Goal: Task Accomplishment & Management: Complete application form

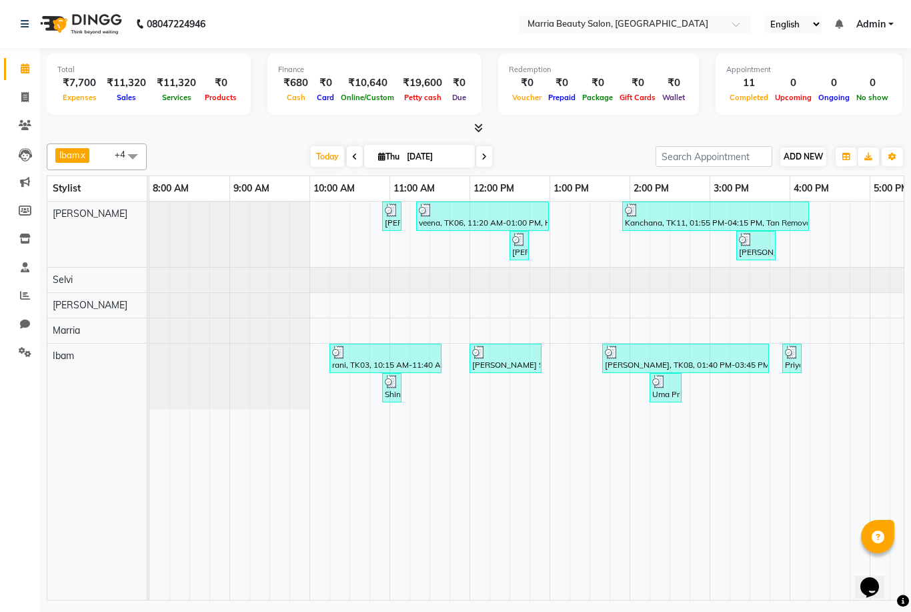
click at [809, 152] on span "ADD NEW" at bounding box center [803, 156] width 39 height 10
click at [873, 216] on link "Add Expense" at bounding box center [879, 215] width 105 height 17
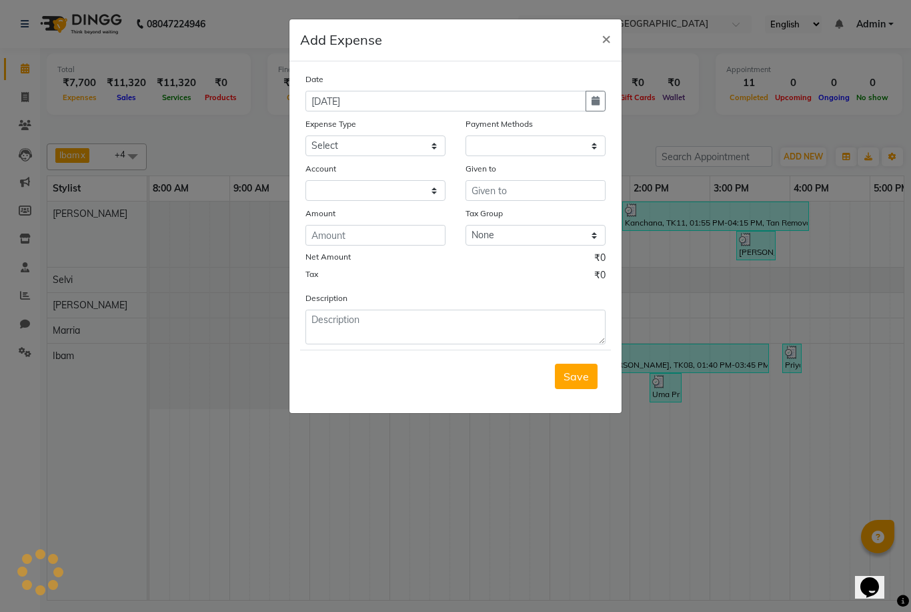
select select "1"
select select "7465"
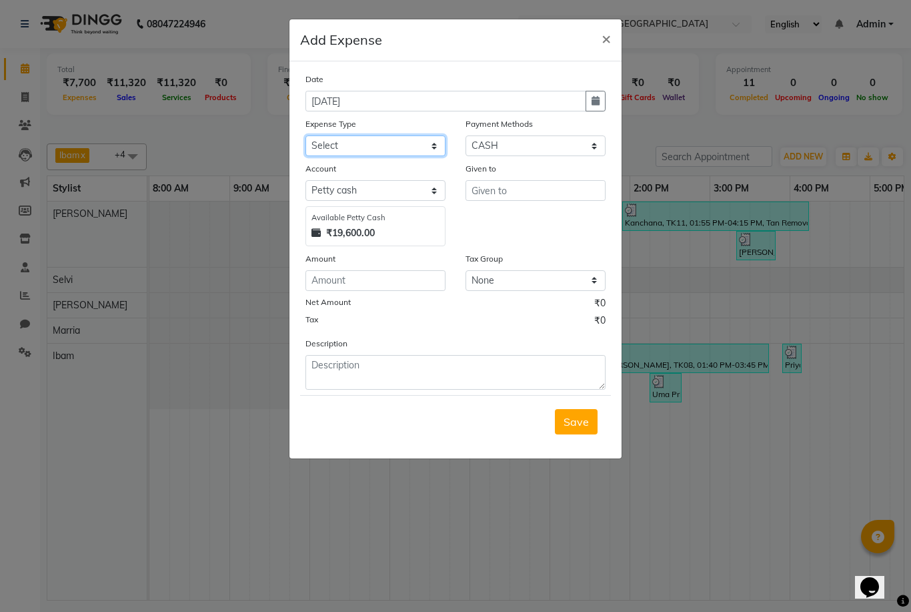
click at [408, 145] on select "Select Advance Salary food Incentive milk Miscellaneous Other Pantry Product Re…" at bounding box center [376, 145] width 140 height 21
click at [0, 0] on html "08047224946 Select Location × Marria Beauty Salon, Nanjundapuram Road English E…" at bounding box center [455, 306] width 911 height 612
click at [592, 102] on icon "button" at bounding box center [596, 100] width 8 height 9
select select "9"
select select "2025"
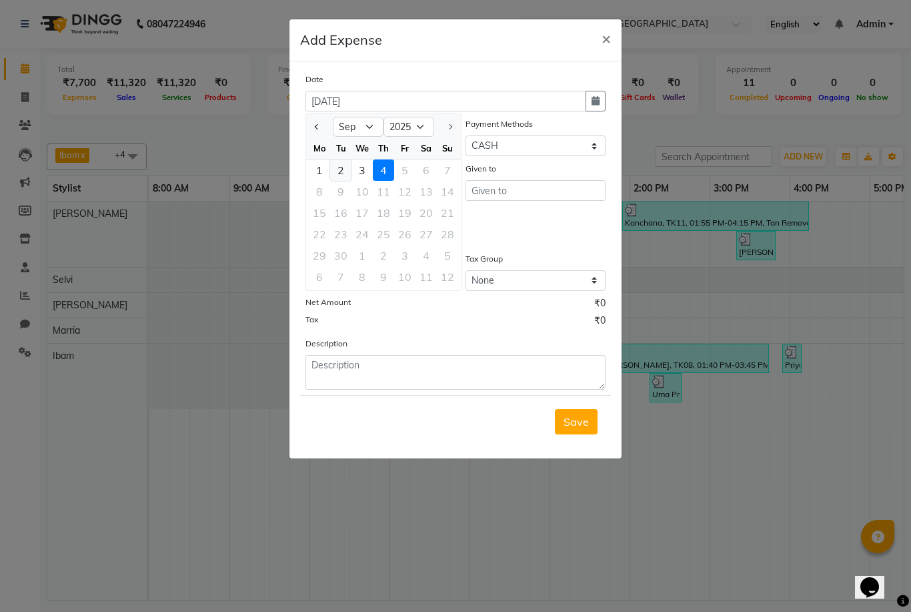
click at [338, 173] on div "2" at bounding box center [340, 169] width 21 height 21
type input "[DATE]"
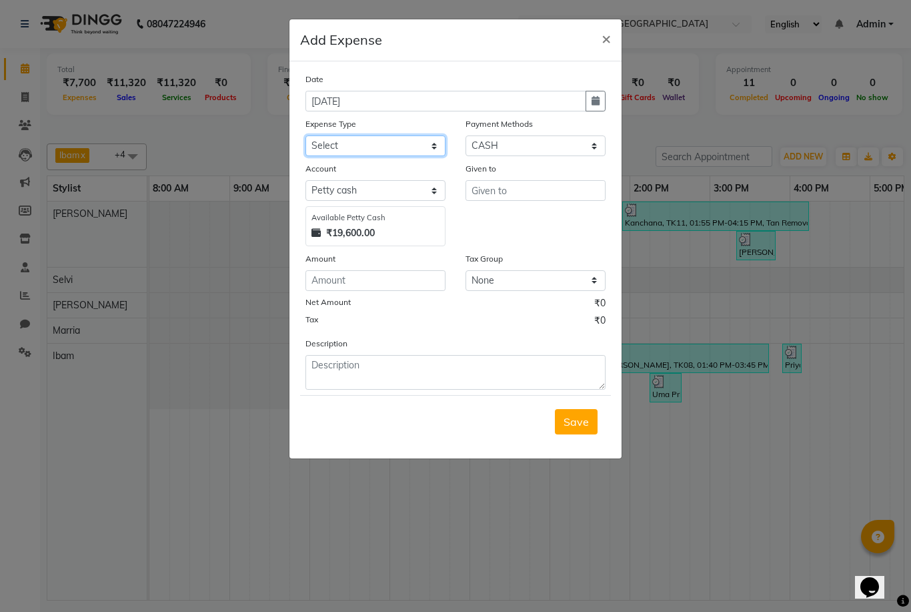
click at [346, 142] on select "Select Advance Salary food Incentive milk Miscellaneous Other Pantry Product Re…" at bounding box center [376, 145] width 140 height 21
select select "24005"
click at [492, 190] on input "text" at bounding box center [536, 190] width 140 height 21
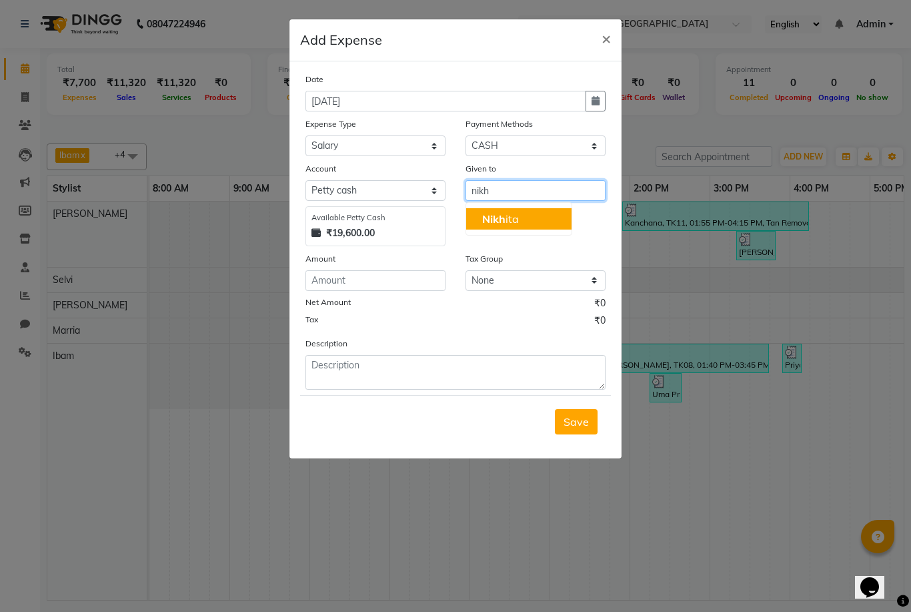
click at [484, 220] on span "Nikh" at bounding box center [493, 218] width 23 height 13
type input "[PERSON_NAME]"
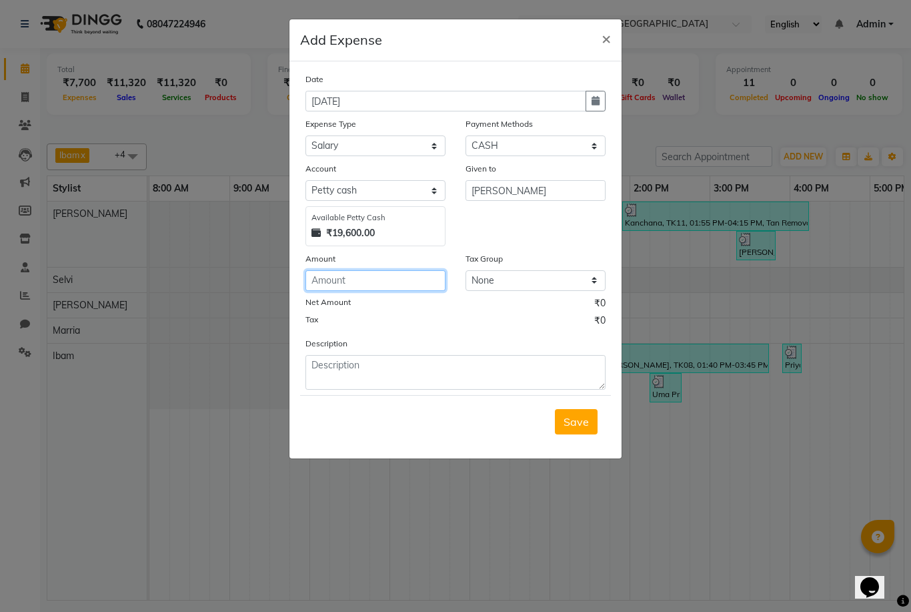
click at [377, 280] on input "number" at bounding box center [376, 280] width 140 height 21
type input "20000"
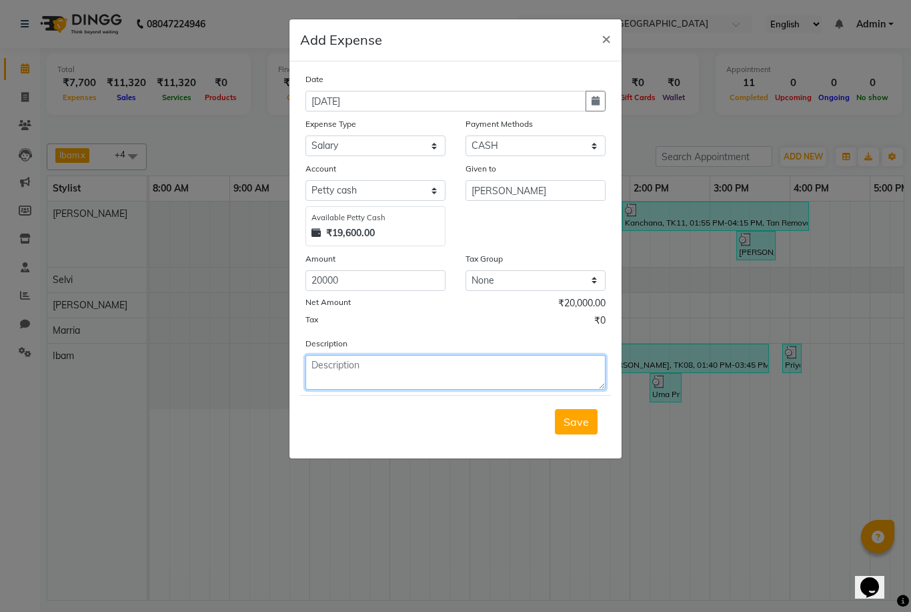
click at [336, 384] on textarea at bounding box center [456, 372] width 300 height 35
type textarea "salary"
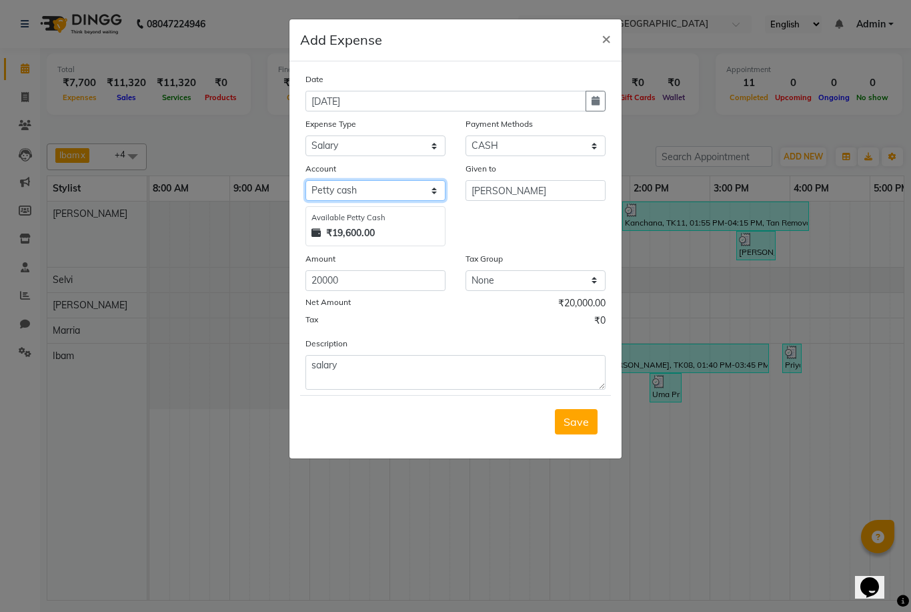
click at [409, 185] on select "Select Petty cash Default account" at bounding box center [376, 190] width 140 height 21
select select "7466"
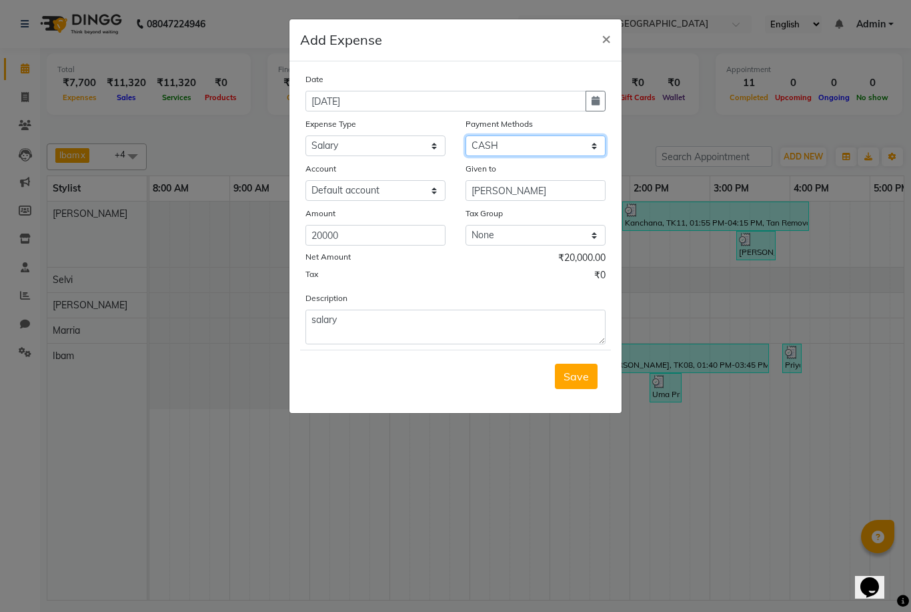
click at [510, 147] on select "Select CASH GPay CARD" at bounding box center [536, 145] width 140 height 21
click at [519, 137] on select "Select CASH GPay CARD" at bounding box center [536, 145] width 140 height 21
select select "5"
click at [558, 190] on input "[PERSON_NAME]" at bounding box center [536, 190] width 140 height 21
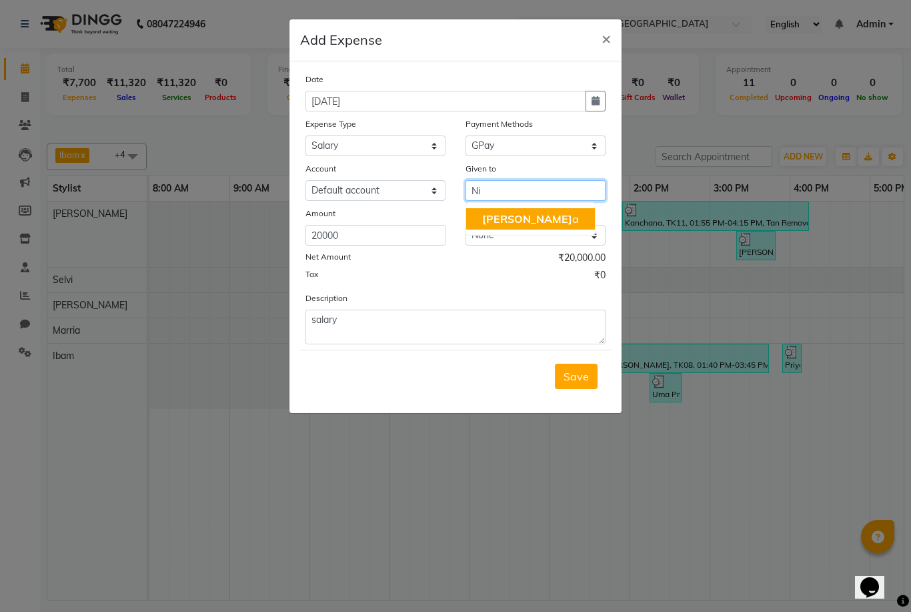
type input "N"
type input "selvi"
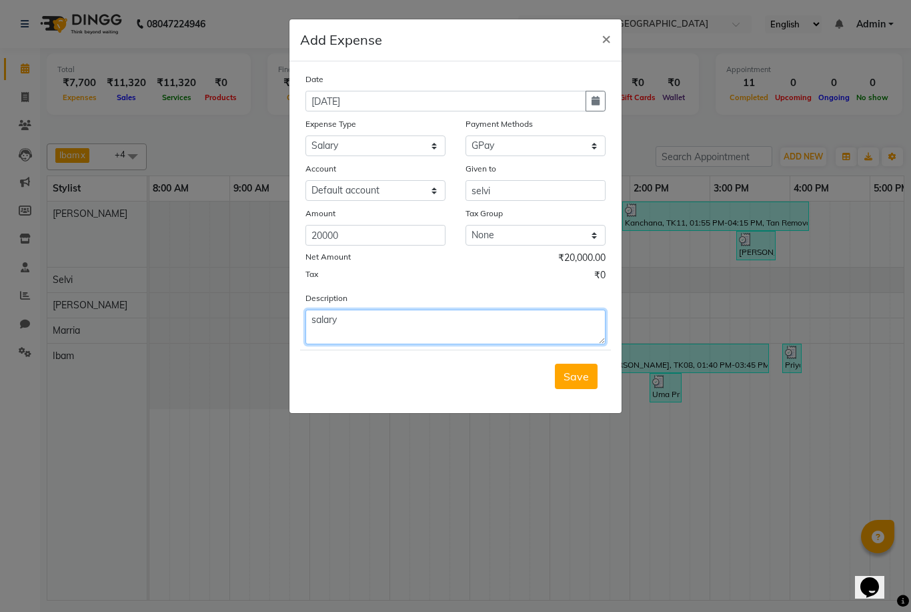
click at [440, 320] on textarea "salary" at bounding box center [456, 327] width 300 height 35
type textarea "salary - selvi"
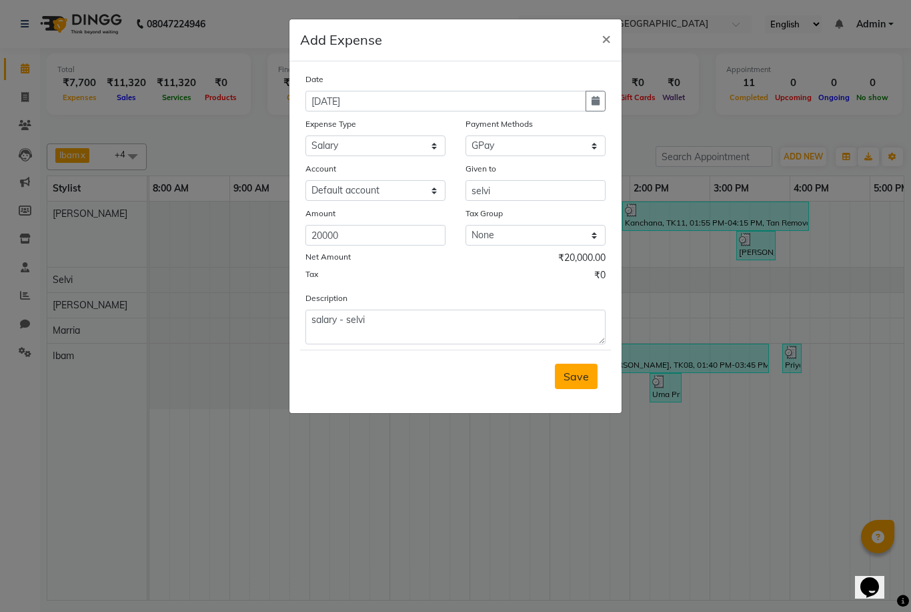
click at [580, 383] on button "Save" at bounding box center [576, 376] width 43 height 25
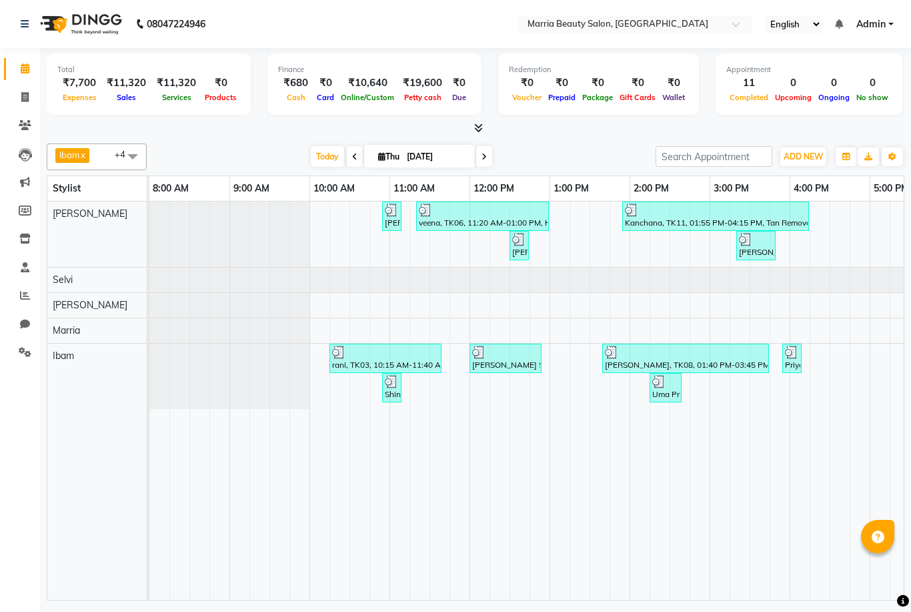
click at [474, 127] on icon at bounding box center [478, 128] width 9 height 10
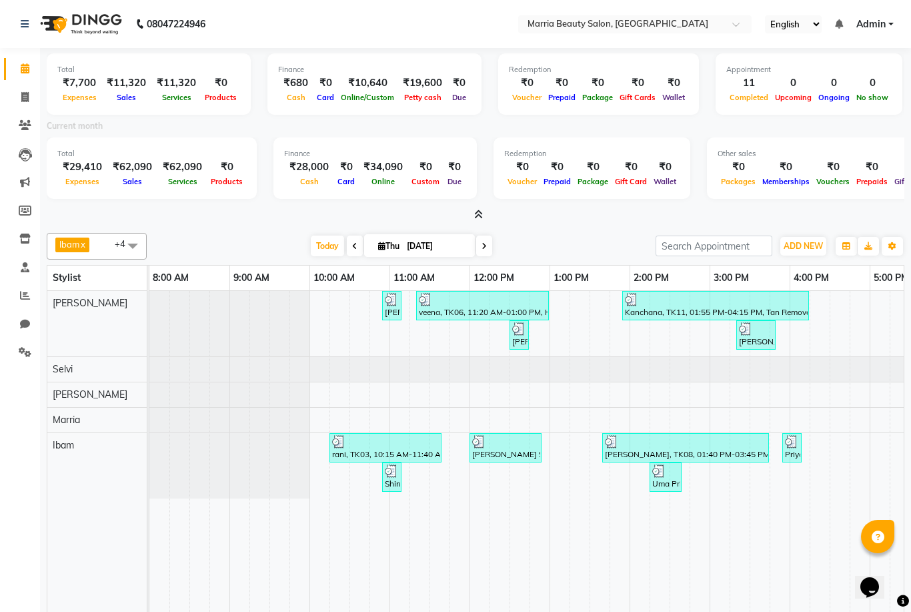
click at [478, 211] on icon at bounding box center [478, 215] width 9 height 10
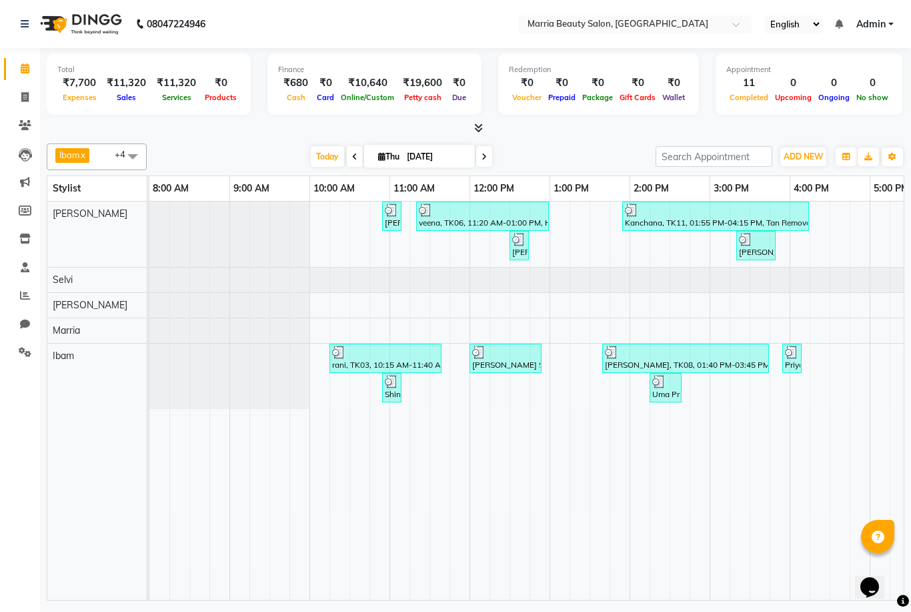
click at [476, 130] on icon at bounding box center [478, 128] width 9 height 10
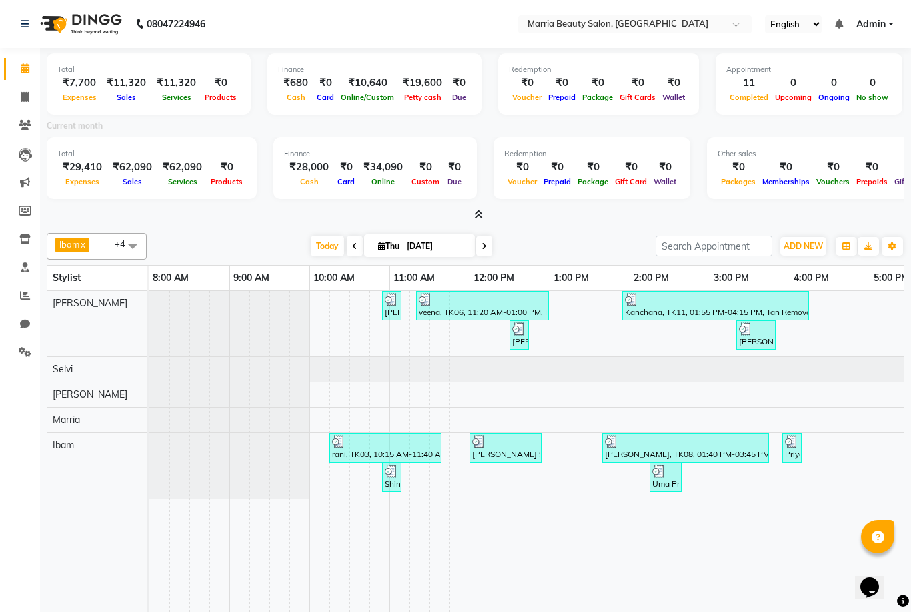
click at [478, 212] on icon at bounding box center [478, 215] width 9 height 10
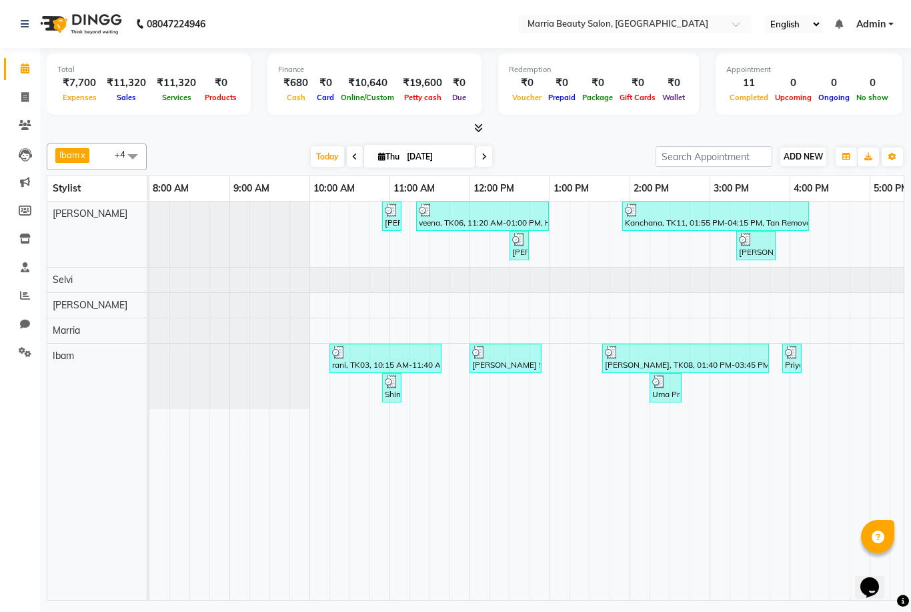
click at [801, 157] on span "ADD NEW" at bounding box center [803, 156] width 39 height 10
click at [863, 219] on link "Add Expense" at bounding box center [879, 215] width 105 height 17
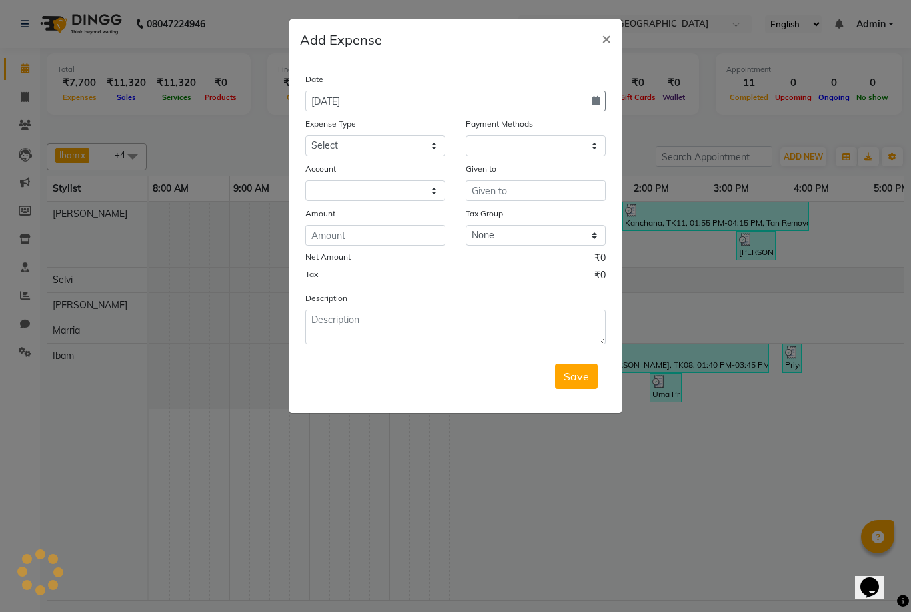
select select "1"
select select "7465"
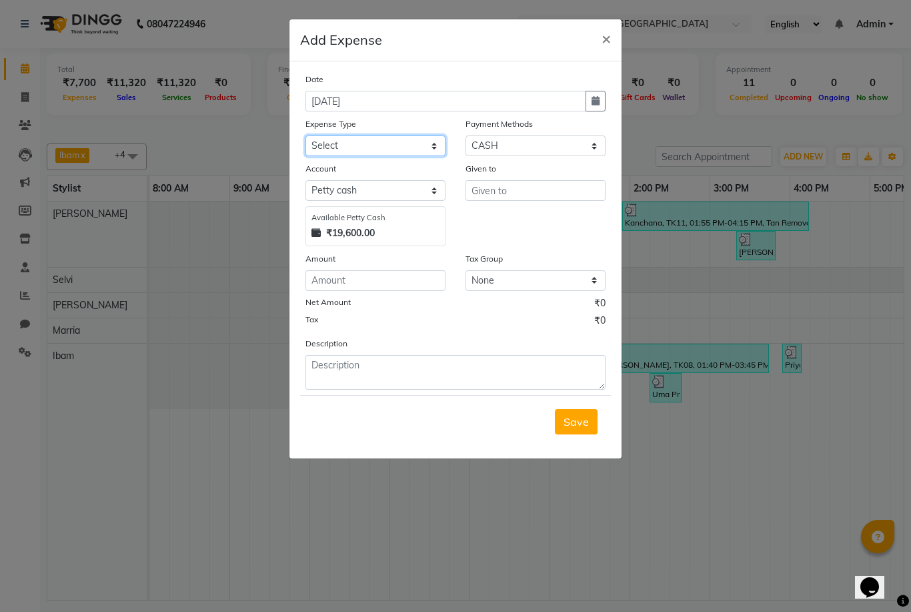
click at [359, 145] on select "Select Advance Salary food Incentive milk Miscellaneous Other Pantry Product Re…" at bounding box center [376, 145] width 140 height 21
select select "24011"
click at [514, 141] on select "Select CASH GPay CARD" at bounding box center [536, 145] width 140 height 21
select select "2"
select select "7466"
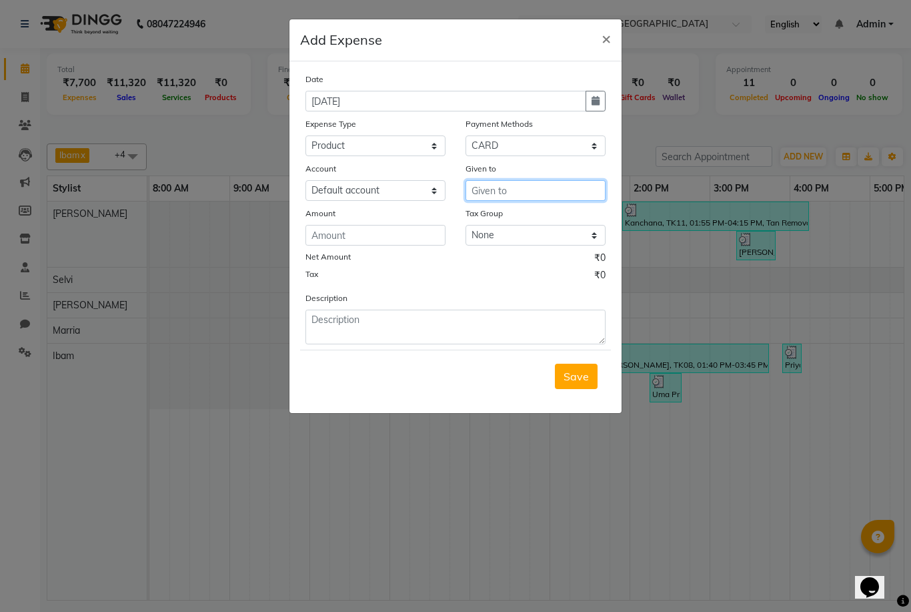
click at [535, 190] on input "text" at bounding box center [536, 190] width 140 height 21
type input "n"
type input "serenite"
click at [361, 235] on input "number" at bounding box center [376, 235] width 140 height 21
type input "11140"
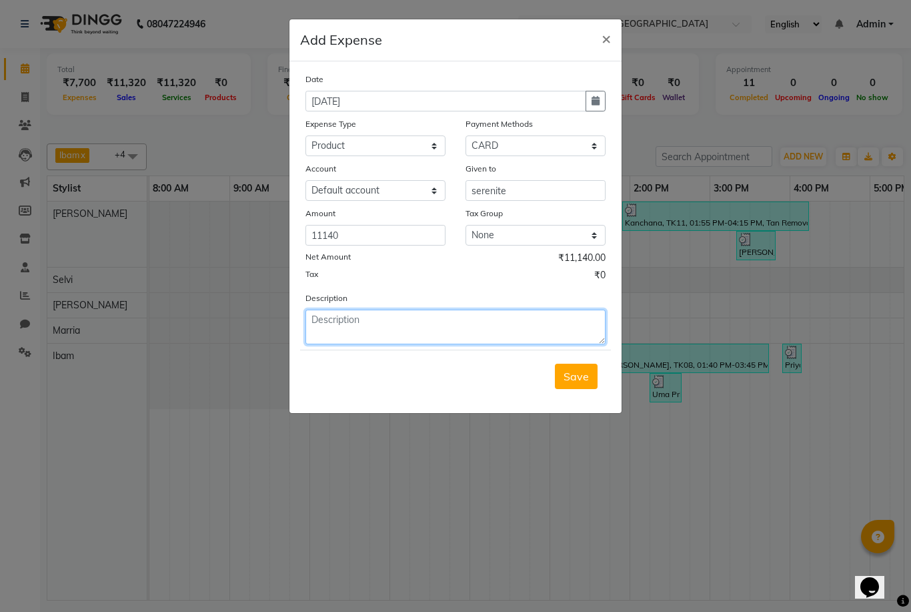
click at [350, 338] on textarea at bounding box center [456, 327] width 300 height 35
type textarea "serenite product"
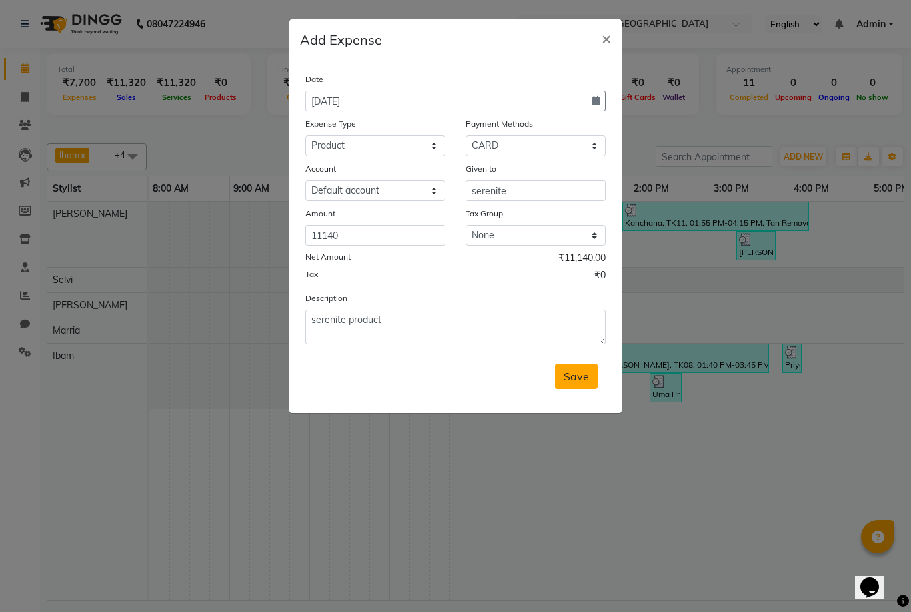
click at [585, 383] on button "Save" at bounding box center [576, 376] width 43 height 25
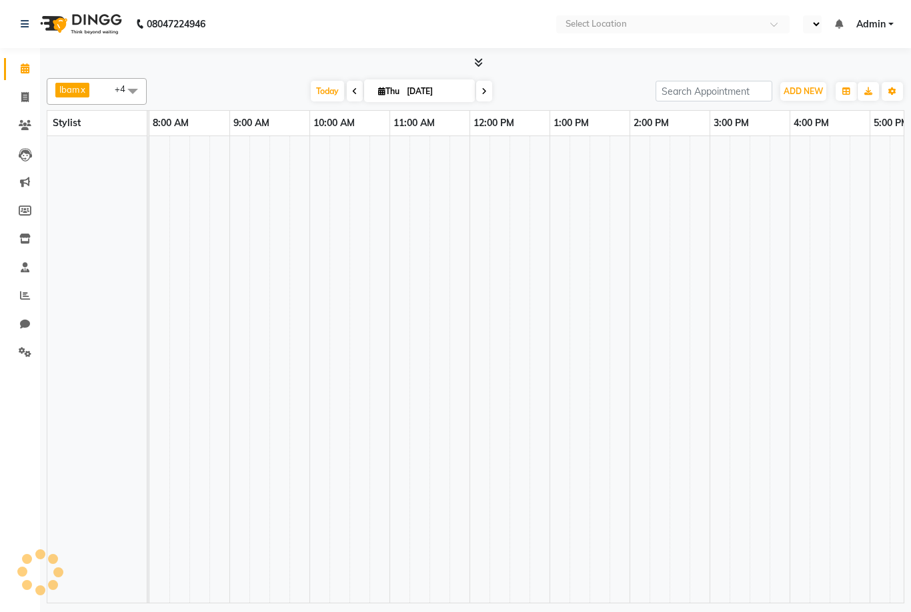
select select "en"
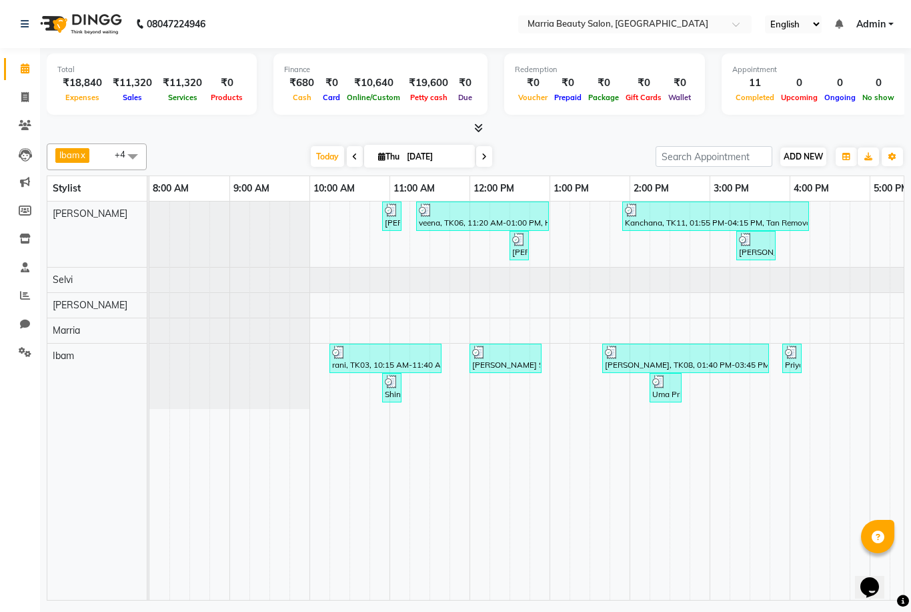
click at [812, 153] on span "ADD NEW" at bounding box center [803, 156] width 39 height 10
click at [846, 198] on link "Add Invoice" at bounding box center [879, 197] width 105 height 17
select select "service"
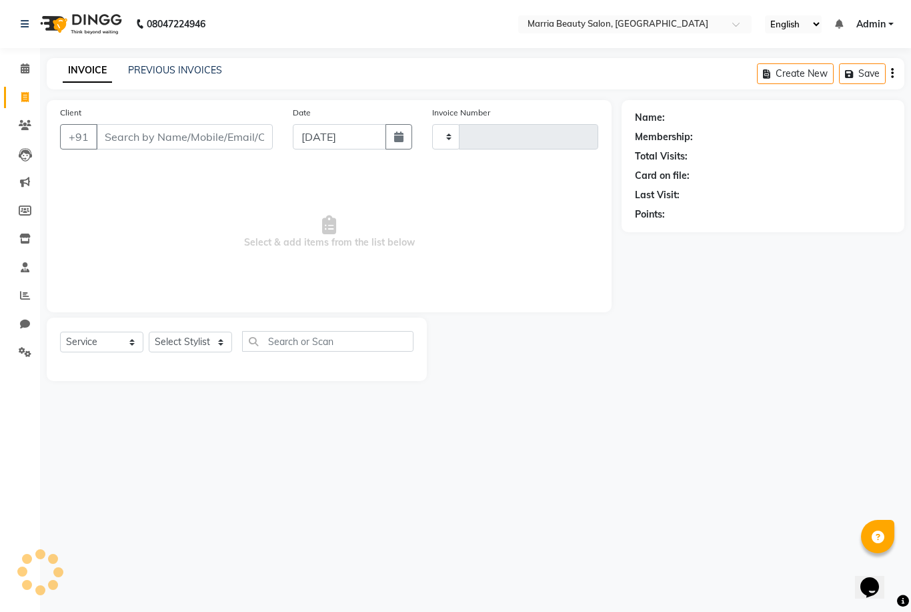
type input "0790"
select select "8343"
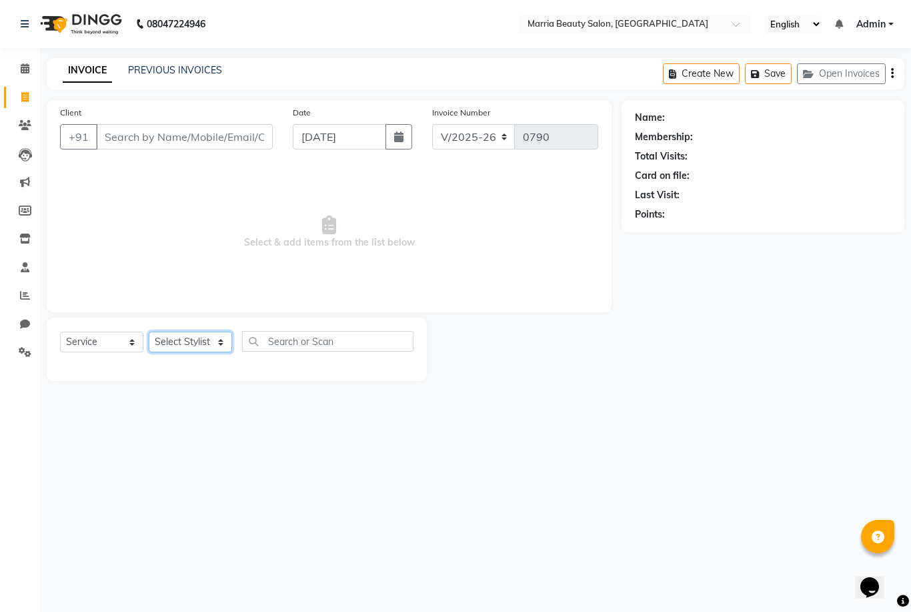
click at [177, 340] on select "Select Stylist" at bounding box center [190, 342] width 83 height 21
select select "85633"
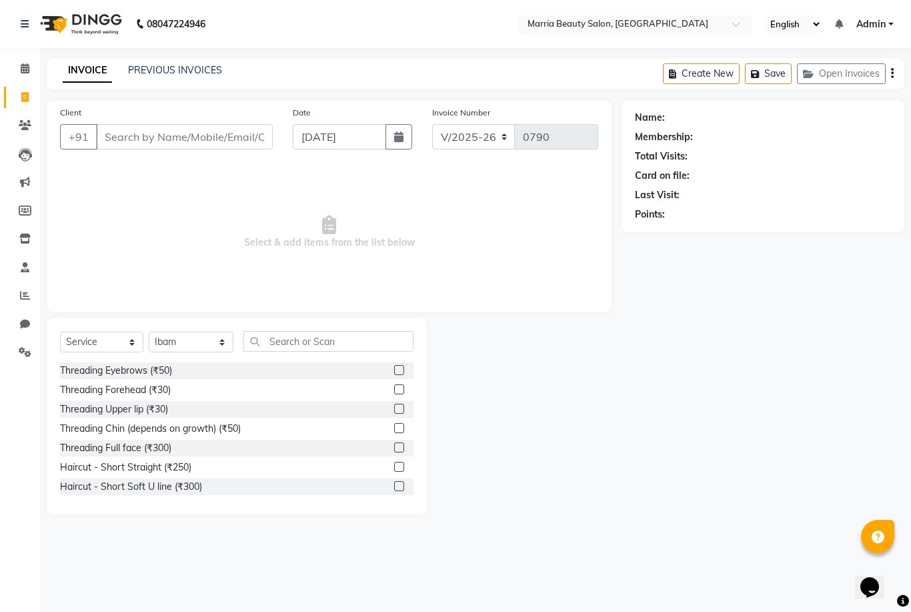
click at [398, 369] on label at bounding box center [399, 370] width 10 height 10
click at [398, 369] on input "checkbox" at bounding box center [398, 370] width 9 height 9
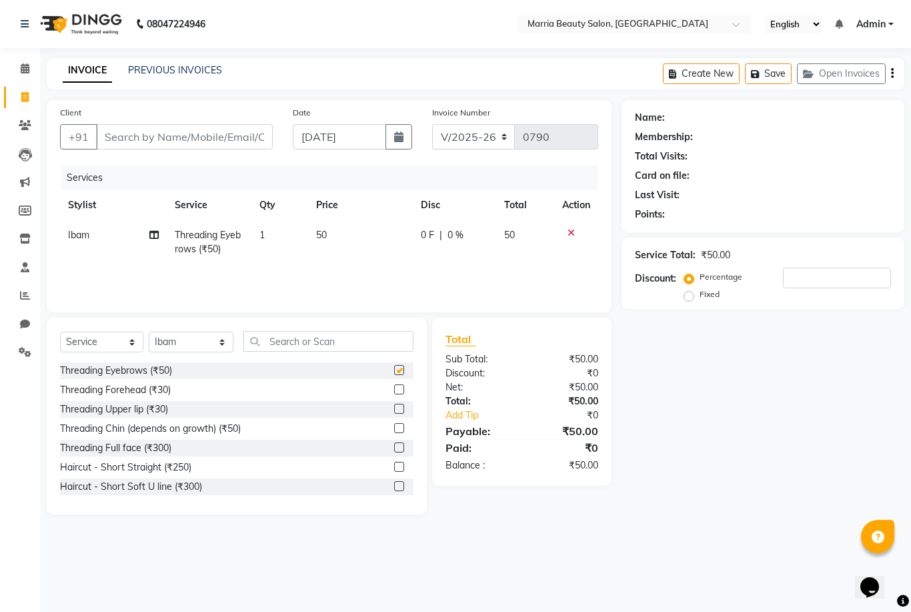
checkbox input "false"
click at [395, 410] on label at bounding box center [399, 409] width 10 height 10
click at [395, 410] on input "checkbox" at bounding box center [398, 409] width 9 height 9
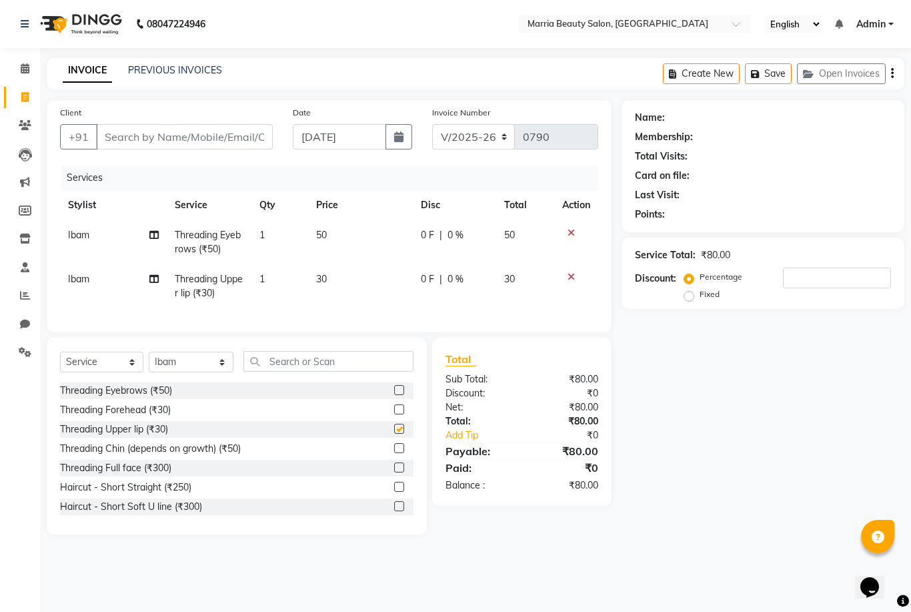
checkbox input "false"
click at [234, 136] on input "Client" at bounding box center [184, 136] width 177 height 25
type input "9"
type input "0"
type input "9789016529"
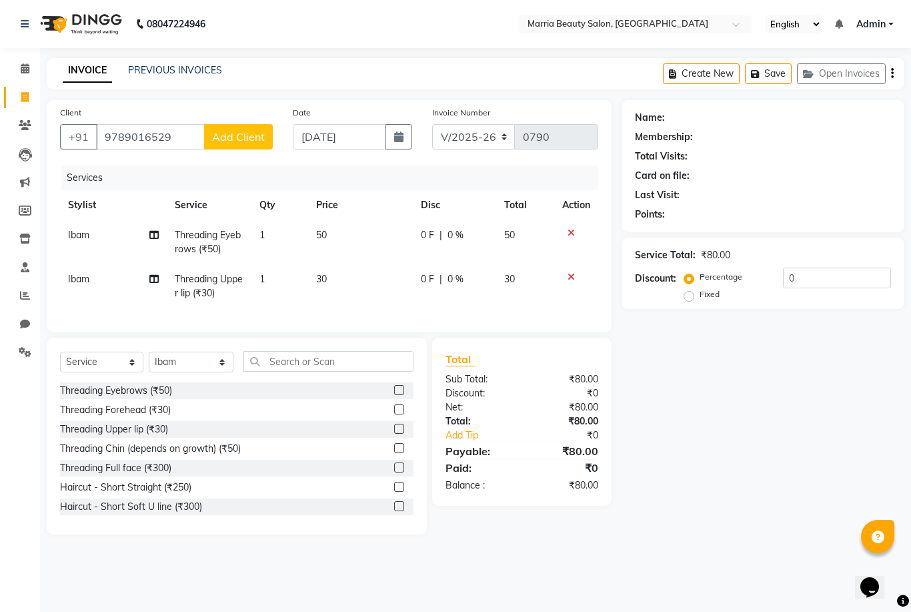
click at [244, 144] on button "Add Client" at bounding box center [238, 136] width 69 height 25
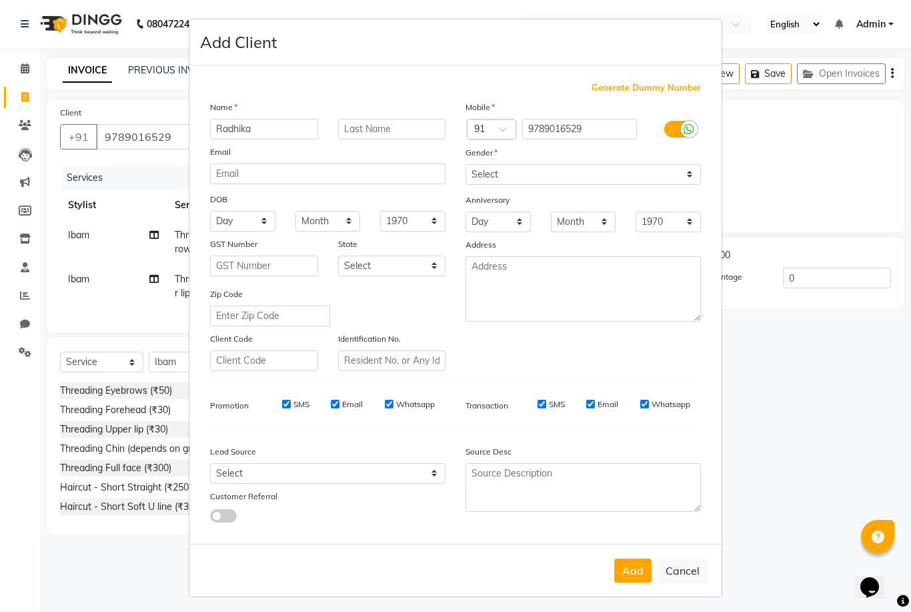
type input "Radhika"
click at [494, 185] on select "Select [DEMOGRAPHIC_DATA] [DEMOGRAPHIC_DATA] Other Prefer Not To Say" at bounding box center [584, 174] width 236 height 21
select select "[DEMOGRAPHIC_DATA]"
click at [621, 583] on button "Add" at bounding box center [633, 570] width 37 height 24
select select
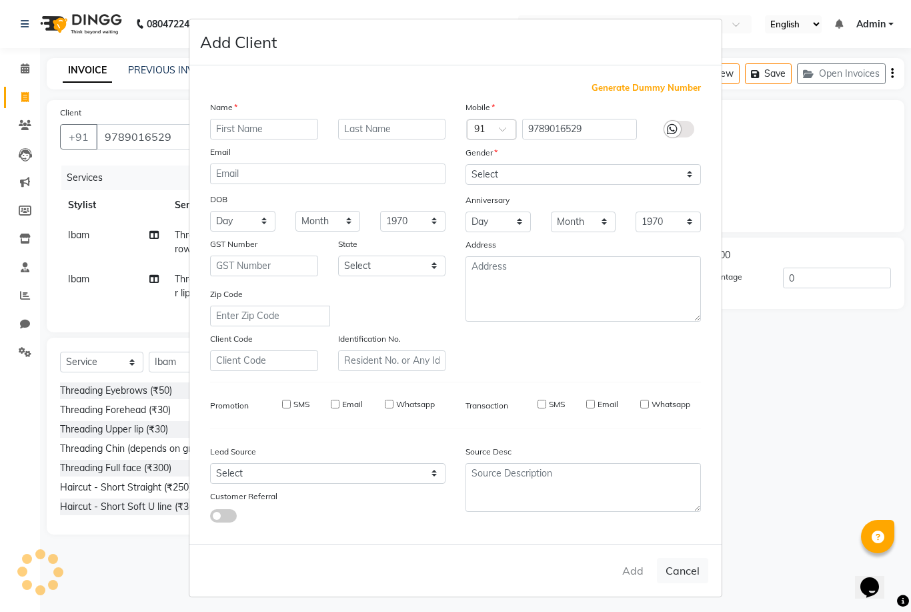
select select
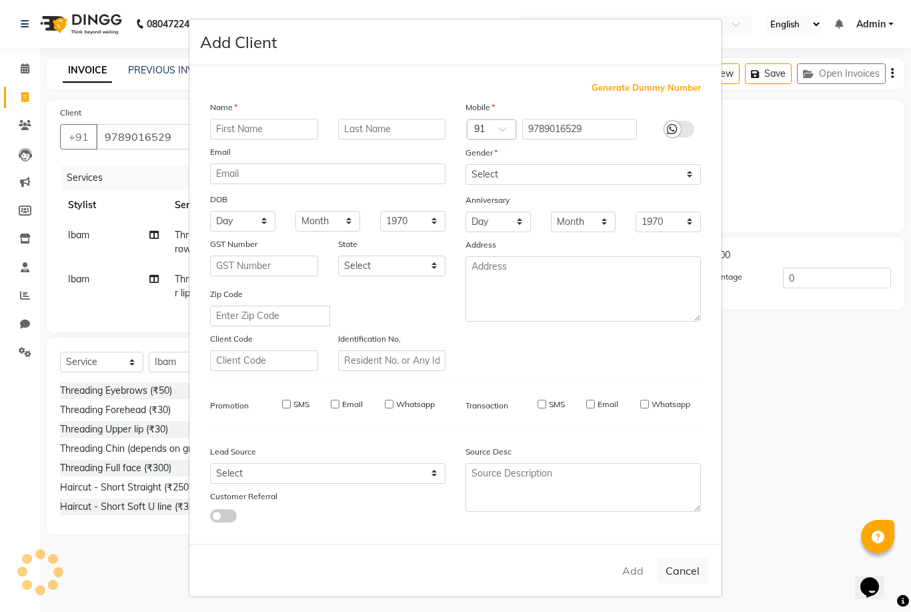
select select
checkbox input "false"
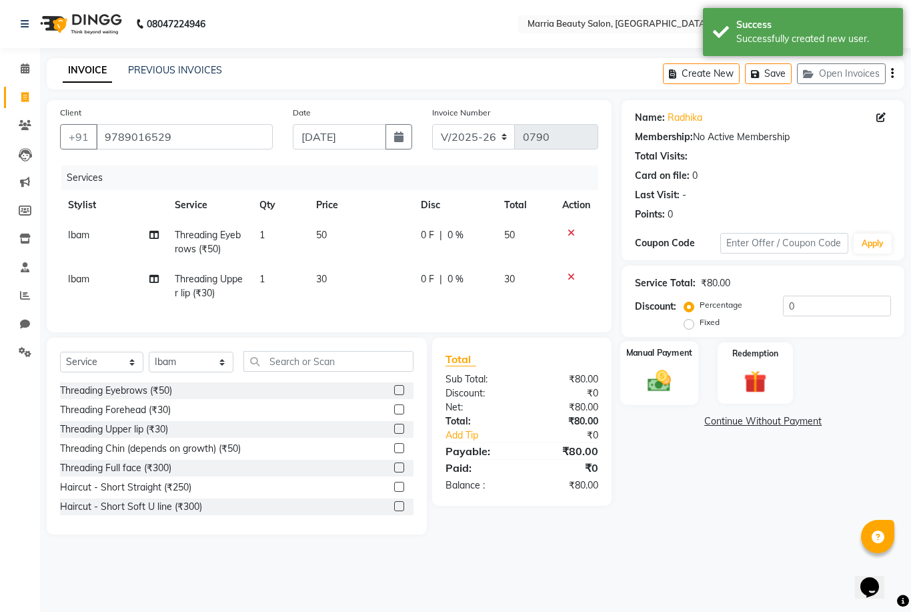
click at [667, 378] on img at bounding box center [660, 380] width 38 height 27
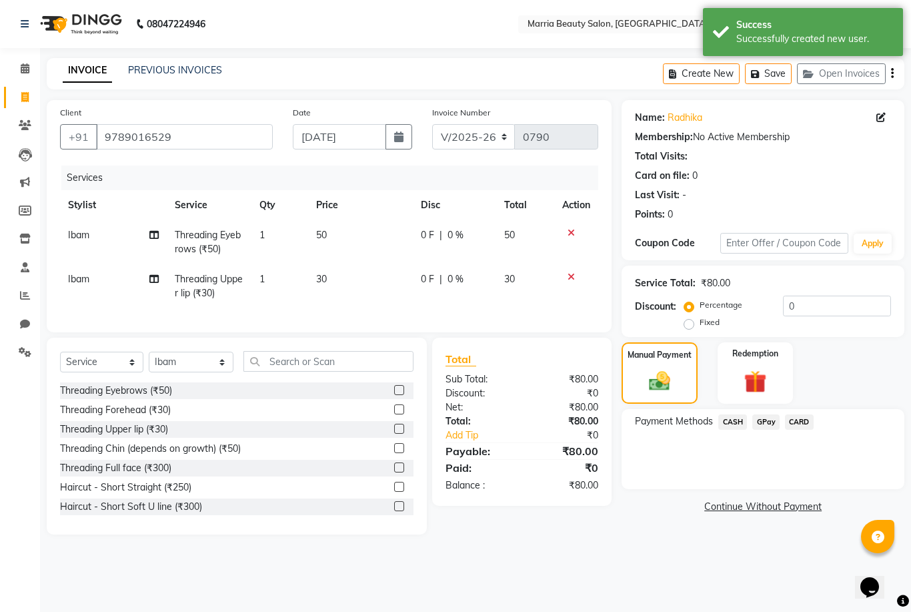
click at [773, 424] on span "GPay" at bounding box center [766, 421] width 27 height 15
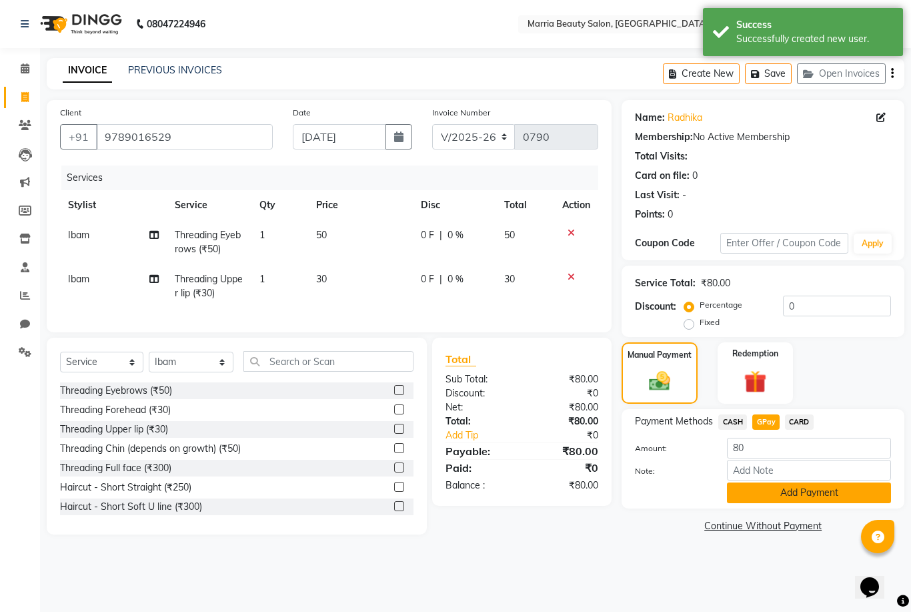
click at [749, 496] on button "Add Payment" at bounding box center [809, 492] width 164 height 21
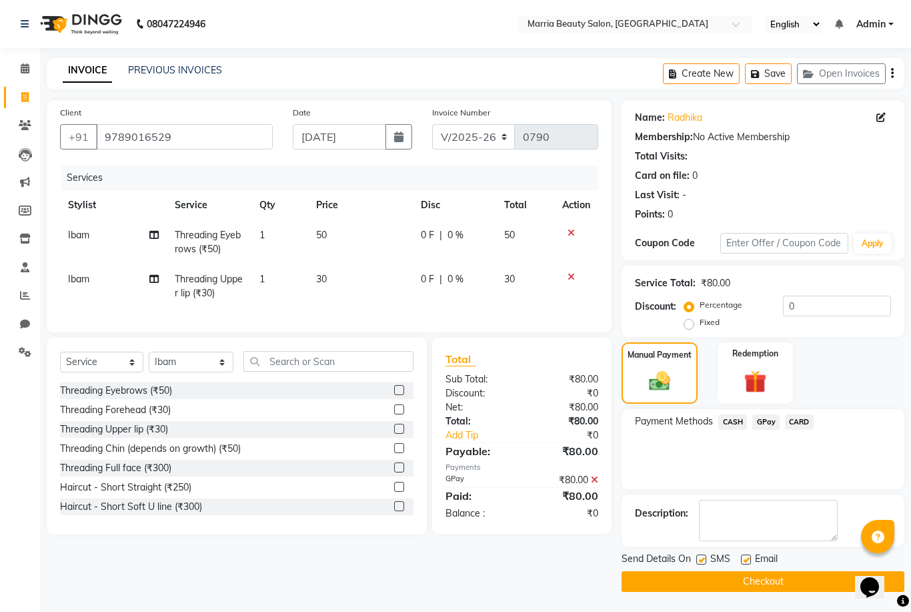
click at [677, 585] on html "08047224946 Select Location × Marria Beauty Salon, [GEOGRAPHIC_DATA] English EN…" at bounding box center [455, 306] width 911 height 612
click at [677, 585] on button "Checkout" at bounding box center [763, 581] width 283 height 21
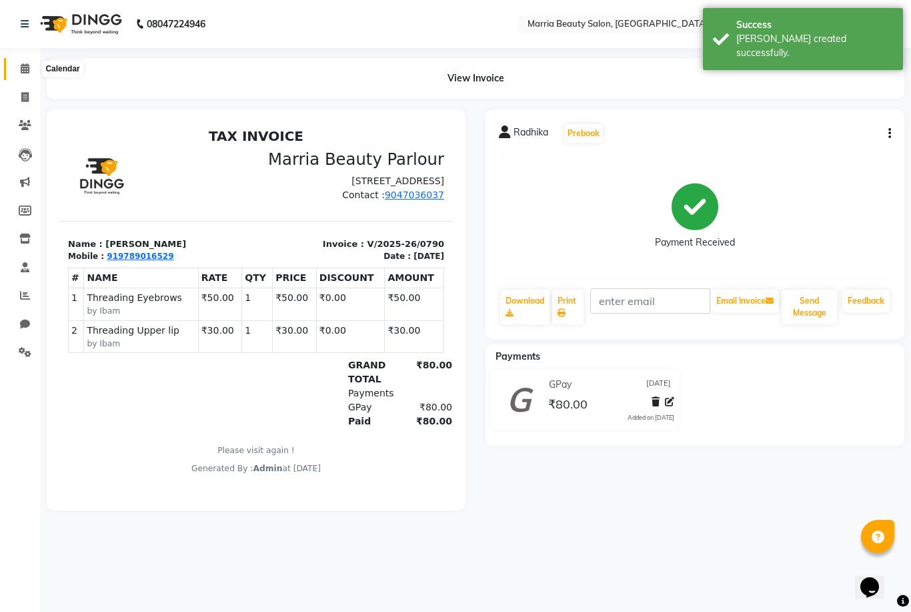
click at [18, 69] on span at bounding box center [24, 68] width 23 height 15
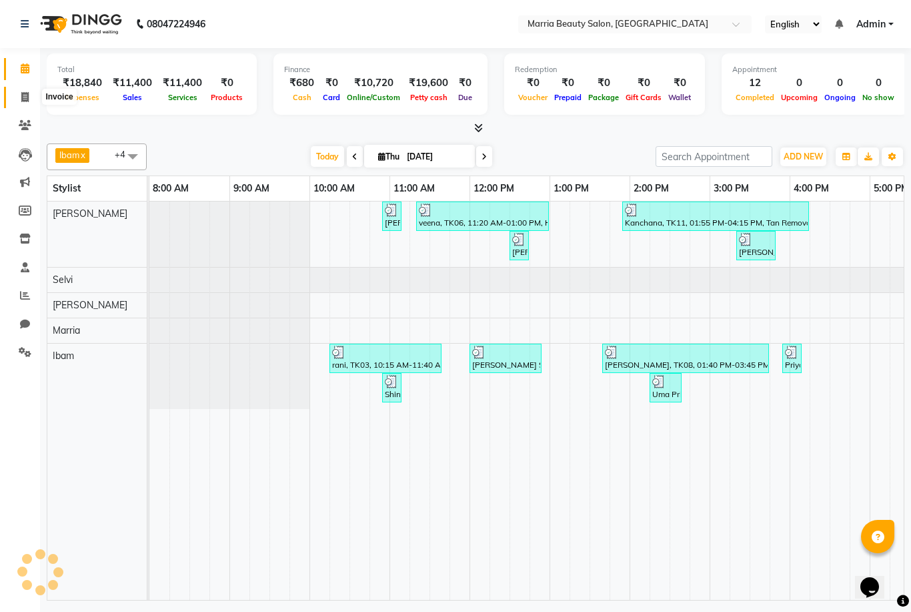
click at [22, 98] on icon at bounding box center [24, 97] width 7 height 10
select select "service"
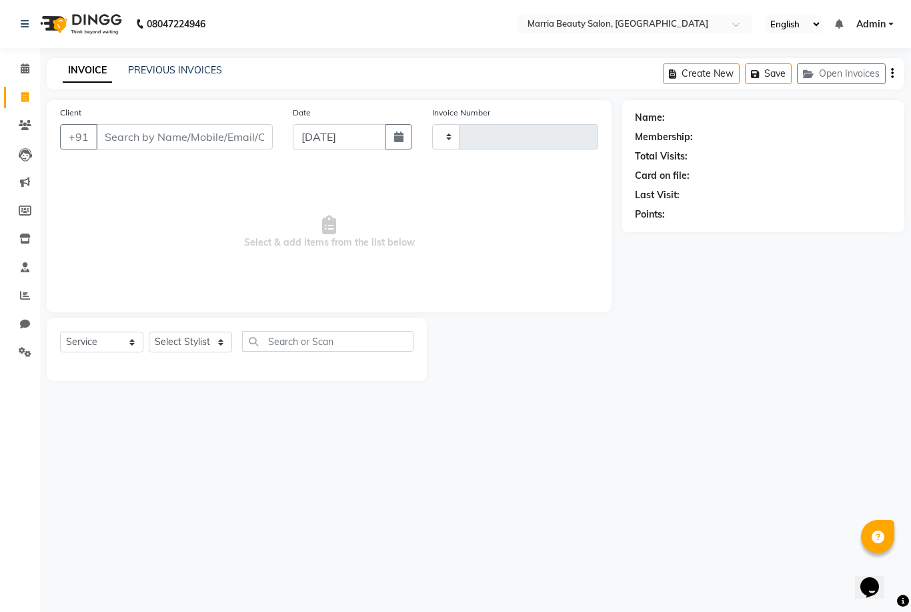
type input "0791"
select select "8343"
click at [179, 349] on select "Select Stylist Ashwini Ibam [PERSON_NAME] [PERSON_NAME] [PERSON_NAME] [PERSON_N…" at bounding box center [191, 342] width 85 height 21
select select "85629"
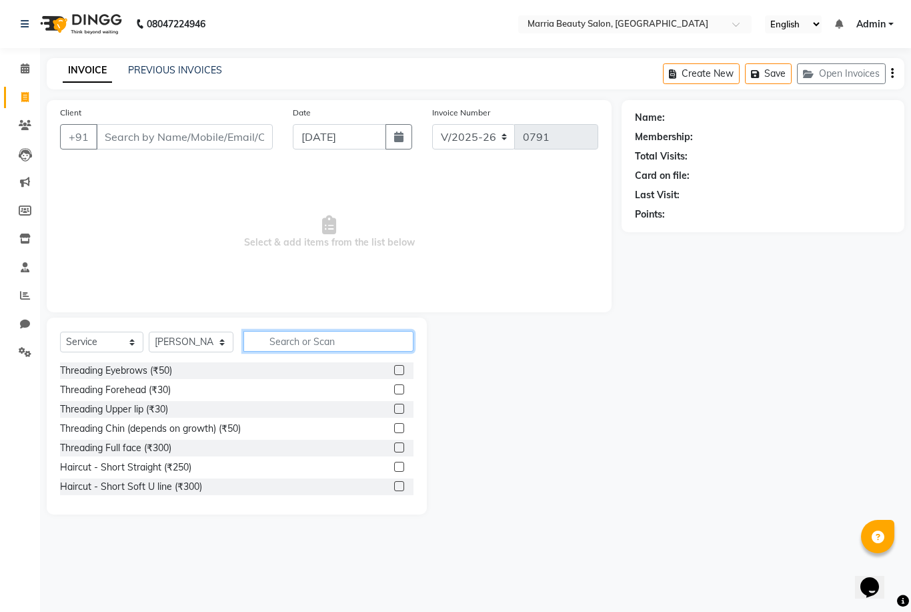
click at [280, 341] on input "text" at bounding box center [329, 341] width 170 height 21
click at [400, 368] on label at bounding box center [399, 370] width 10 height 10
click at [400, 368] on input "checkbox" at bounding box center [398, 370] width 9 height 9
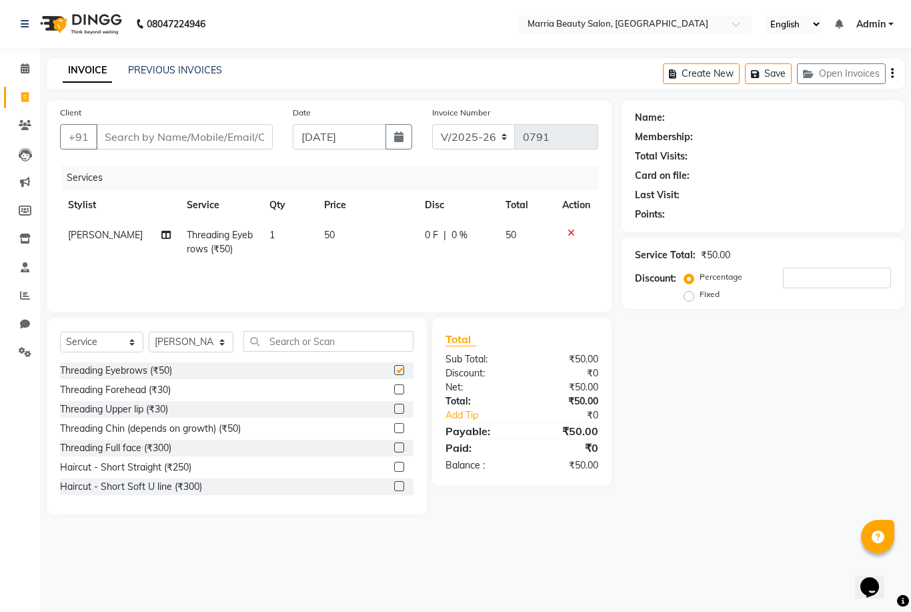
checkbox input "false"
click at [397, 341] on input "text" at bounding box center [329, 341] width 170 height 21
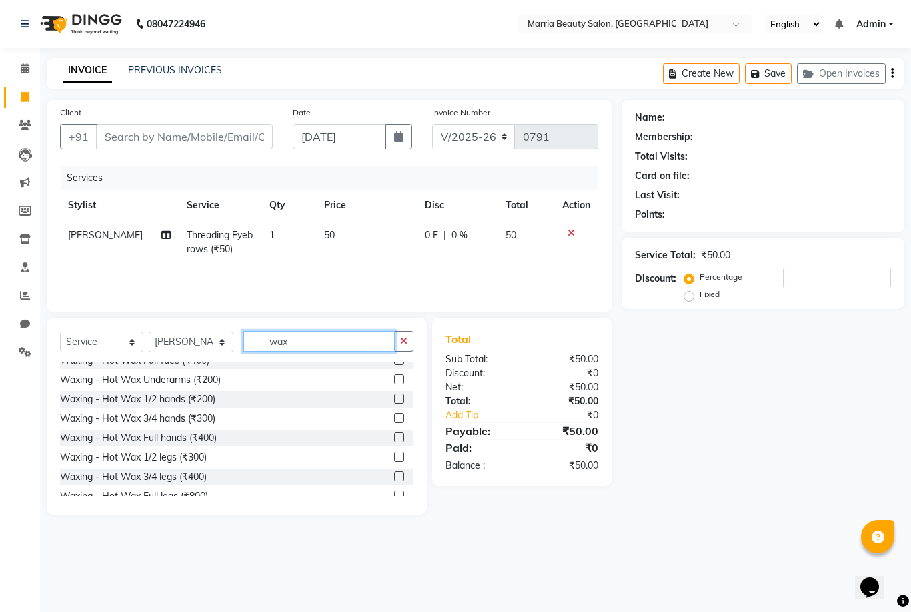
type input "wax"
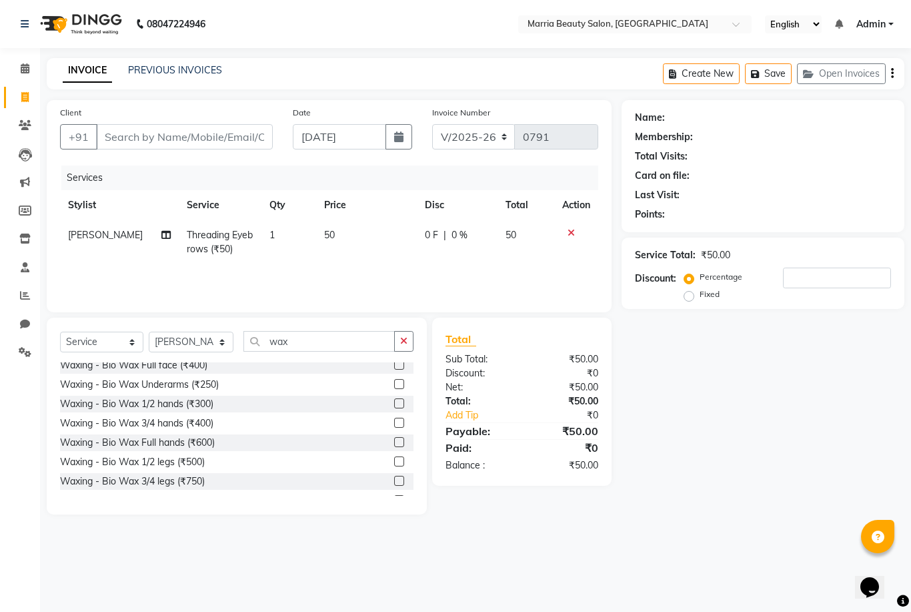
scroll to position [354, 0]
click at [398, 386] on label at bounding box center [399, 383] width 10 height 10
click at [398, 386] on input "checkbox" at bounding box center [398, 384] width 9 height 9
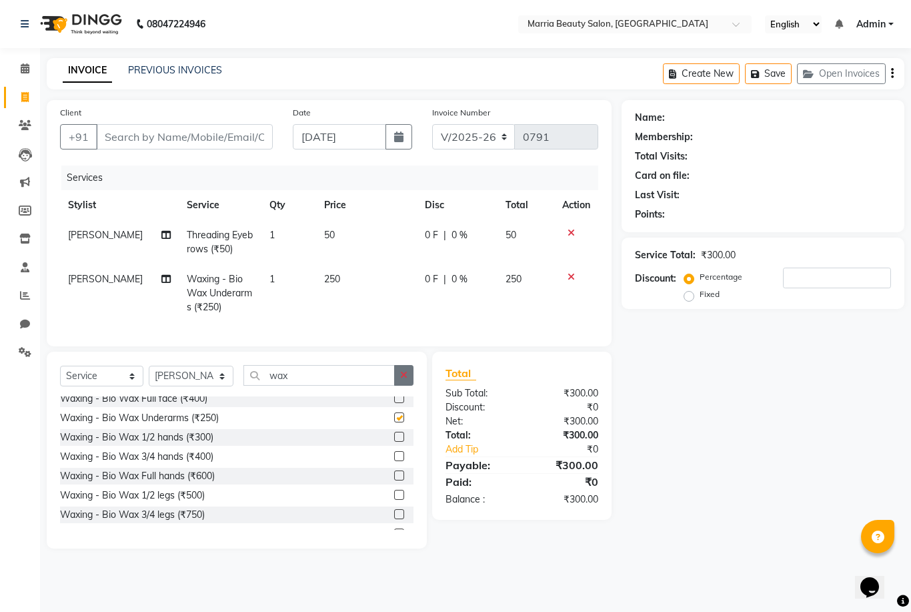
checkbox input "false"
click at [398, 376] on button "button" at bounding box center [403, 375] width 19 height 21
click at [206, 377] on select "Select Stylist Ashwini Ibam [PERSON_NAME] [PERSON_NAME] [PERSON_NAME] [PERSON_N…" at bounding box center [191, 376] width 85 height 21
select select "85633"
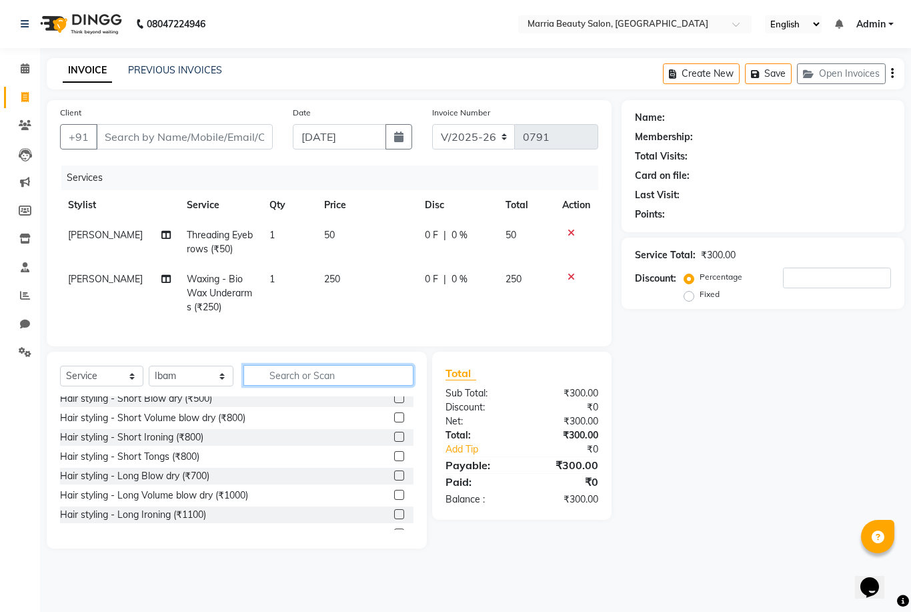
click at [280, 375] on input "text" at bounding box center [329, 375] width 170 height 21
click at [280, 375] on html "08047224946 Select Location × Marria Beauty Salon, [GEOGRAPHIC_DATA] English EN…" at bounding box center [455, 306] width 911 height 612
click at [280, 376] on input "text" at bounding box center [329, 375] width 170 height 21
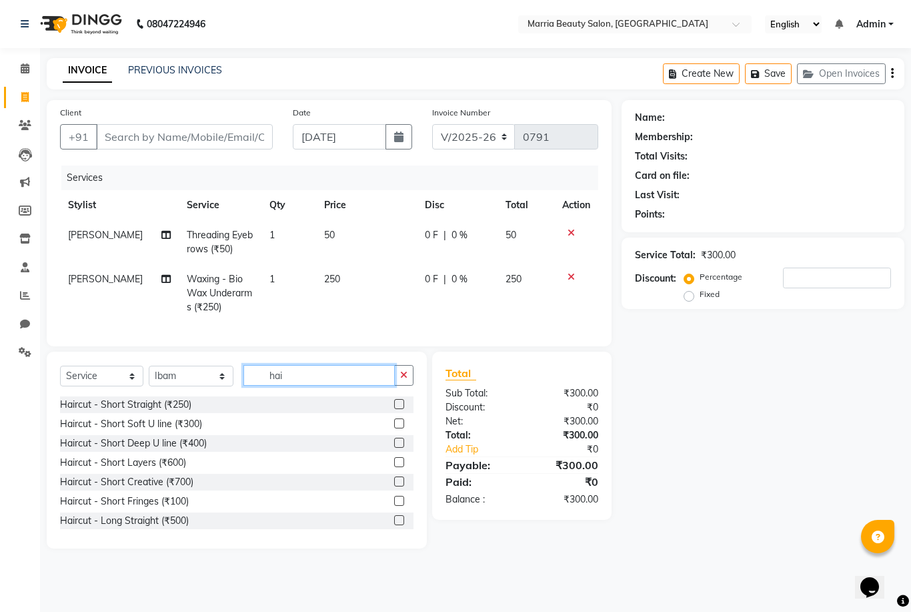
scroll to position [0, 0]
type input "hai"
click at [400, 408] on label at bounding box center [399, 404] width 10 height 10
click at [400, 408] on input "checkbox" at bounding box center [398, 404] width 9 height 9
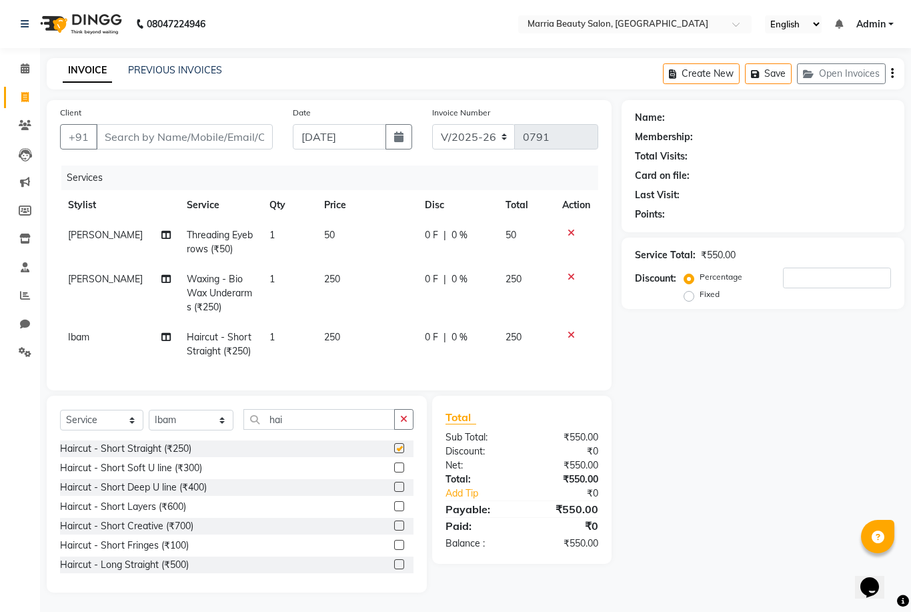
checkbox input "false"
click at [330, 337] on span "250" at bounding box center [332, 337] width 16 height 12
select select "85633"
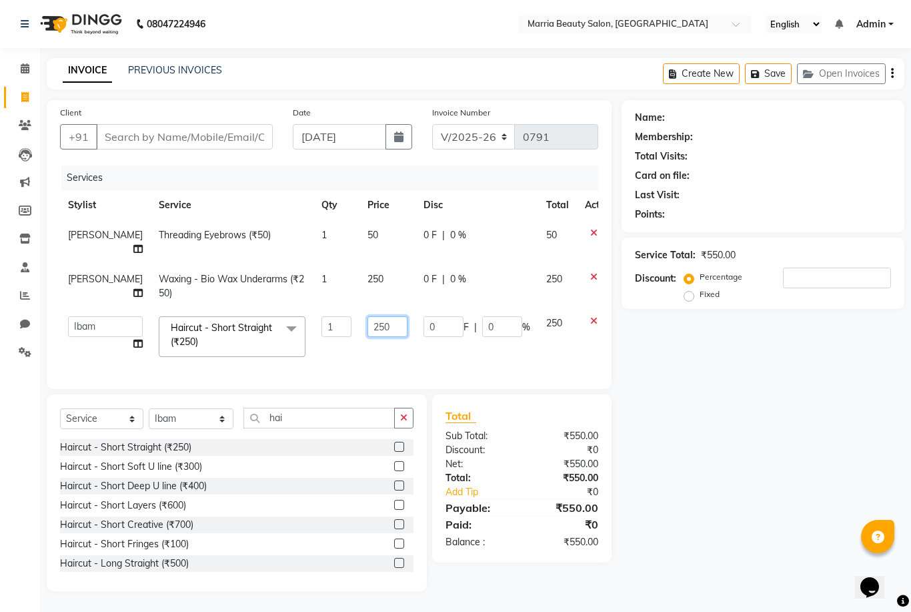
click at [368, 326] on input "250" at bounding box center [388, 326] width 40 height 21
type input "300"
click at [561, 380] on div "Client +91 Date [DATE] Invoice Number V/2025 V/[PHONE_NUMBER] Services Stylist …" at bounding box center [329, 244] width 565 height 289
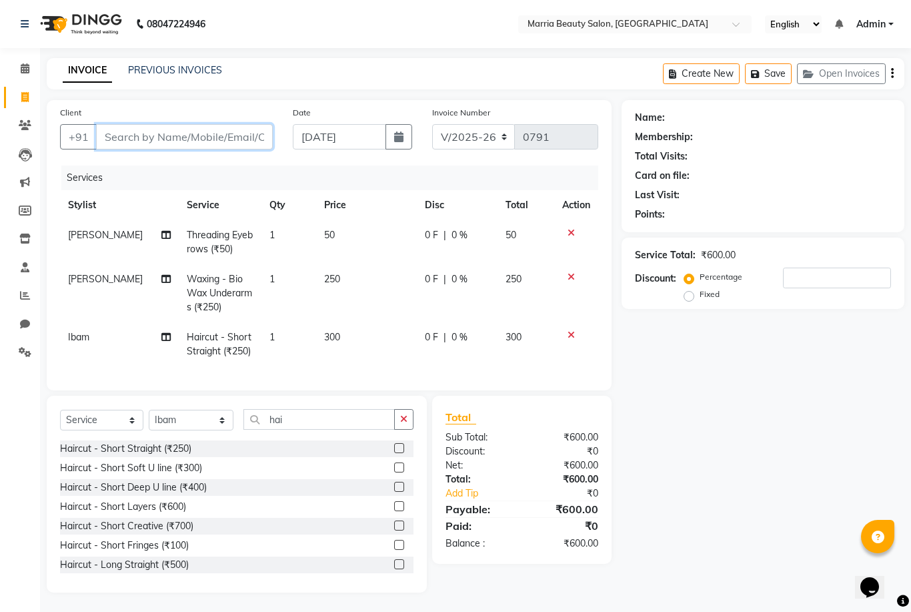
click at [180, 136] on input "Client" at bounding box center [184, 136] width 177 height 25
type input "9"
type input "0"
type input "9791348333"
click at [266, 137] on button "Add Client" at bounding box center [238, 136] width 69 height 25
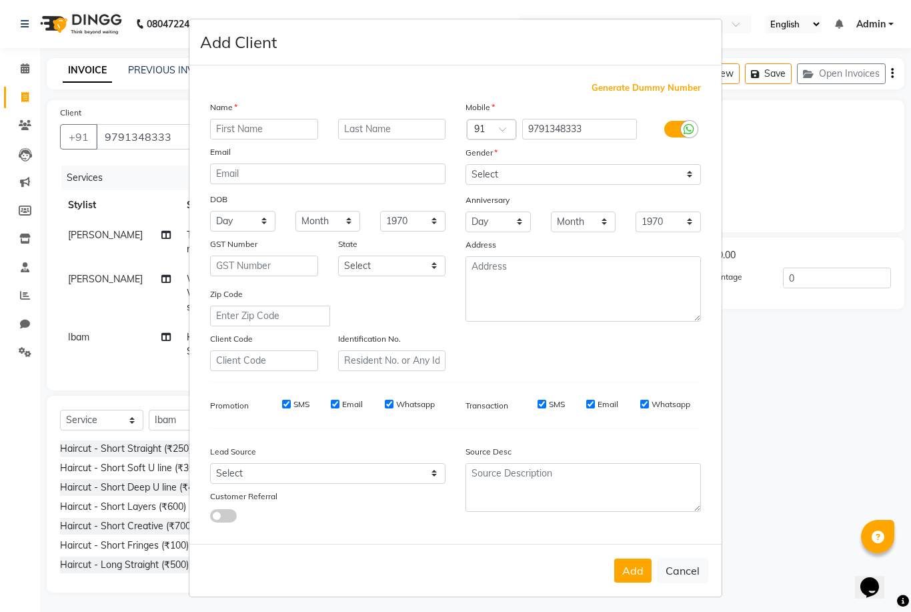
click at [270, 139] on input "text" at bounding box center [264, 129] width 108 height 21
click at [268, 139] on input "text" at bounding box center [264, 129] width 108 height 21
type input "Renuka"
click at [524, 185] on select "Select [DEMOGRAPHIC_DATA] [DEMOGRAPHIC_DATA] Other Prefer Not To Say" at bounding box center [584, 174] width 236 height 21
select select "[DEMOGRAPHIC_DATA]"
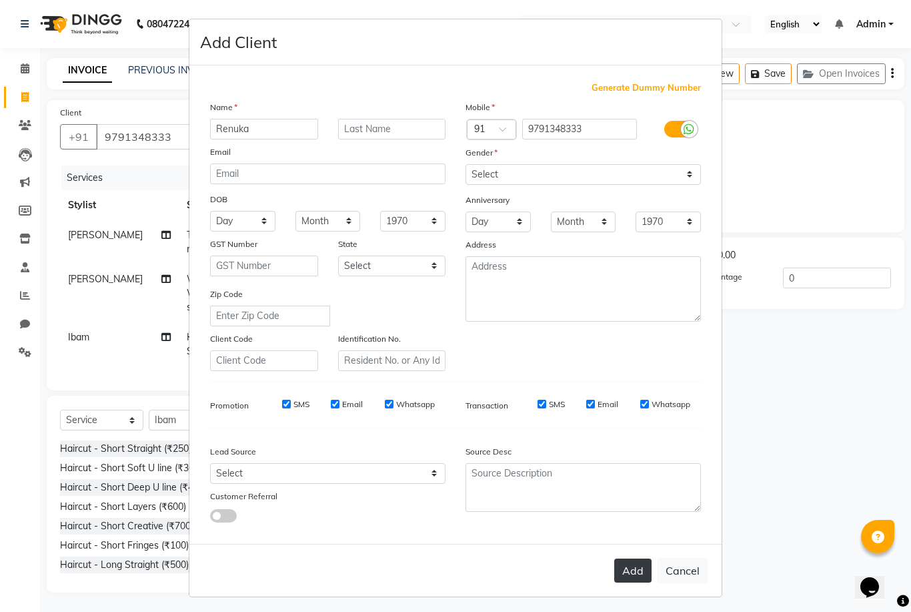
click at [635, 583] on button "Add" at bounding box center [633, 570] width 37 height 24
select select
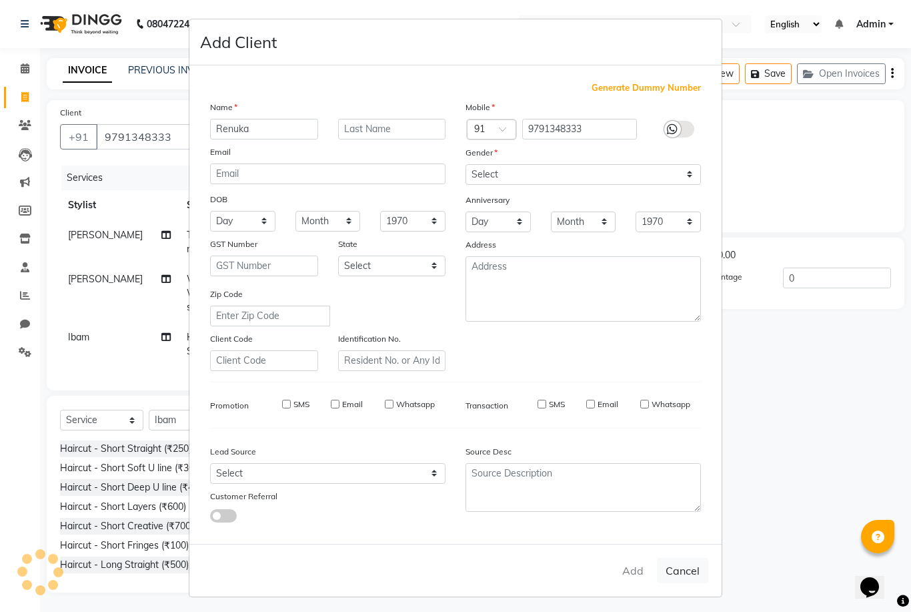
select select
checkbox input "false"
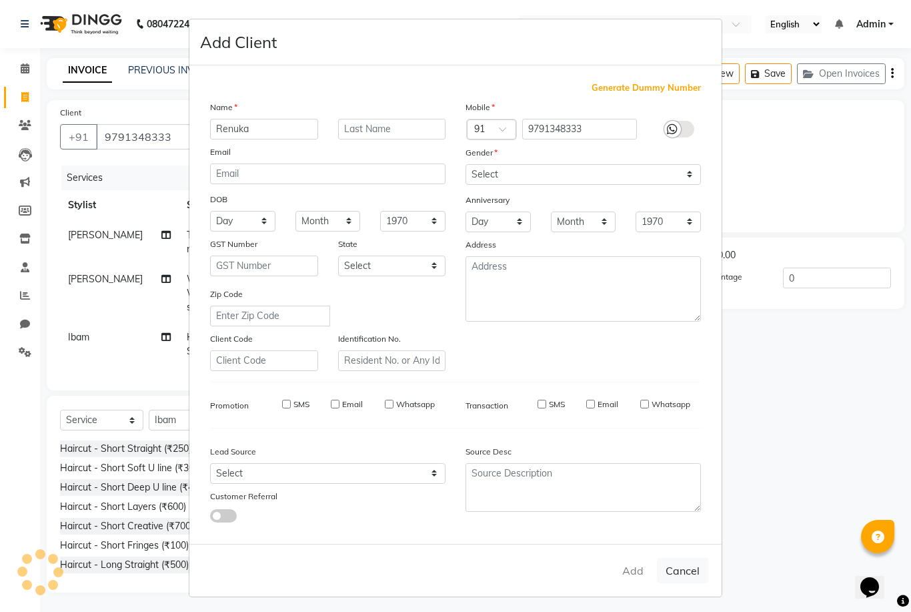
checkbox input "false"
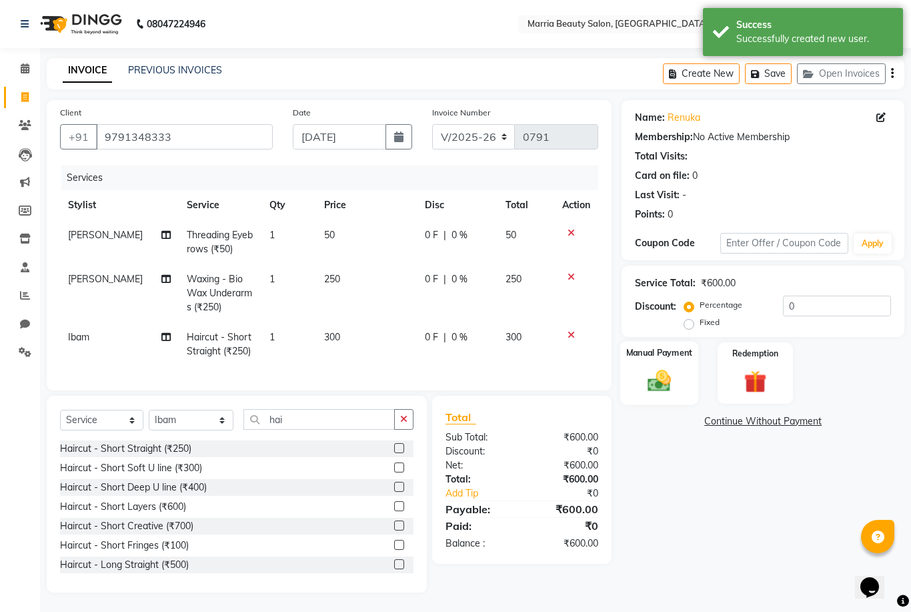
click at [662, 369] on div "Manual Payment" at bounding box center [660, 373] width 79 height 64
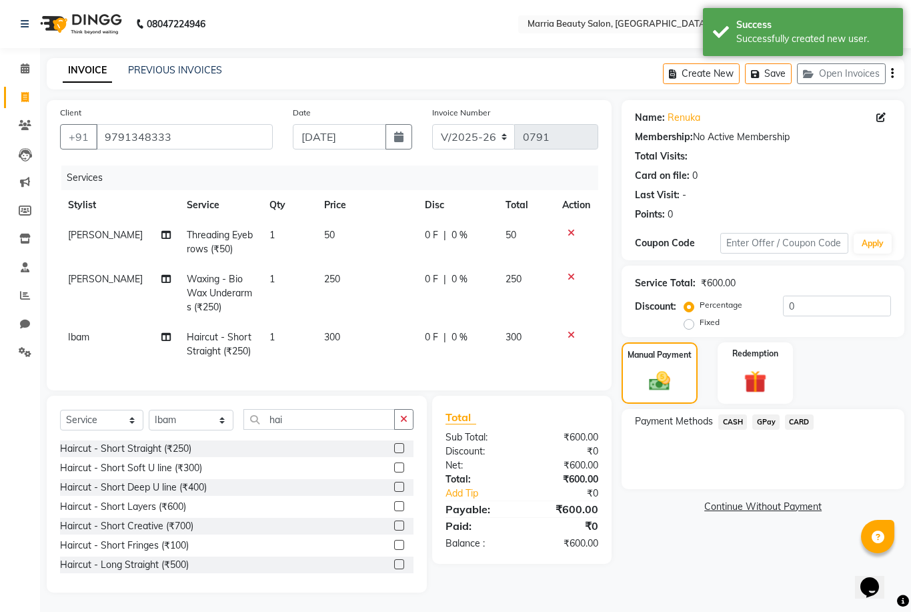
click at [735, 430] on span "CASH" at bounding box center [733, 421] width 29 height 15
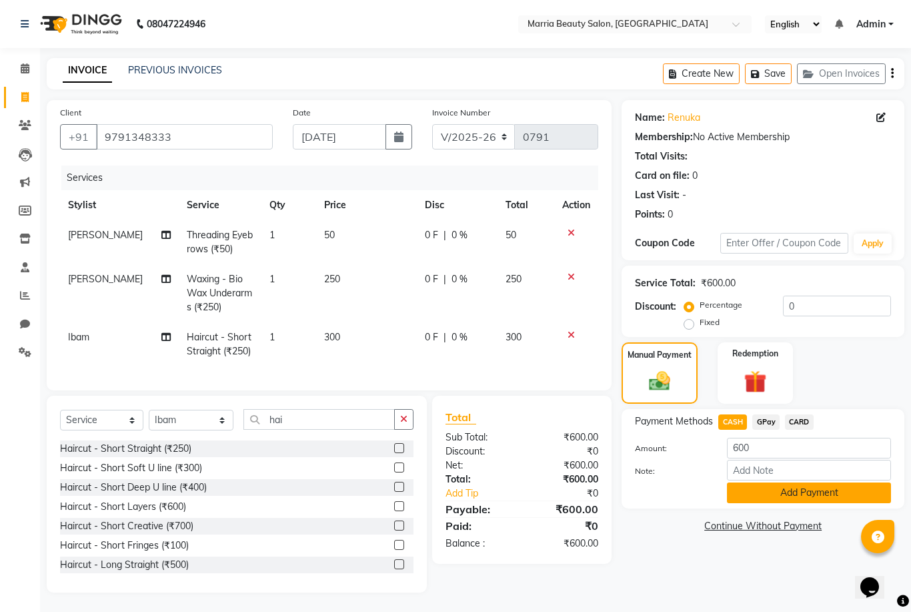
click at [818, 502] on button "Add Payment" at bounding box center [809, 492] width 164 height 21
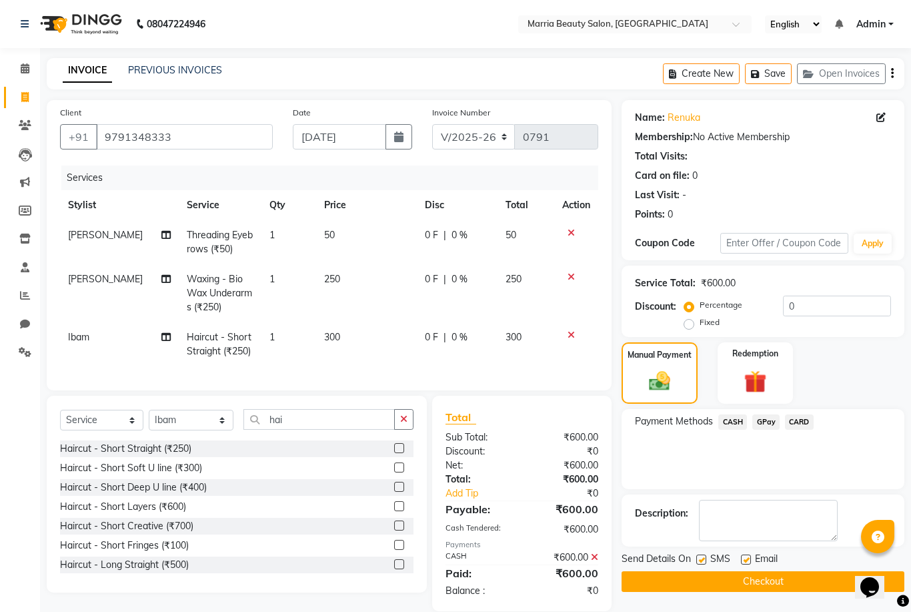
click at [715, 585] on button "Checkout" at bounding box center [763, 581] width 283 height 21
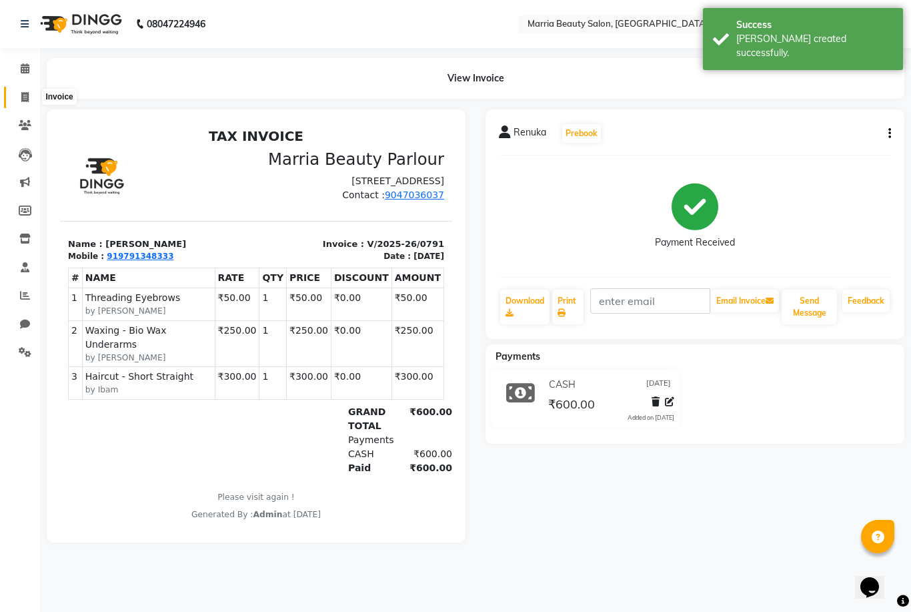
click at [24, 97] on icon at bounding box center [24, 97] width 7 height 10
select select "service"
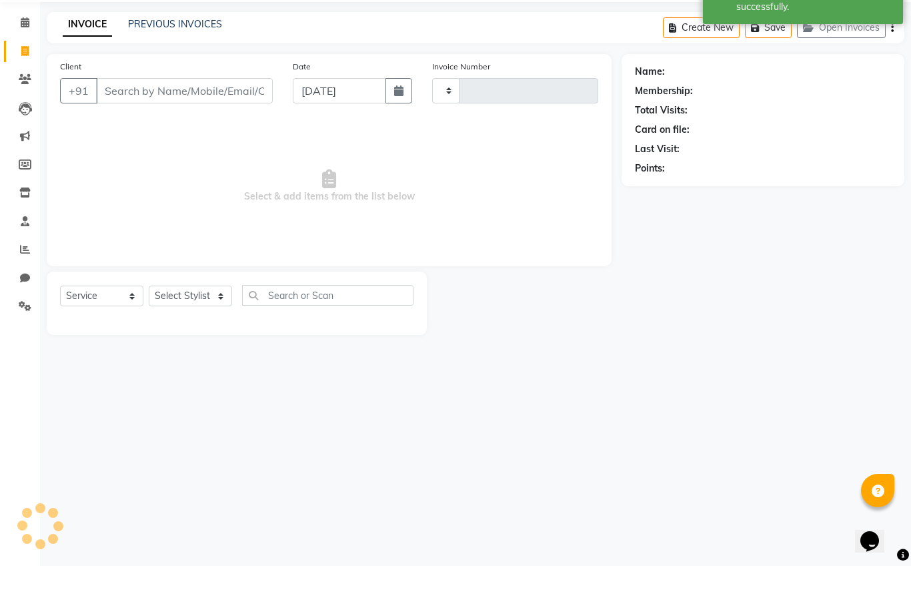
type input "0792"
select select "8343"
click at [25, 63] on icon at bounding box center [25, 68] width 9 height 10
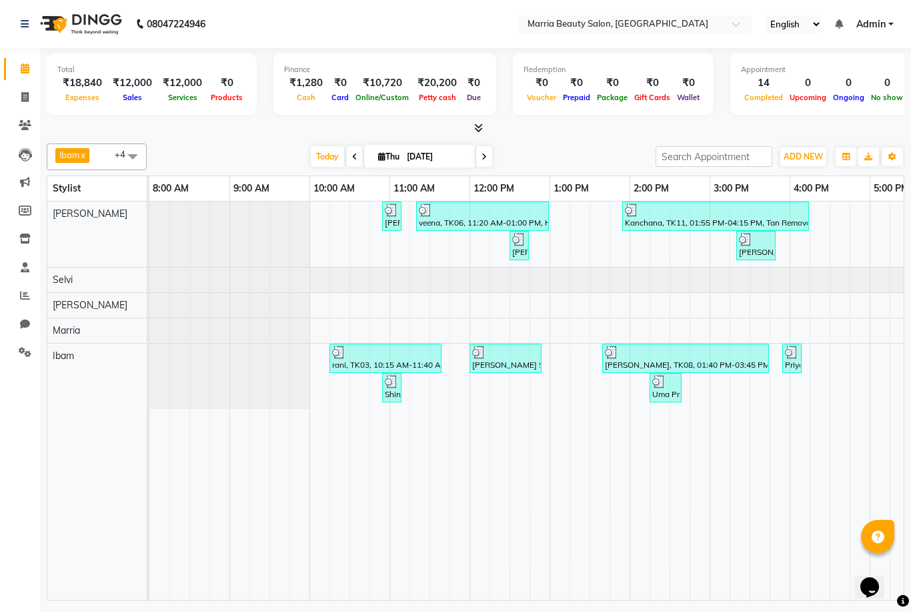
click at [478, 126] on icon at bounding box center [478, 128] width 9 height 10
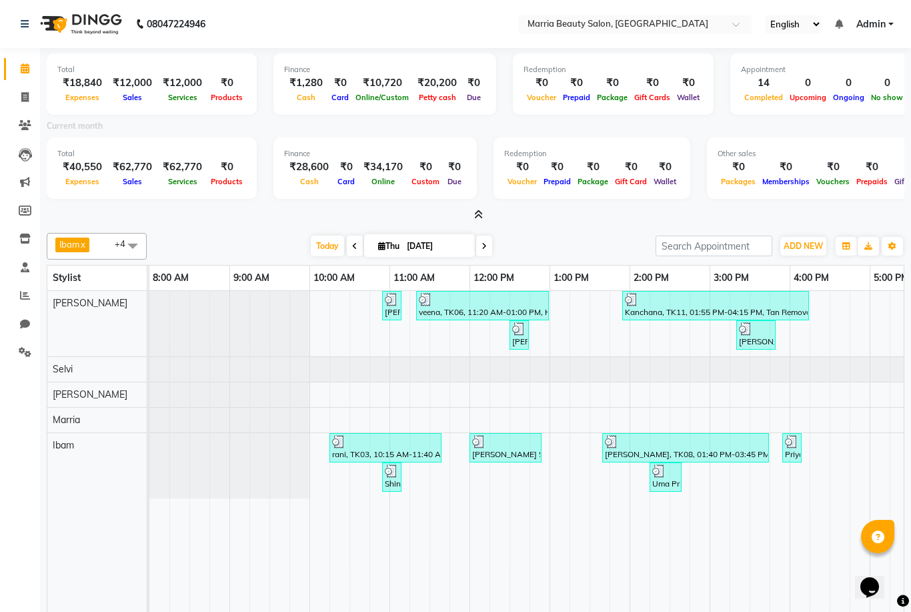
click at [480, 214] on icon at bounding box center [478, 215] width 9 height 10
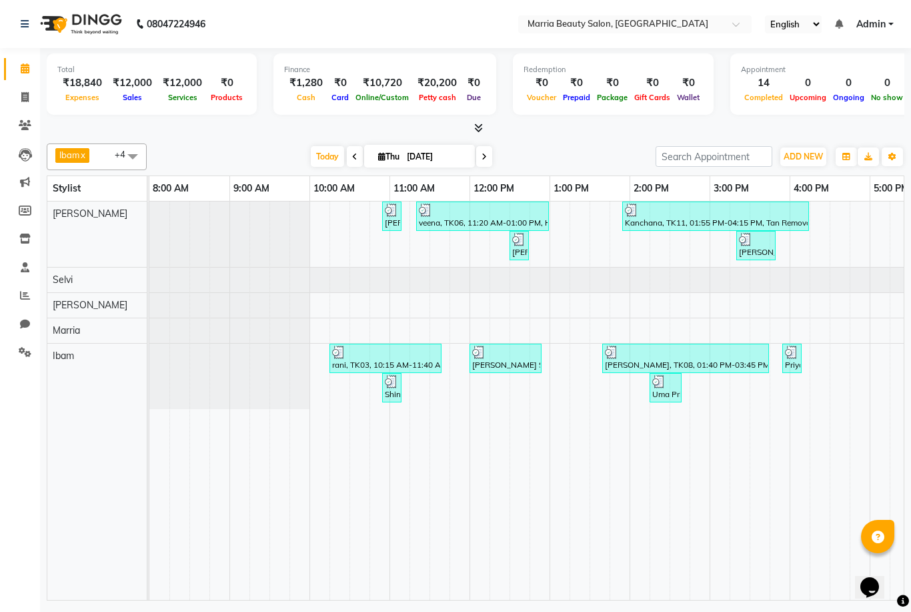
click at [479, 125] on icon at bounding box center [478, 128] width 9 height 10
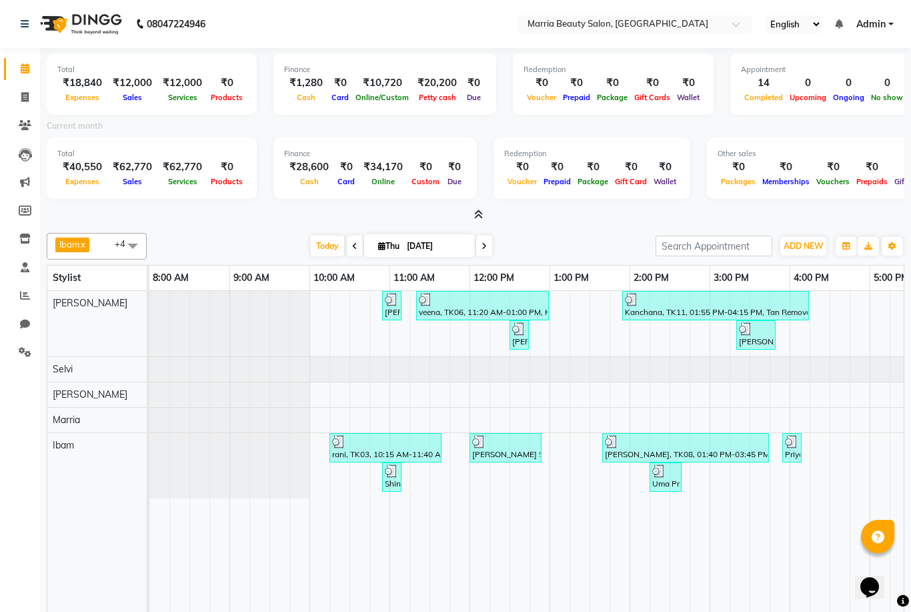
click at [72, 165] on div "₹40,550" at bounding box center [82, 166] width 50 height 15
click at [21, 292] on icon at bounding box center [25, 295] width 10 height 10
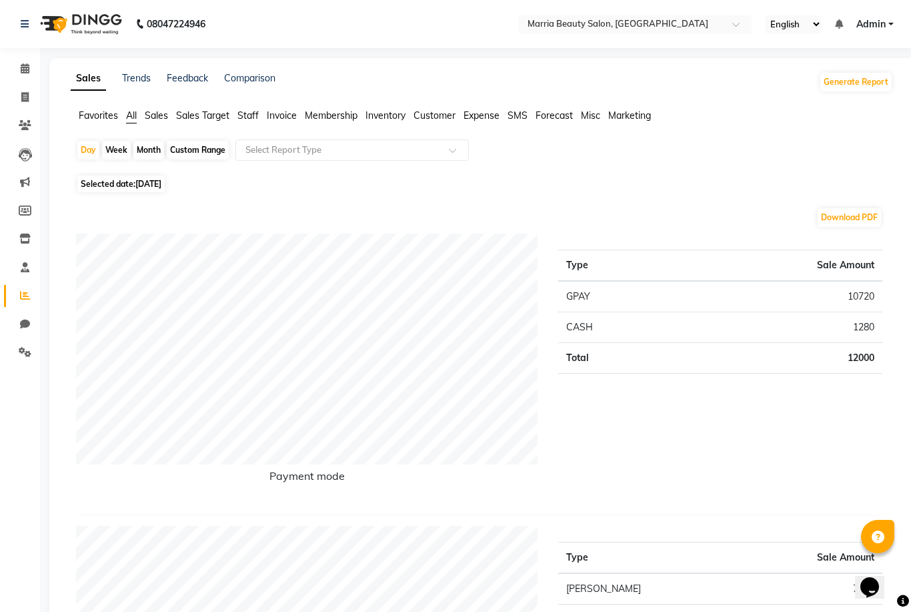
click at [482, 113] on span "Expense" at bounding box center [482, 115] width 36 height 12
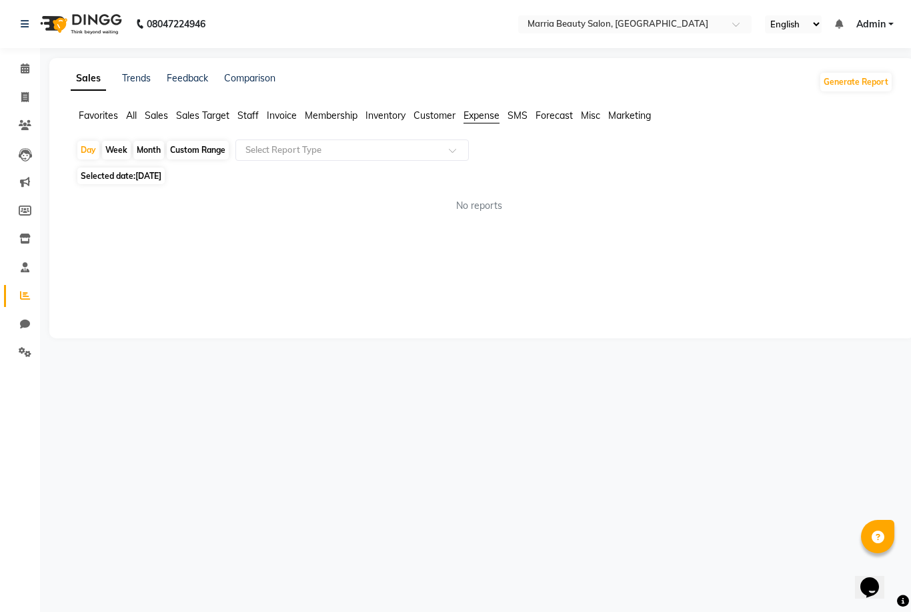
click at [196, 156] on div "Custom Range" at bounding box center [198, 150] width 62 height 19
select select "9"
select select "2025"
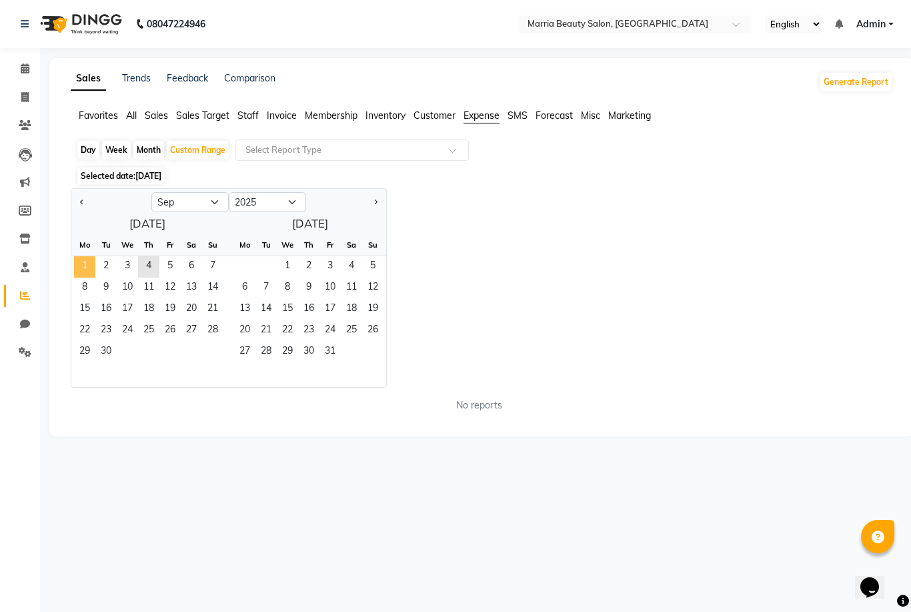
click at [89, 271] on span "1" at bounding box center [84, 266] width 21 height 21
click at [150, 266] on span "4" at bounding box center [148, 266] width 21 height 21
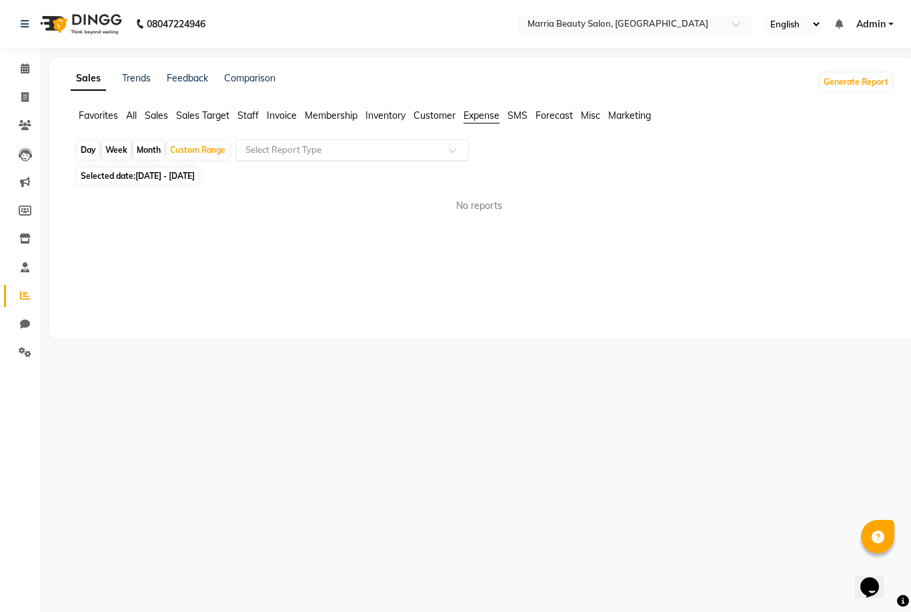
click at [386, 154] on input "text" at bounding box center [339, 149] width 192 height 13
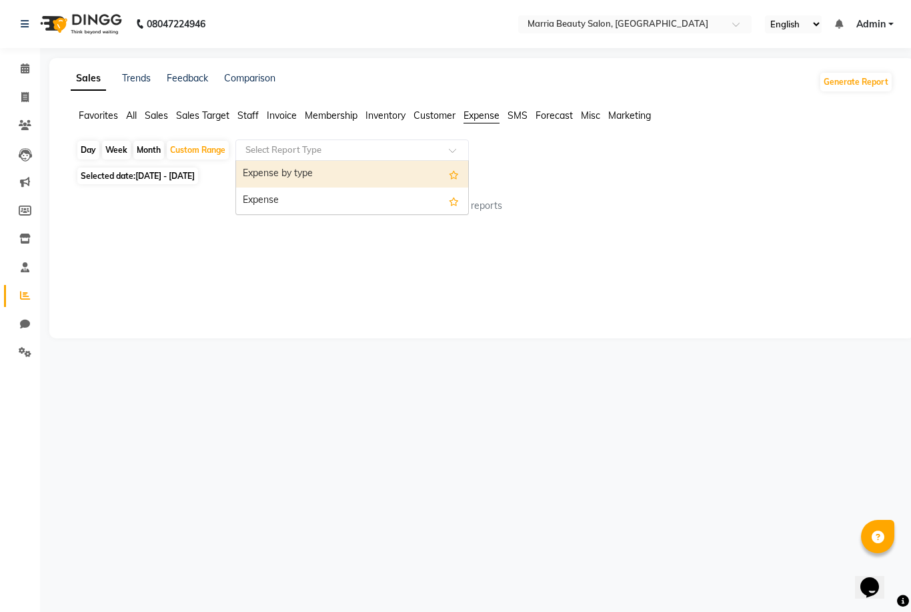
click at [382, 181] on div "Expense by type" at bounding box center [352, 174] width 232 height 27
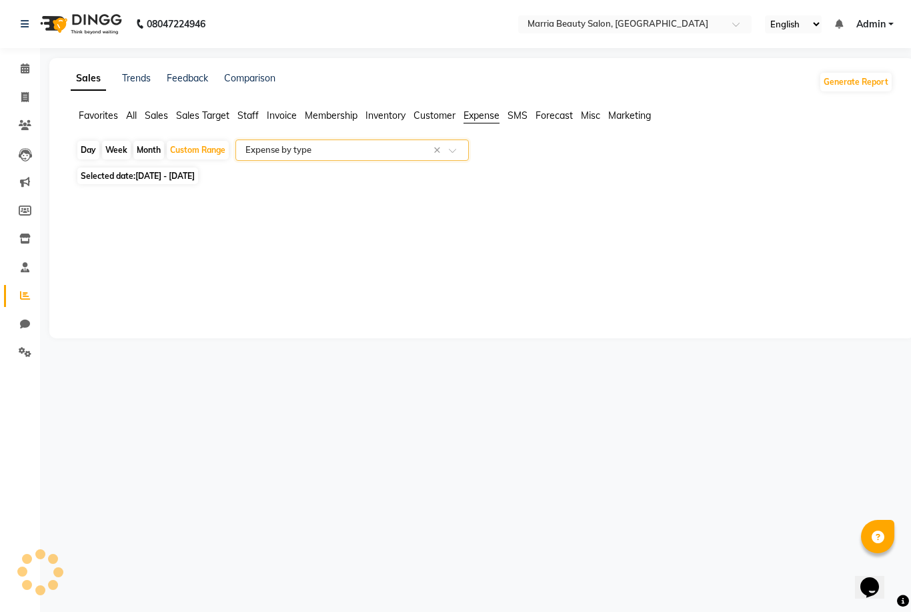
select select "full_report"
select select "csv"
click at [22, 69] on icon at bounding box center [25, 68] width 9 height 10
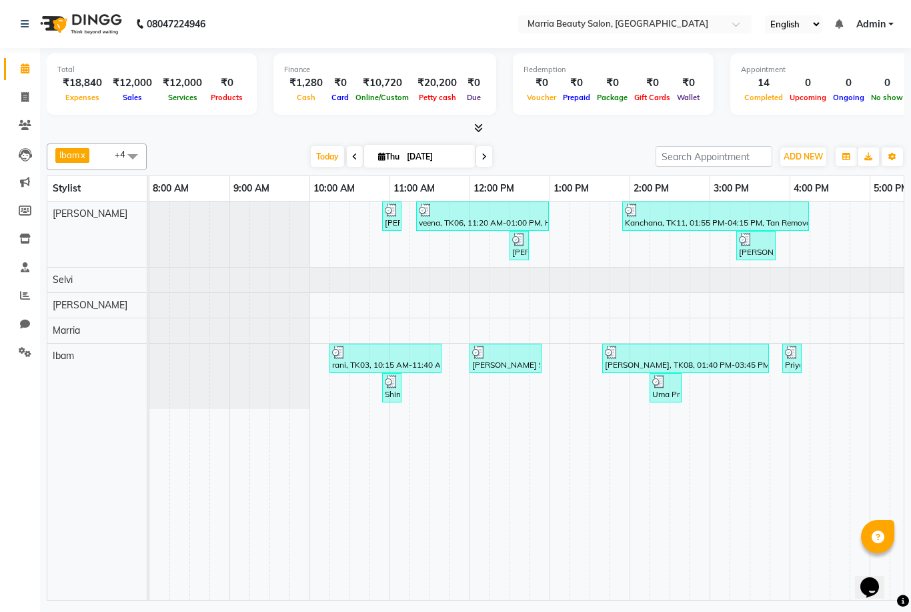
click at [476, 127] on icon at bounding box center [478, 128] width 9 height 10
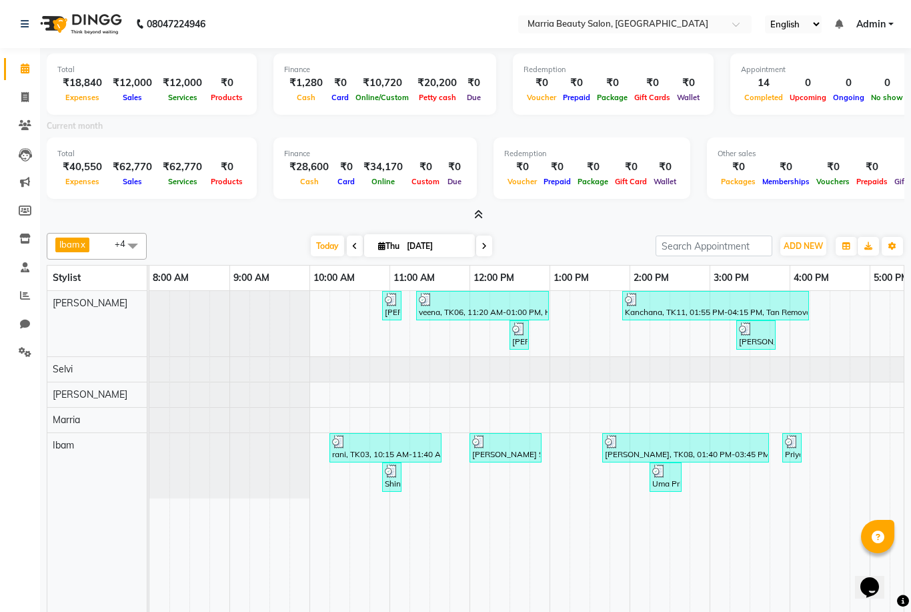
click at [478, 213] on icon at bounding box center [478, 215] width 9 height 10
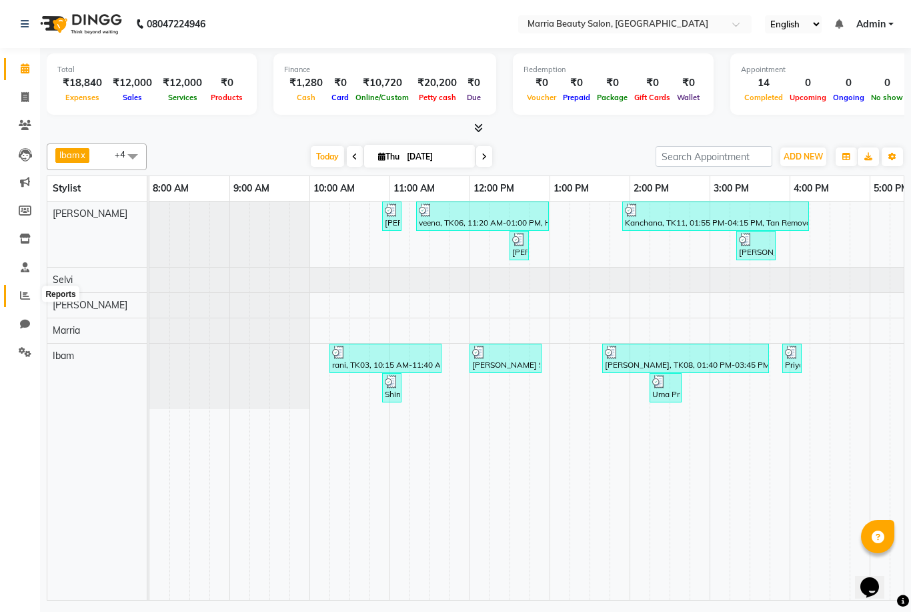
click at [21, 294] on icon at bounding box center [25, 295] width 10 height 10
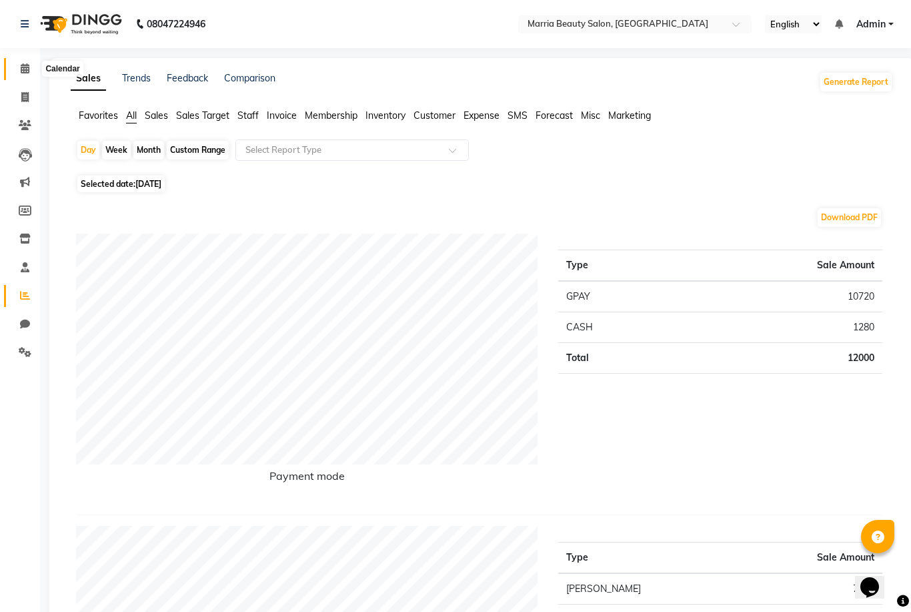
click at [21, 72] on icon at bounding box center [25, 68] width 9 height 10
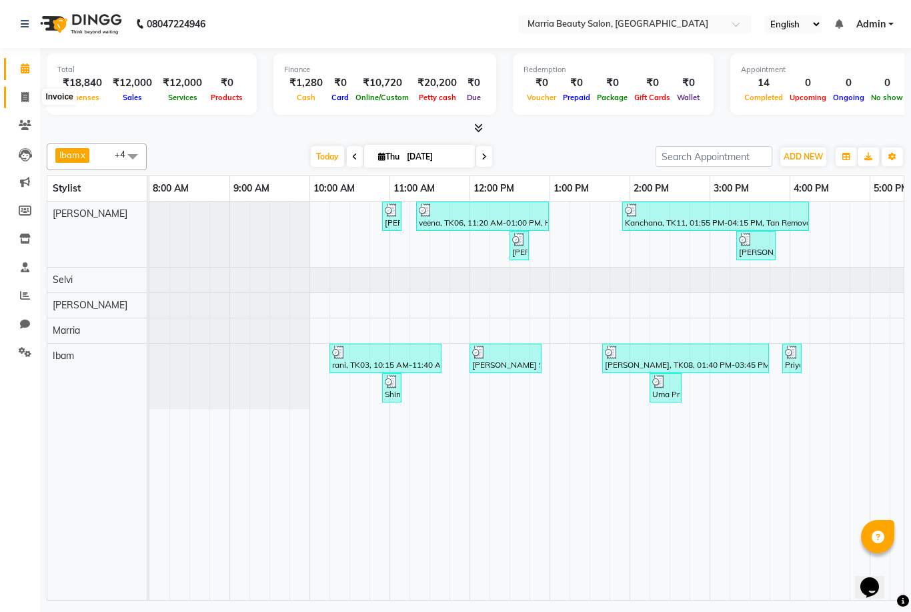
click at [23, 101] on icon at bounding box center [24, 97] width 7 height 10
select select "service"
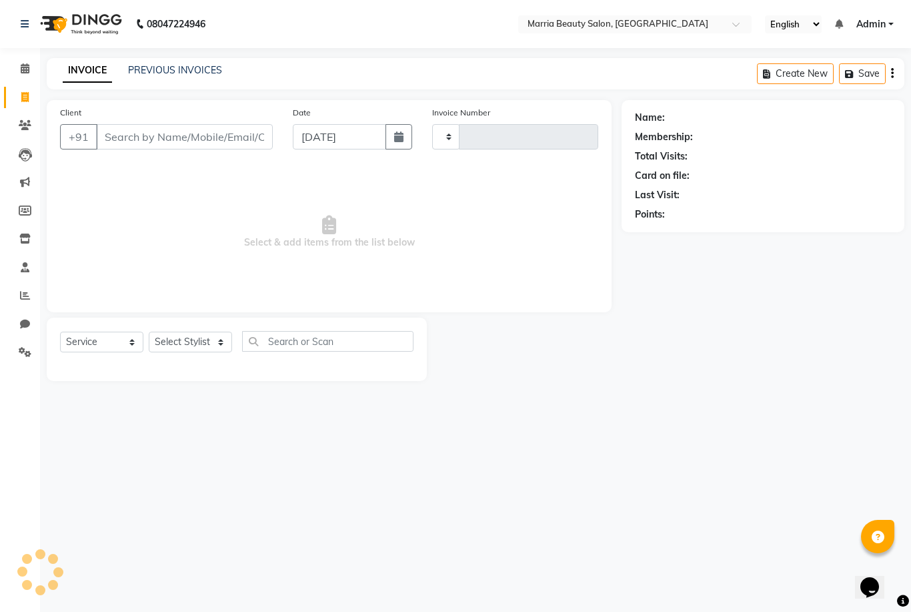
type input "0792"
select select "8343"
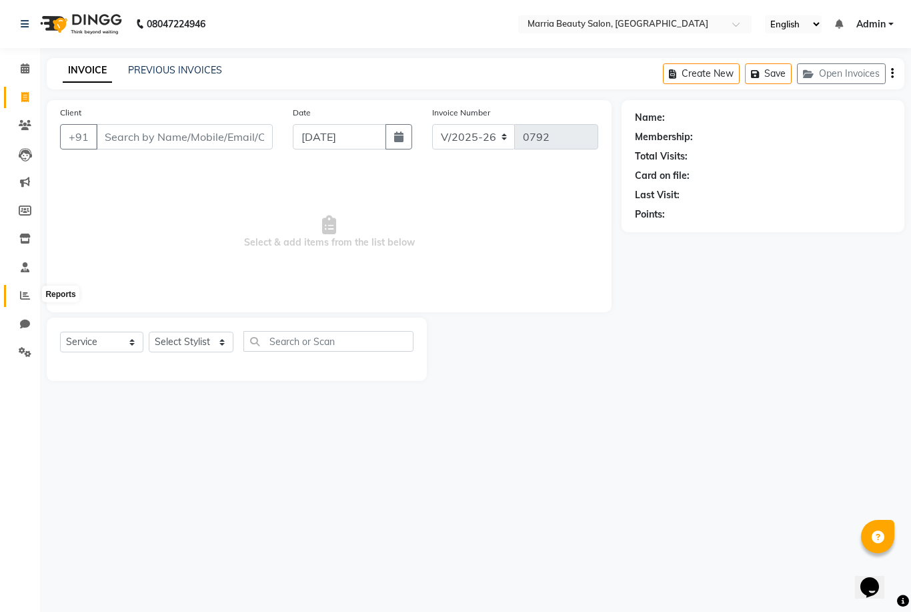
click at [26, 290] on icon at bounding box center [25, 295] width 10 height 10
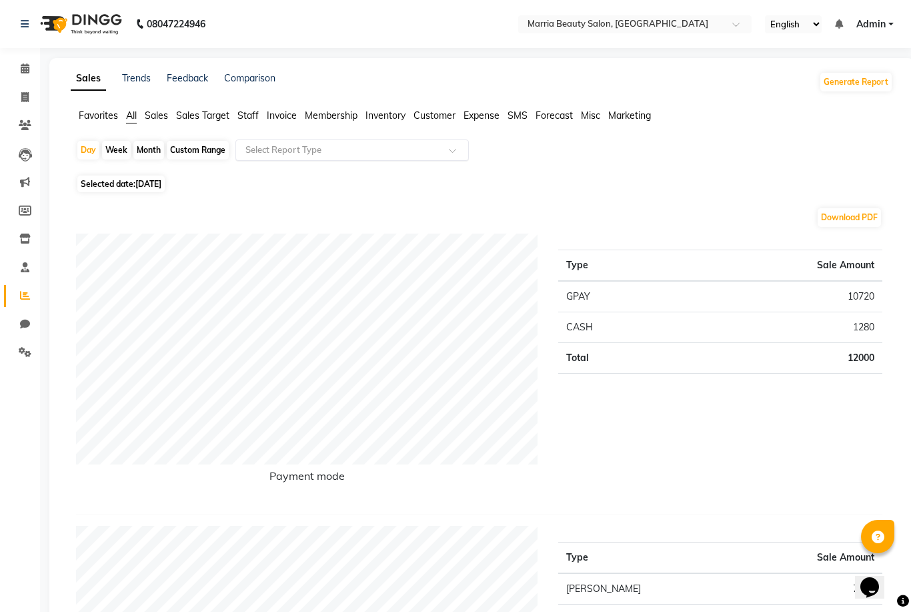
click at [276, 159] on div "Select Report Type" at bounding box center [353, 149] width 234 height 21
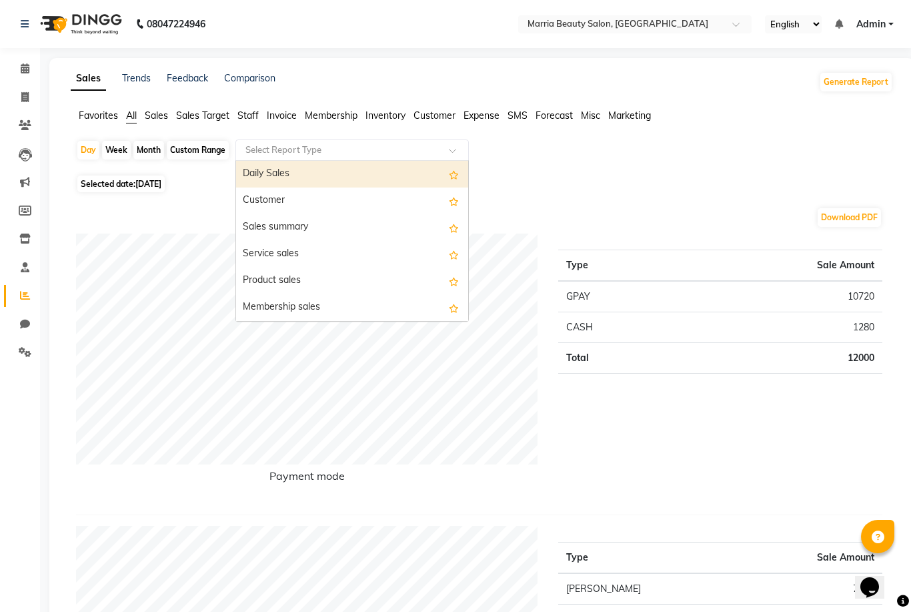
click at [539, 163] on div "Day Week Month Custom Range Select Report Type Daily Sales Customer Sales summa…" at bounding box center [482, 155] width 812 height 32
click at [437, 159] on div "Select Report Type" at bounding box center [353, 149] width 234 height 21
click at [406, 157] on input "text" at bounding box center [339, 149] width 192 height 13
click at [193, 149] on div "Custom Range" at bounding box center [198, 150] width 62 height 19
select select "9"
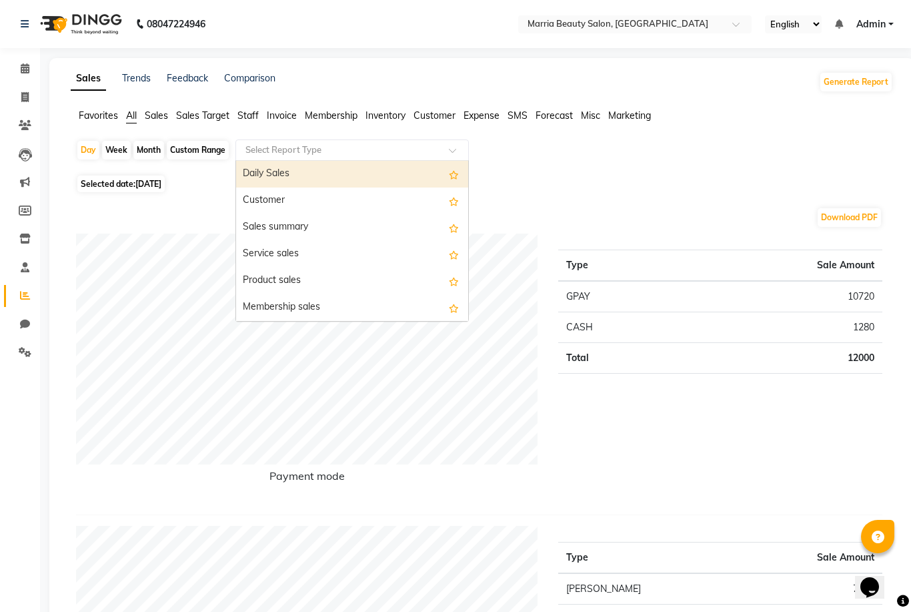
select select "2025"
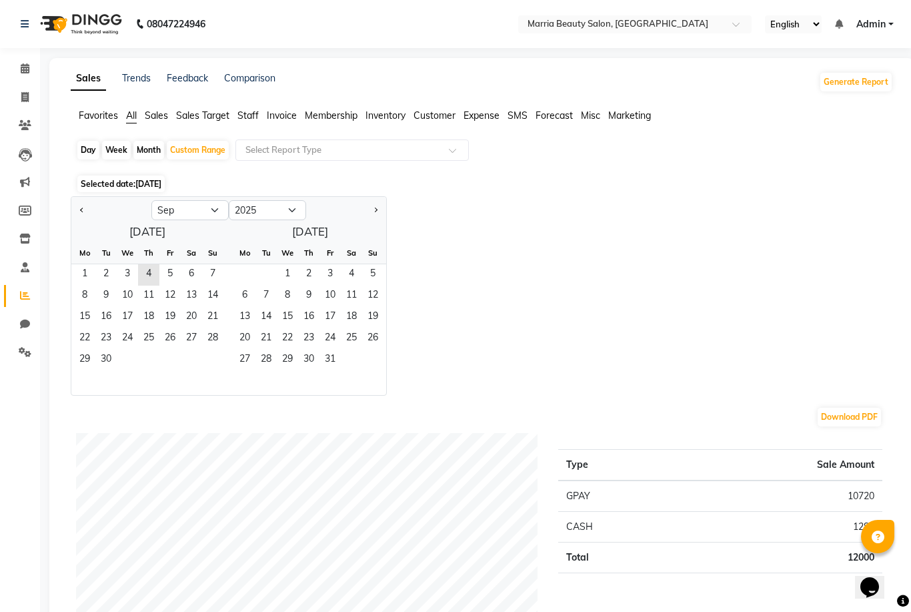
click at [75, 212] on div at bounding box center [111, 210] width 80 height 21
click at [80, 213] on button "Previous month" at bounding box center [82, 210] width 11 height 21
click at [84, 303] on span "7" at bounding box center [84, 296] width 21 height 21
click at [373, 208] on button "Next month" at bounding box center [375, 210] width 11 height 21
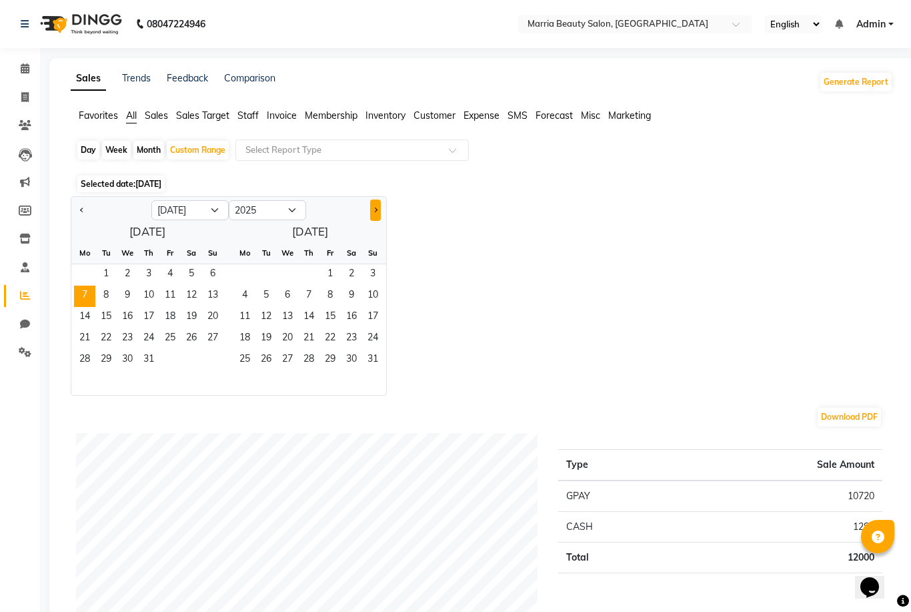
select select "8"
click at [303, 276] on span "4" at bounding box center [308, 274] width 21 height 21
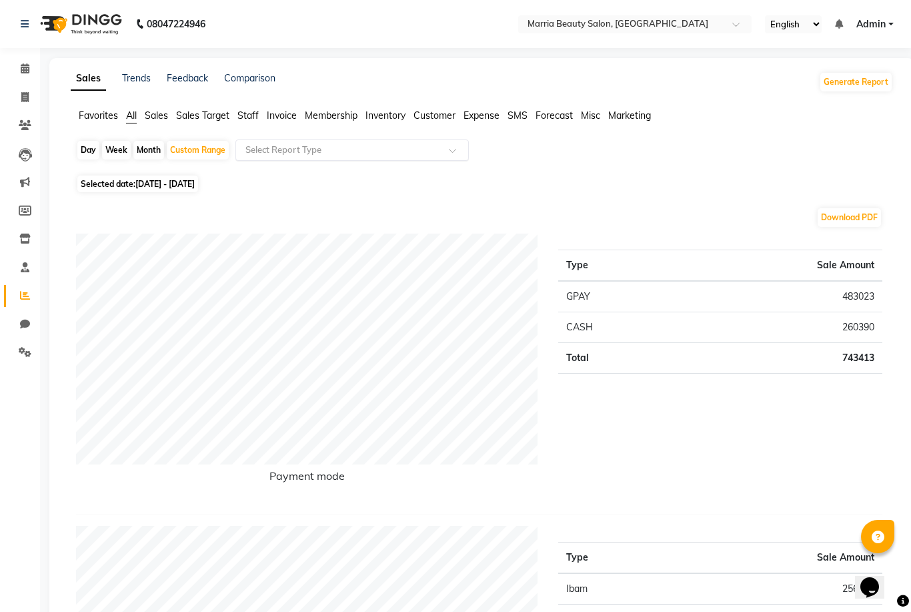
click at [296, 147] on input "text" at bounding box center [339, 149] width 192 height 13
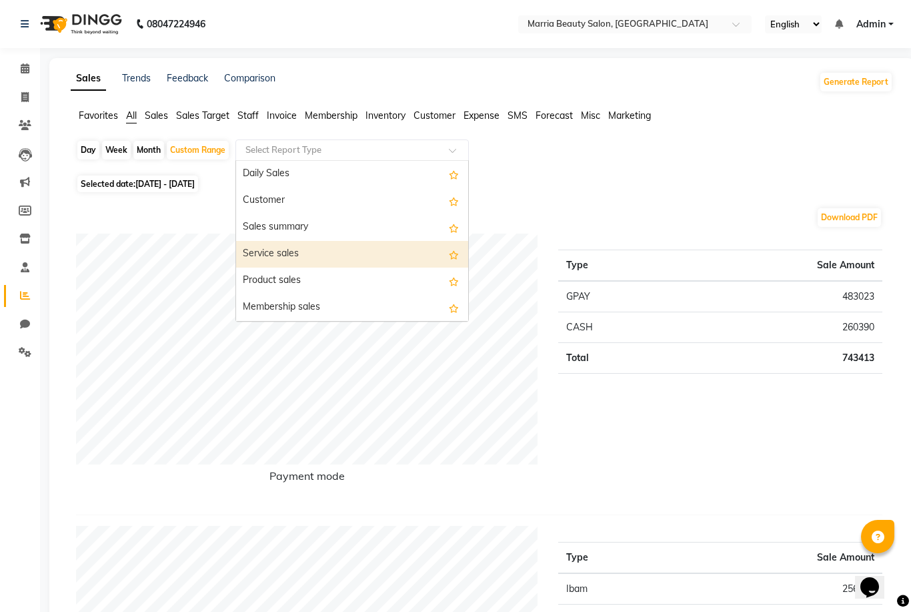
click at [298, 250] on div "Service sales" at bounding box center [352, 254] width 232 height 27
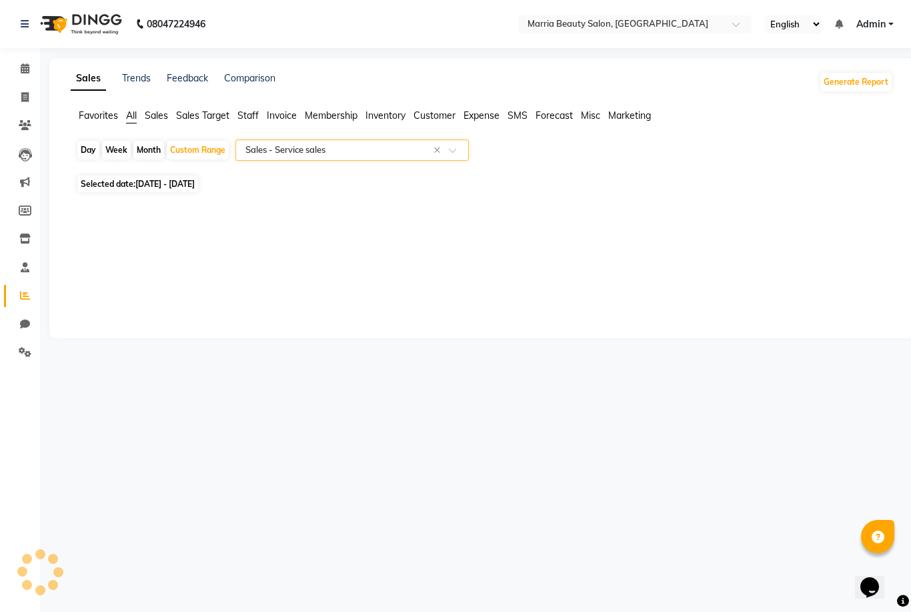
select select "full_report"
select select "csv"
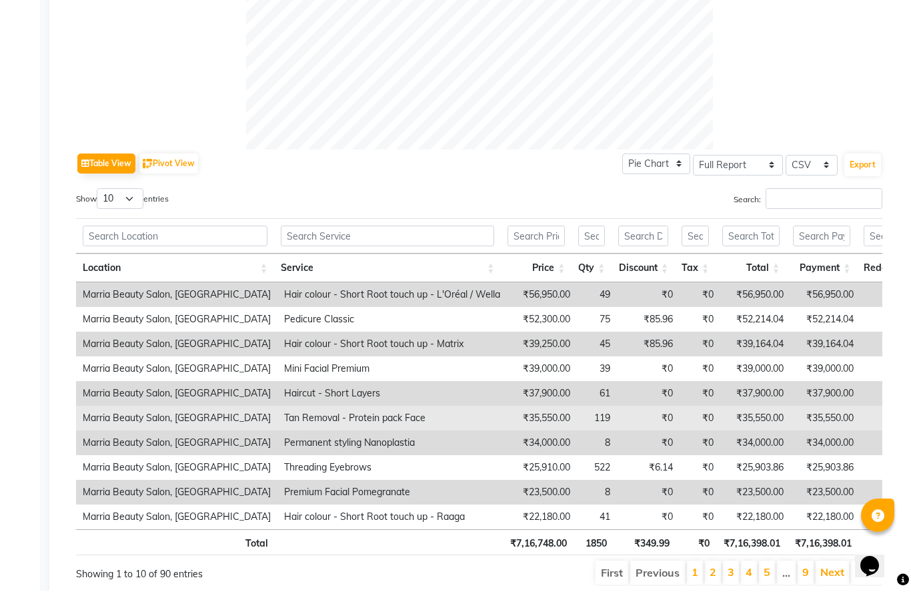
scroll to position [559, 0]
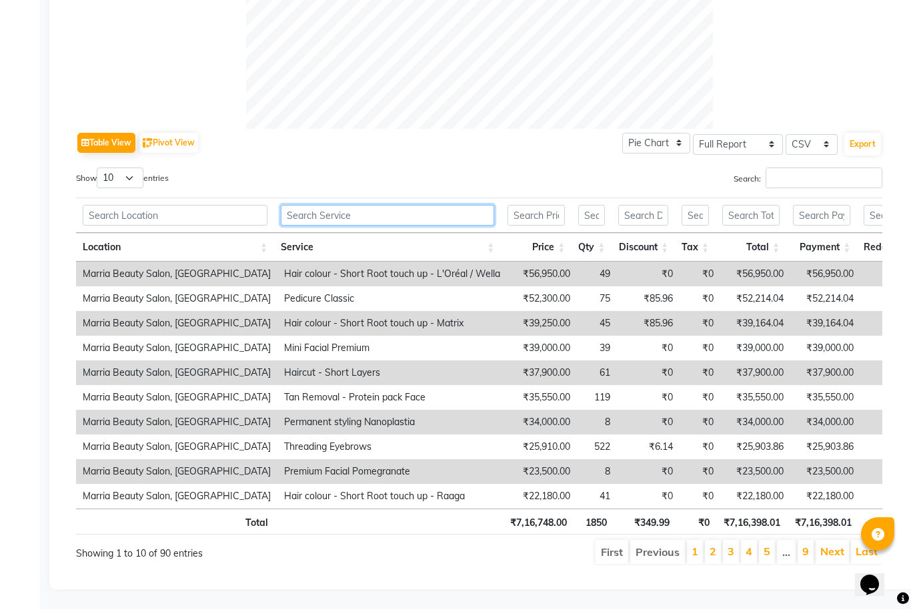
click at [337, 215] on input "text" at bounding box center [388, 218] width 214 height 21
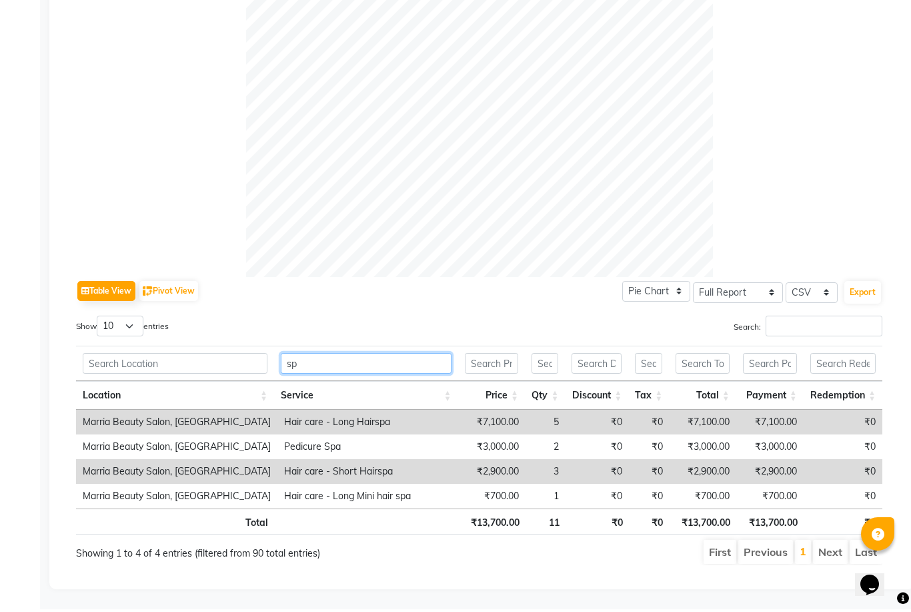
scroll to position [411, 0]
type input "spa"
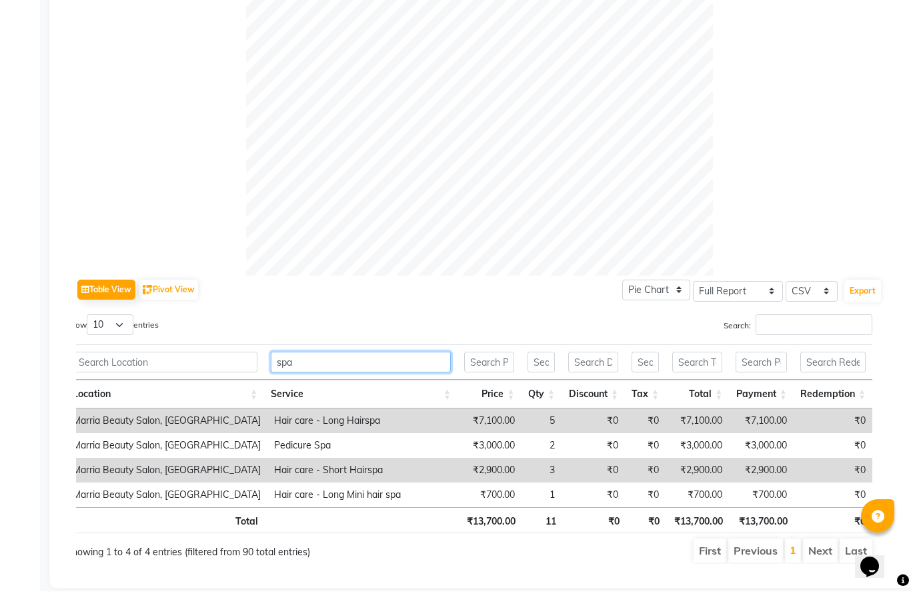
scroll to position [0, 0]
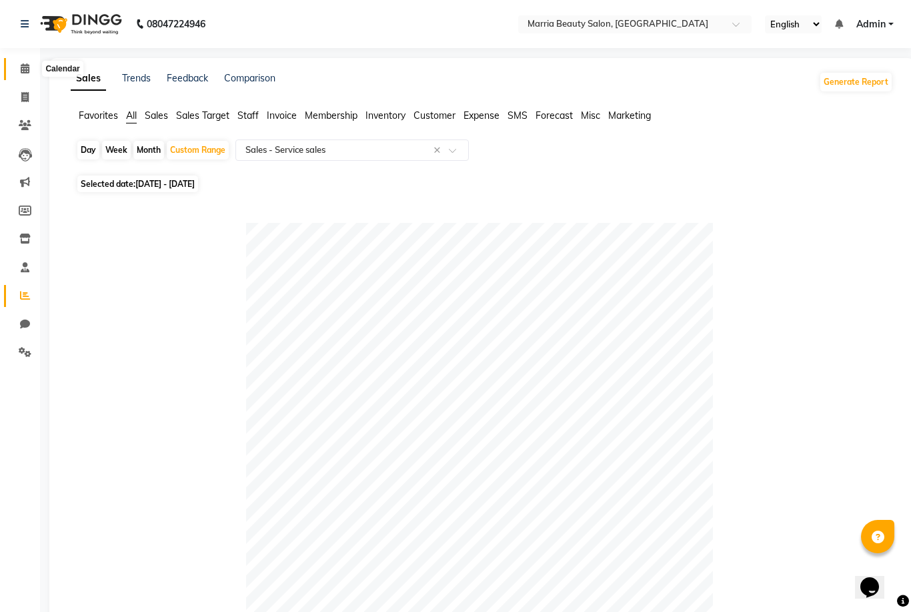
click at [19, 71] on span at bounding box center [24, 68] width 23 height 15
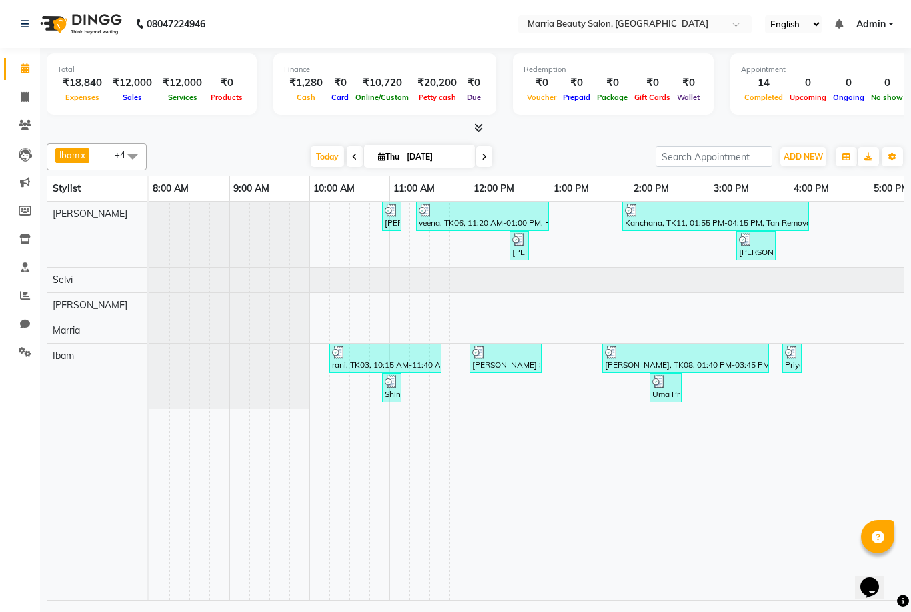
click at [479, 124] on icon at bounding box center [478, 128] width 9 height 10
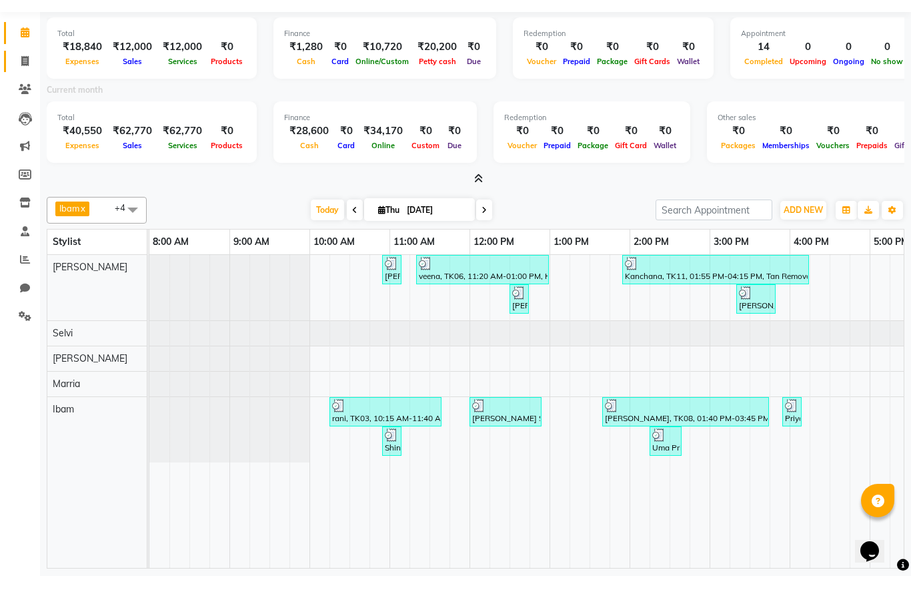
click at [23, 92] on icon at bounding box center [24, 97] width 7 height 10
select select "service"
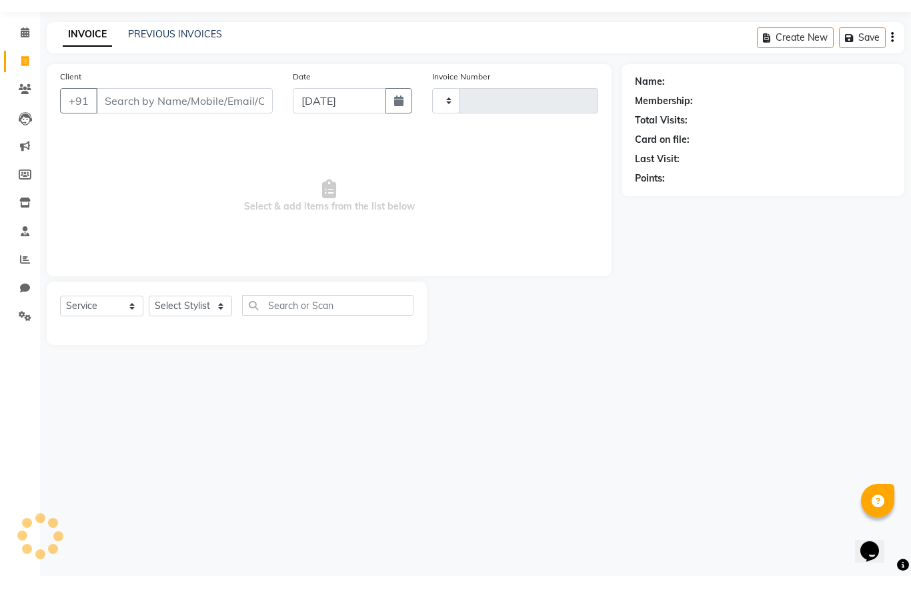
type input "0792"
select select "8343"
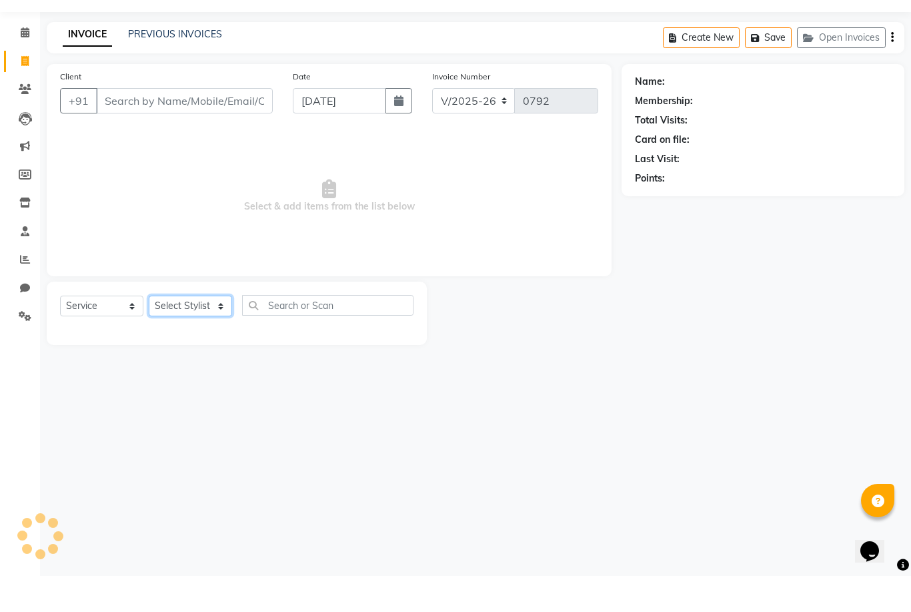
click at [172, 332] on select "Select Stylist" at bounding box center [190, 342] width 83 height 21
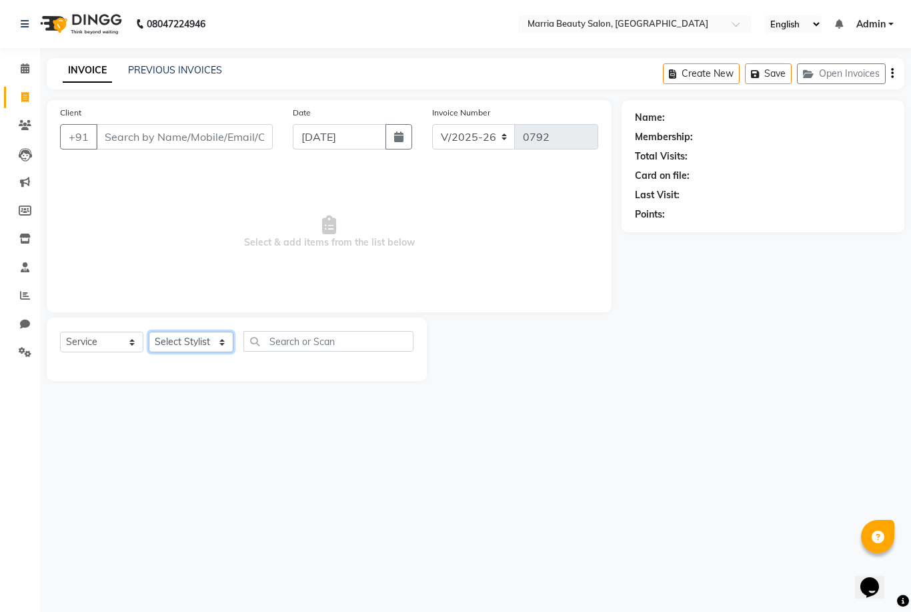
select select "85633"
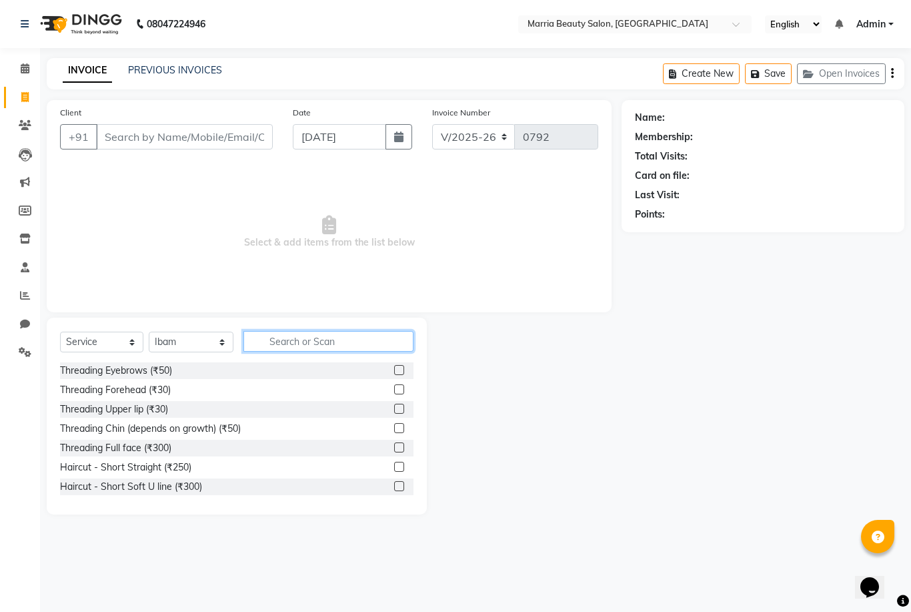
click at [282, 340] on input "text" at bounding box center [329, 341] width 170 height 21
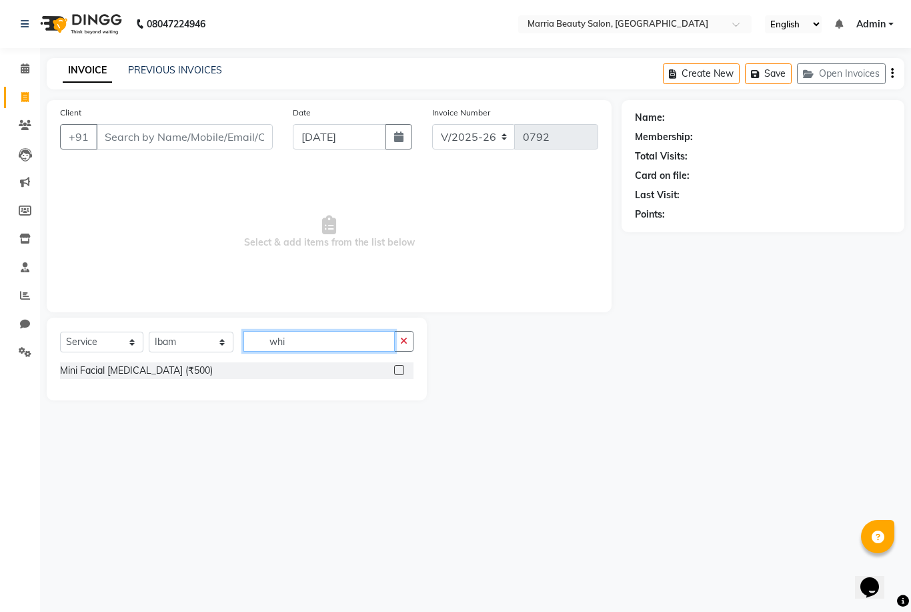
type input "whi"
click at [0, 0] on html "08047224946 Select Location × Marria Beauty Salon, [GEOGRAPHIC_DATA] English EN…" at bounding box center [455, 306] width 911 height 612
click at [396, 386] on div "Mini Facial [MEDICAL_DATA] (₹500)" at bounding box center [237, 374] width 354 height 25
click at [401, 372] on label at bounding box center [399, 370] width 10 height 10
click at [401, 372] on input "checkbox" at bounding box center [398, 370] width 9 height 9
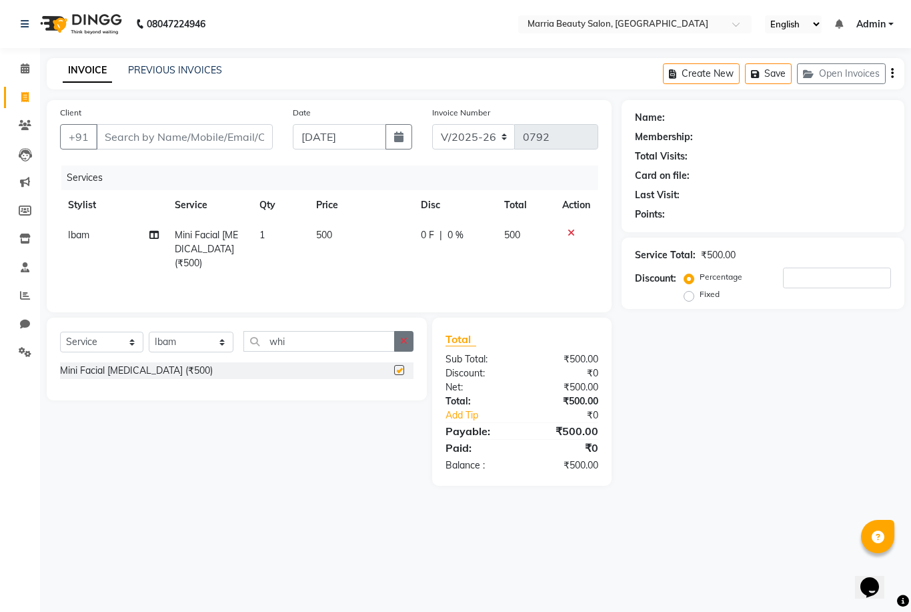
checkbox input "false"
click at [407, 351] on button "button" at bounding box center [403, 341] width 19 height 21
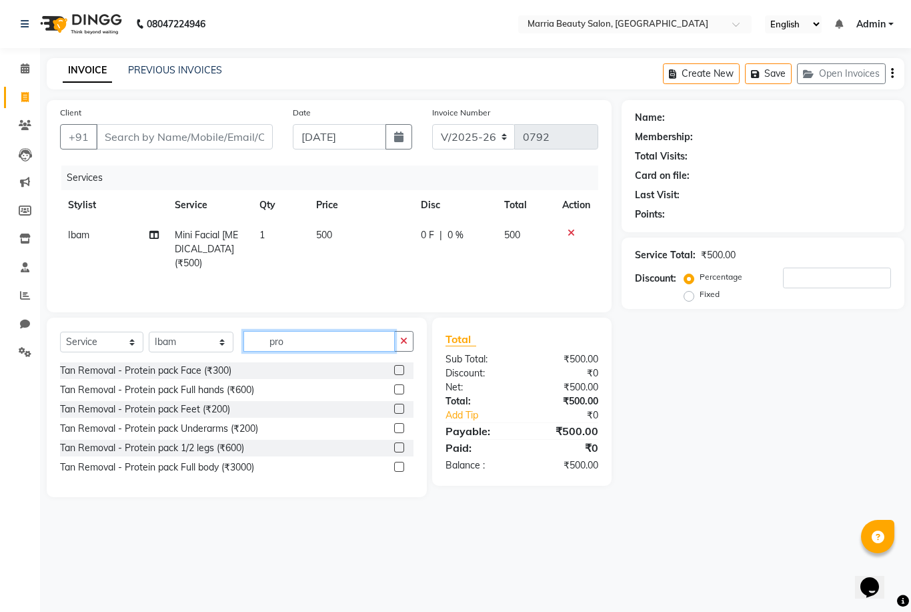
type input "pro"
click at [398, 373] on label at bounding box center [399, 370] width 10 height 10
click at [398, 373] on input "checkbox" at bounding box center [398, 370] width 9 height 9
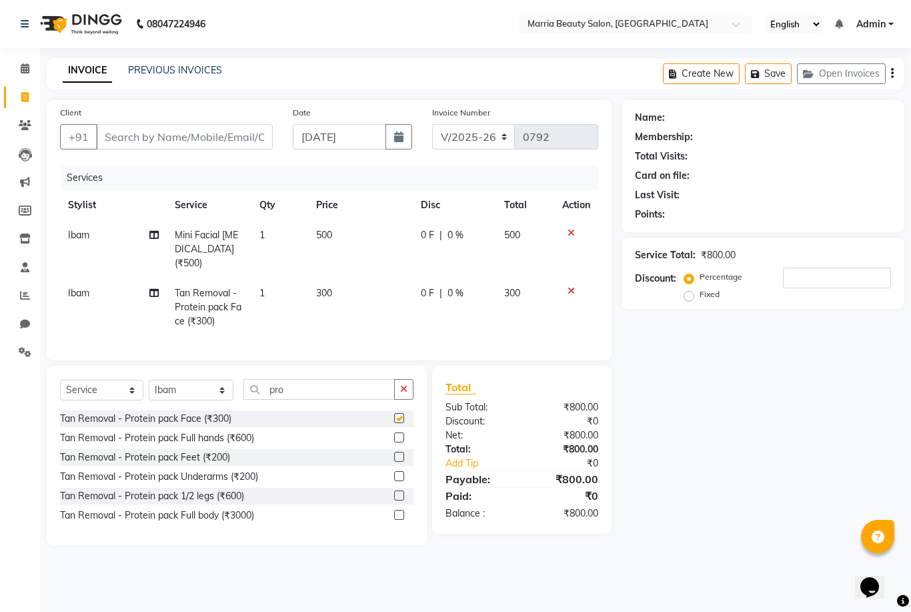
checkbox input "false"
click at [401, 384] on icon "button" at bounding box center [403, 388] width 7 height 9
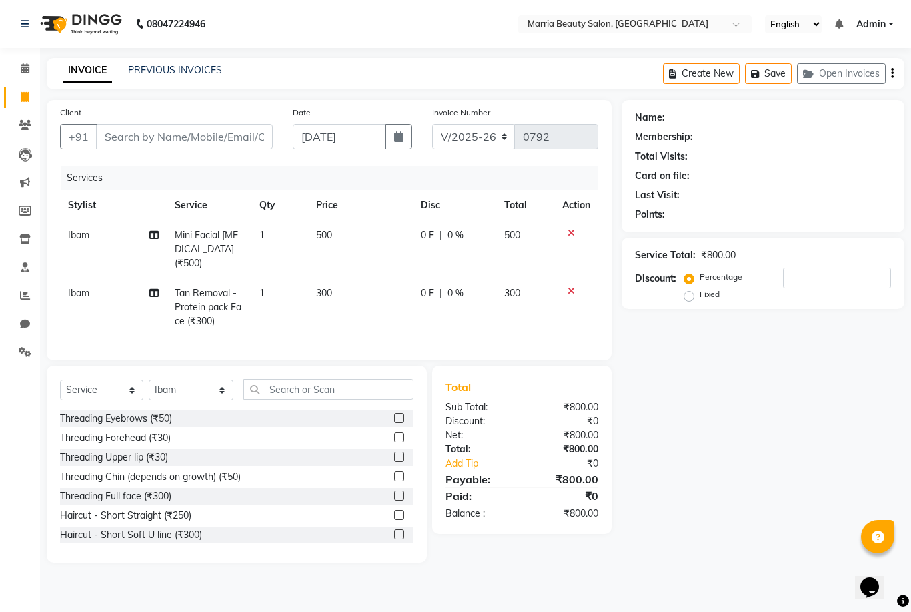
click at [398, 413] on label at bounding box center [399, 418] width 10 height 10
click at [398, 414] on input "checkbox" at bounding box center [398, 418] width 9 height 9
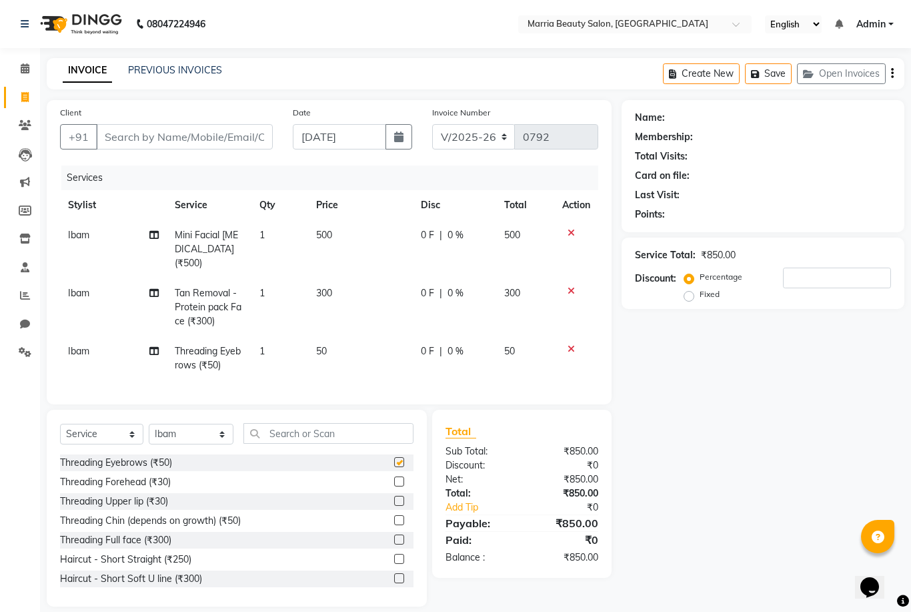
checkbox input "false"
click at [400, 496] on label at bounding box center [399, 501] width 10 height 10
click at [400, 497] on input "checkbox" at bounding box center [398, 501] width 9 height 9
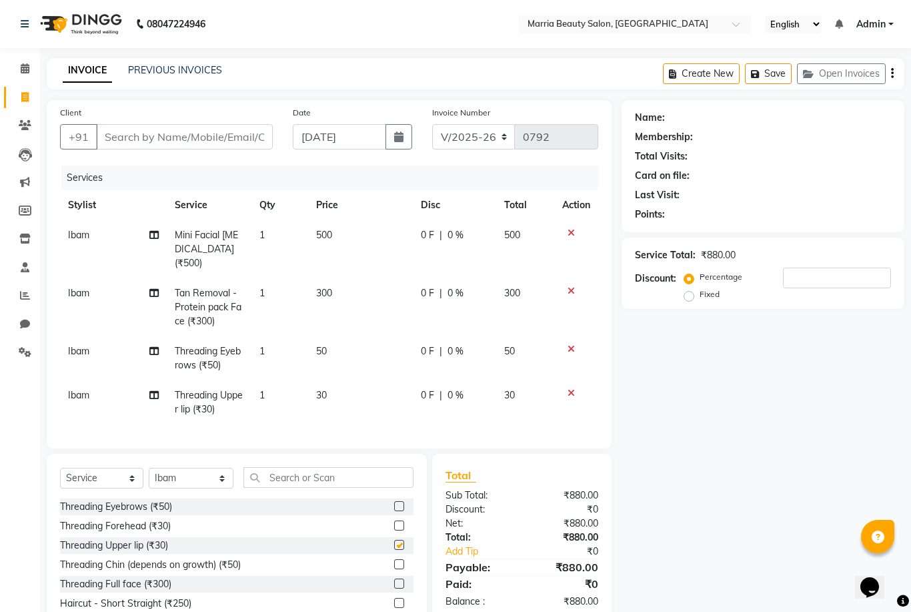
checkbox input "false"
click at [395, 559] on label at bounding box center [399, 564] width 10 height 10
click at [395, 560] on input "checkbox" at bounding box center [398, 564] width 9 height 9
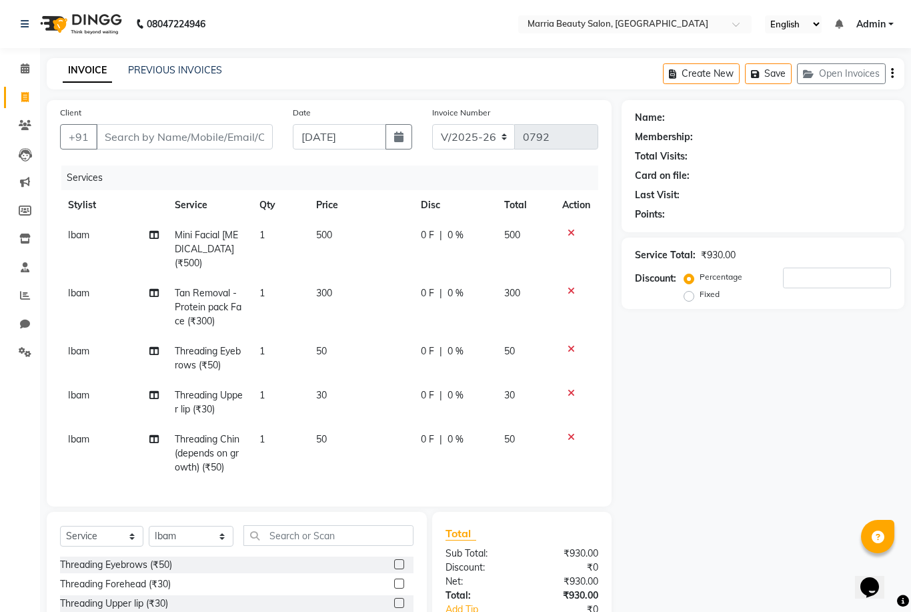
checkbox input "false"
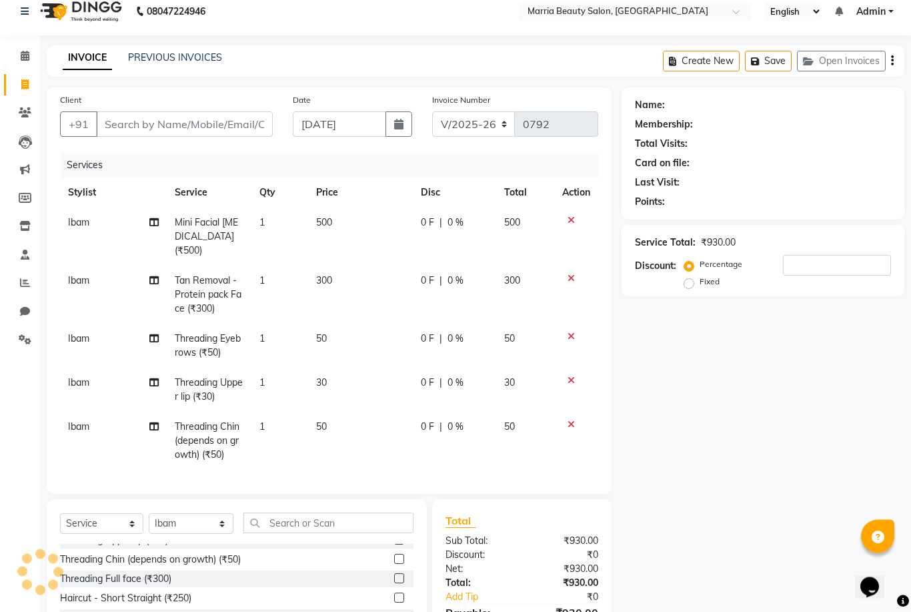
scroll to position [13, 0]
click at [244, 132] on input "Client" at bounding box center [184, 123] width 177 height 25
type input "9"
type input "0"
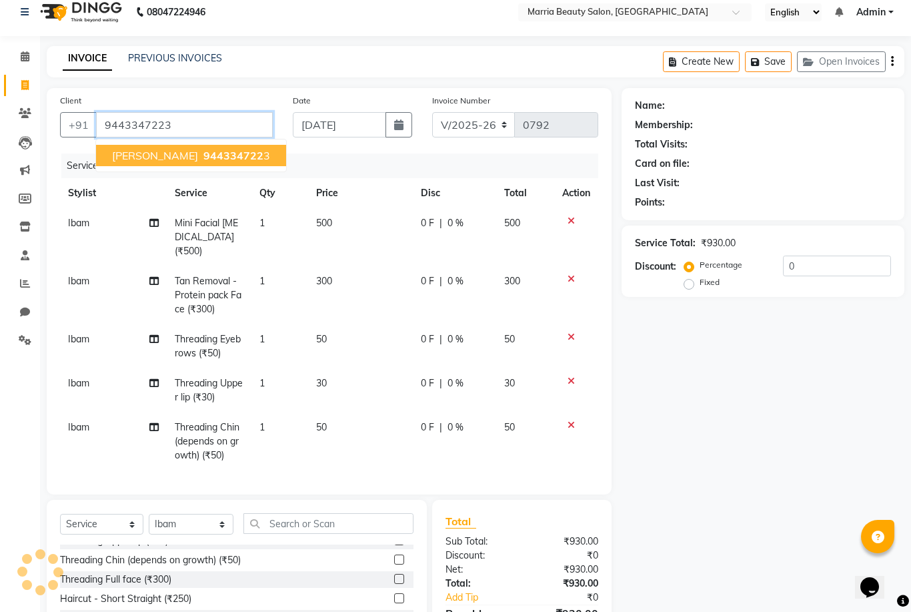
type input "9443347223"
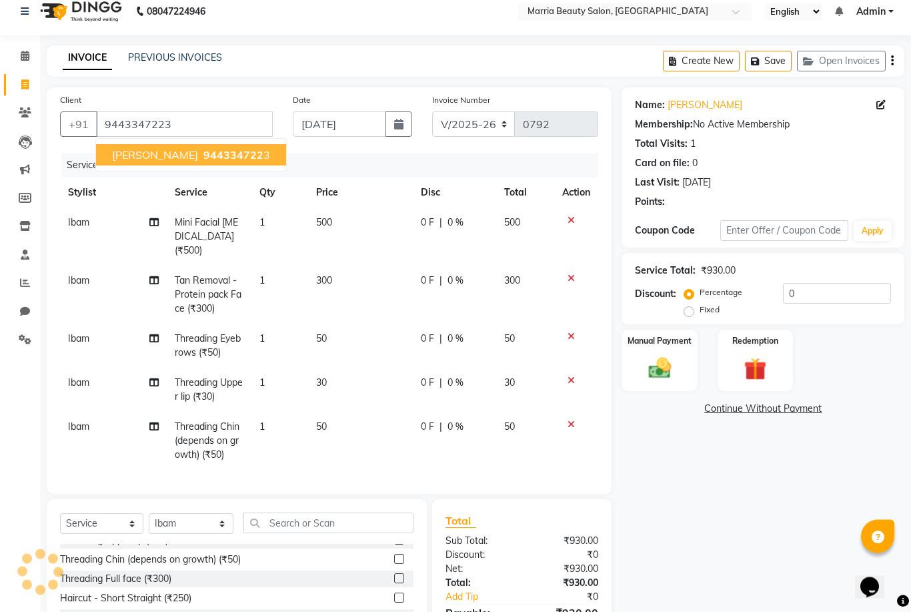
scroll to position [13, 0]
click at [204, 159] on span "944334722" at bounding box center [234, 154] width 60 height 13
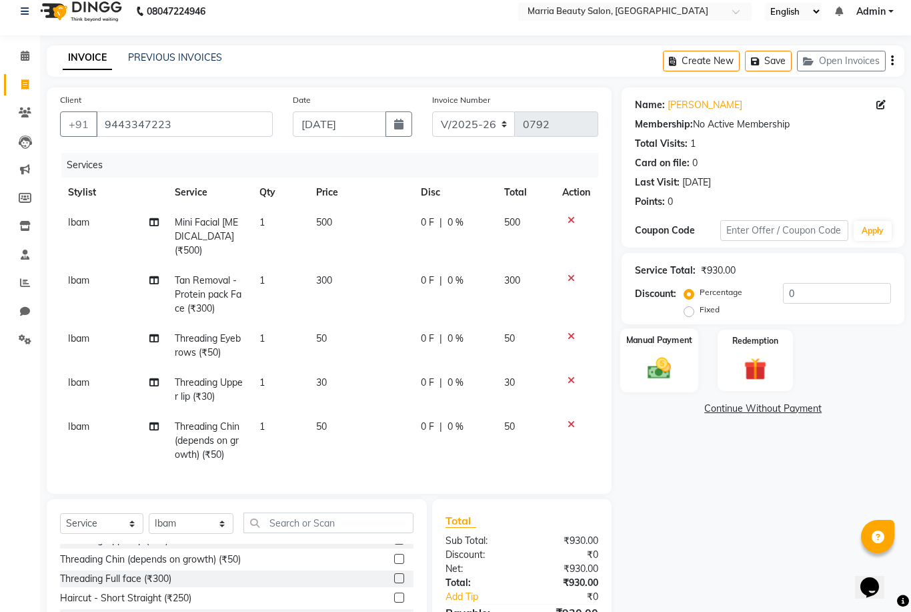
click at [674, 368] on img at bounding box center [660, 367] width 38 height 27
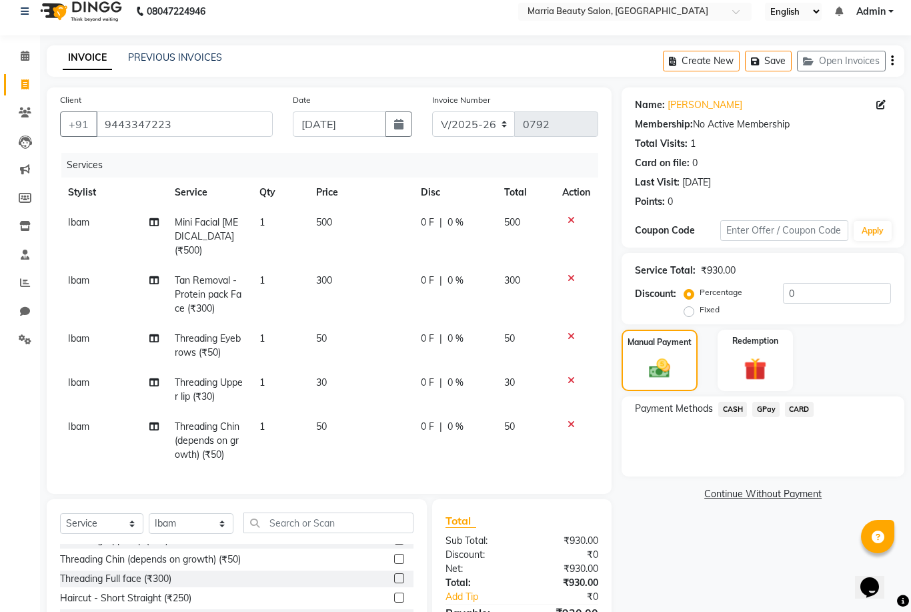
click at [772, 416] on span "GPay" at bounding box center [766, 409] width 27 height 15
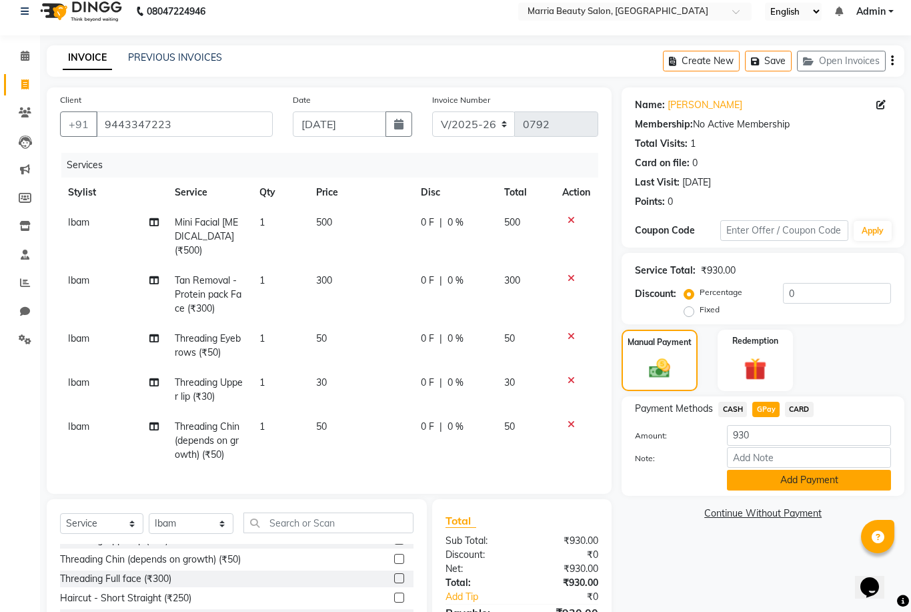
click at [762, 489] on button "Add Payment" at bounding box center [809, 480] width 164 height 21
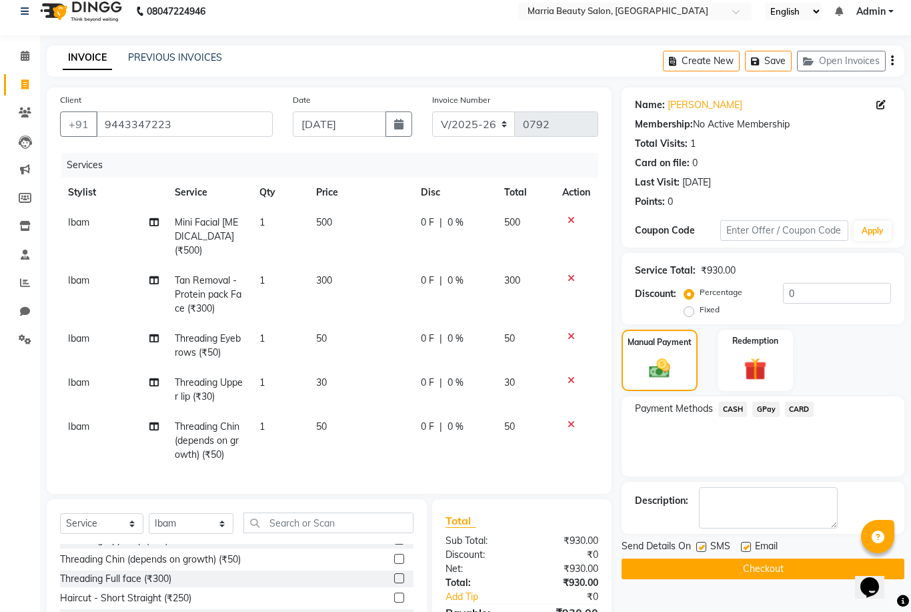
click at [762, 574] on button "Checkout" at bounding box center [763, 568] width 283 height 21
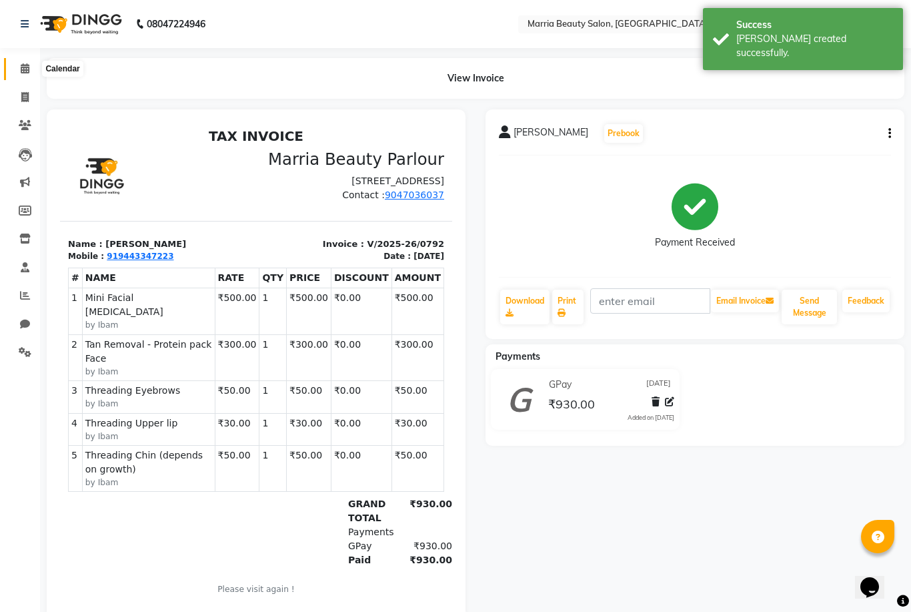
click at [28, 67] on icon at bounding box center [25, 68] width 9 height 10
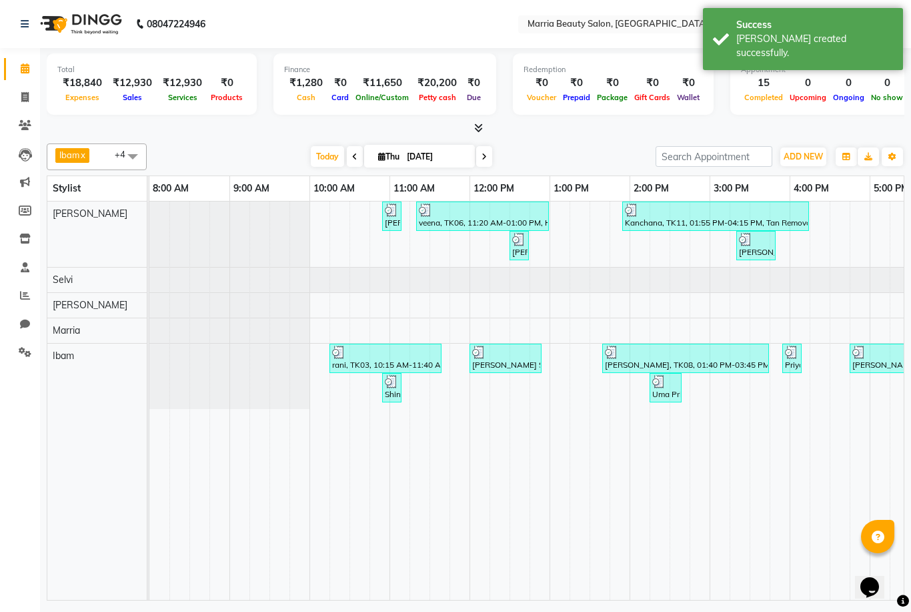
click at [480, 129] on icon at bounding box center [478, 128] width 9 height 10
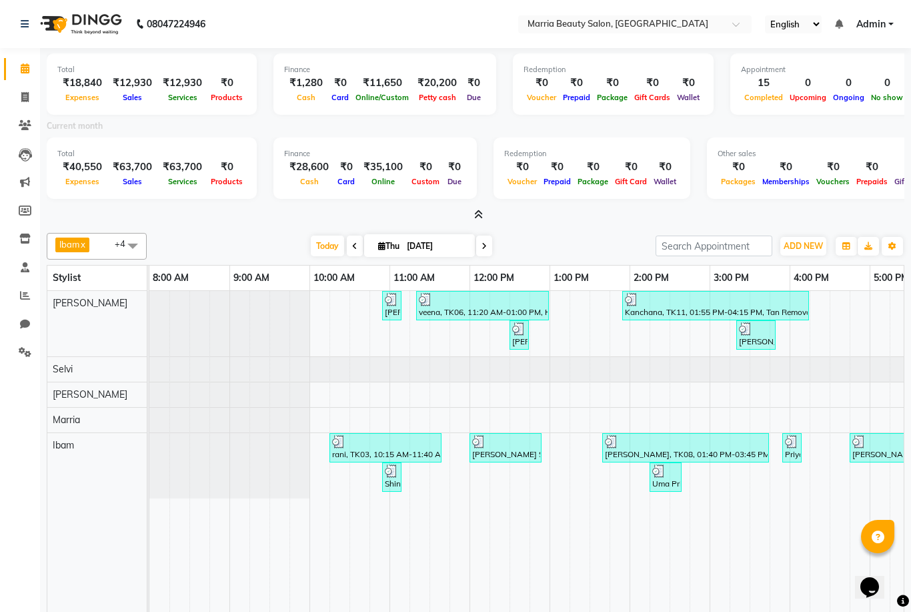
click at [478, 213] on icon at bounding box center [478, 215] width 9 height 10
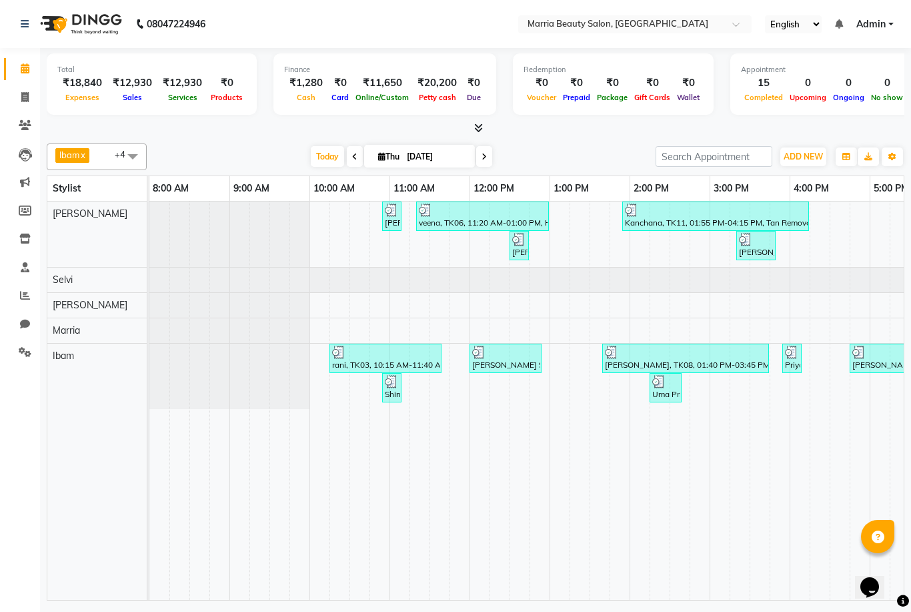
click at [480, 129] on icon at bounding box center [478, 128] width 9 height 10
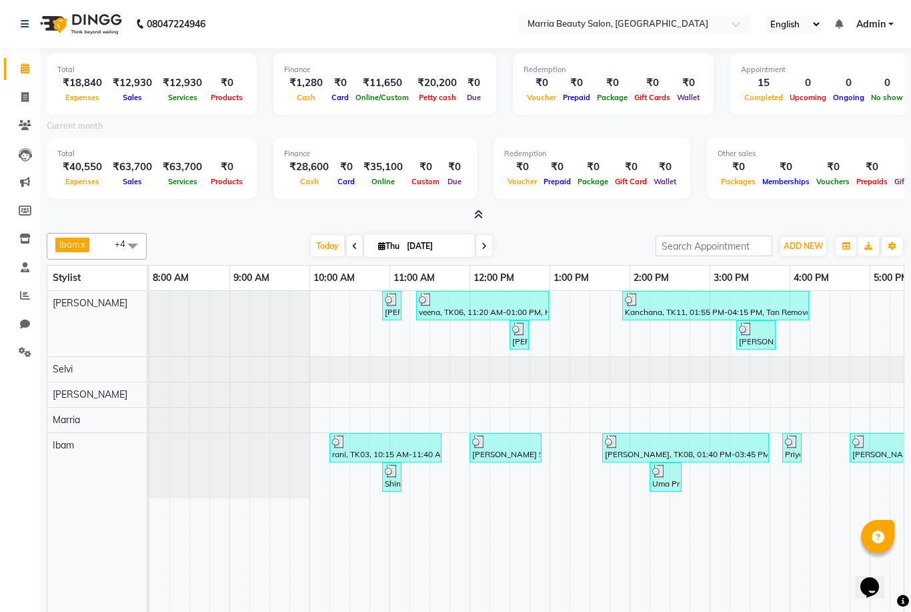
click at [476, 214] on icon at bounding box center [478, 215] width 9 height 10
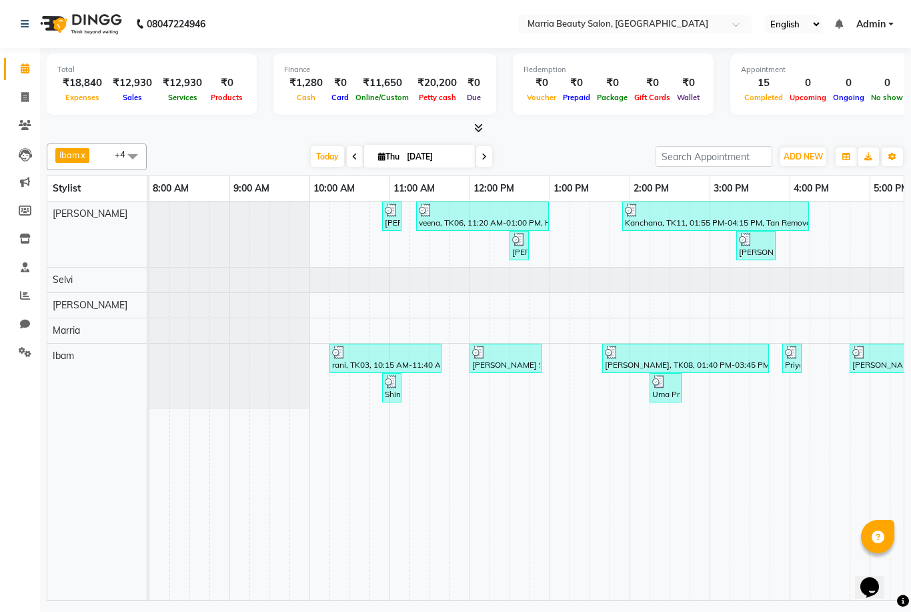
click at [476, 130] on icon at bounding box center [478, 128] width 9 height 10
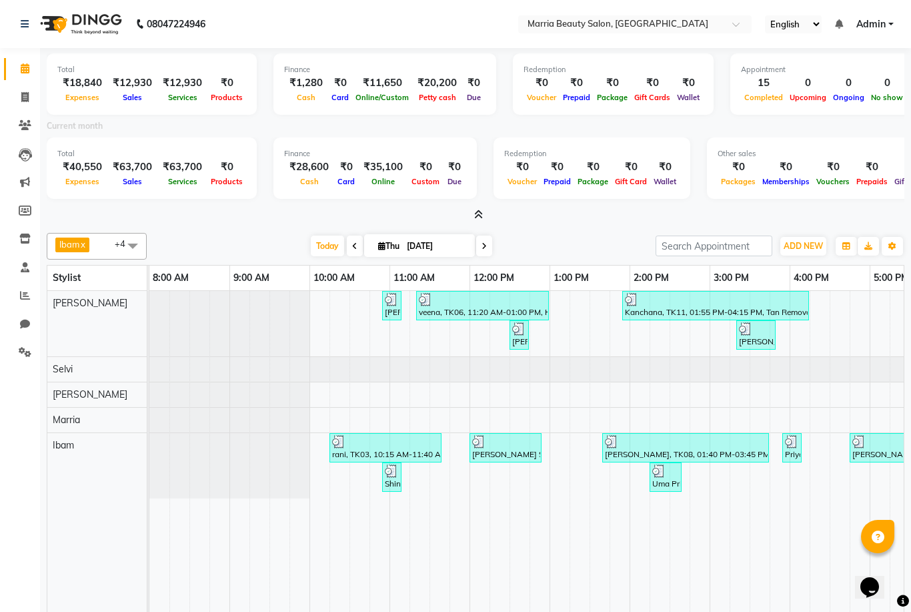
click at [632, 440] on div at bounding box center [685, 441] width 161 height 13
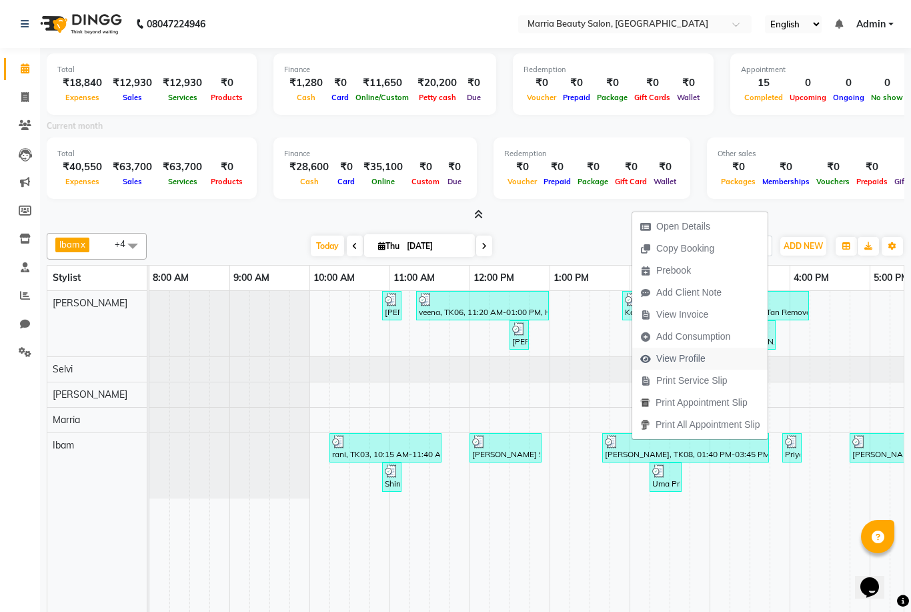
click at [675, 356] on span "View Profile" at bounding box center [681, 359] width 49 height 14
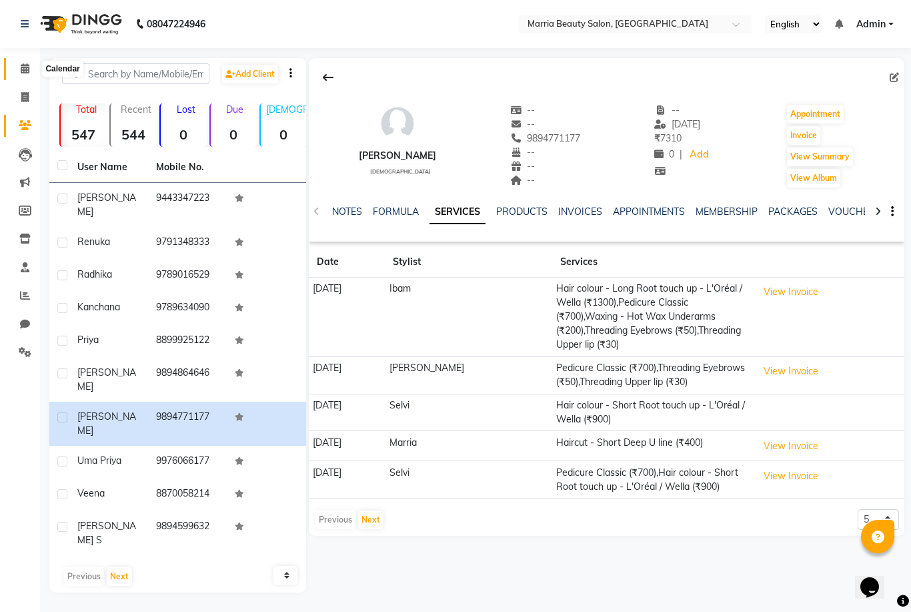
click at [27, 66] on icon at bounding box center [25, 68] width 9 height 10
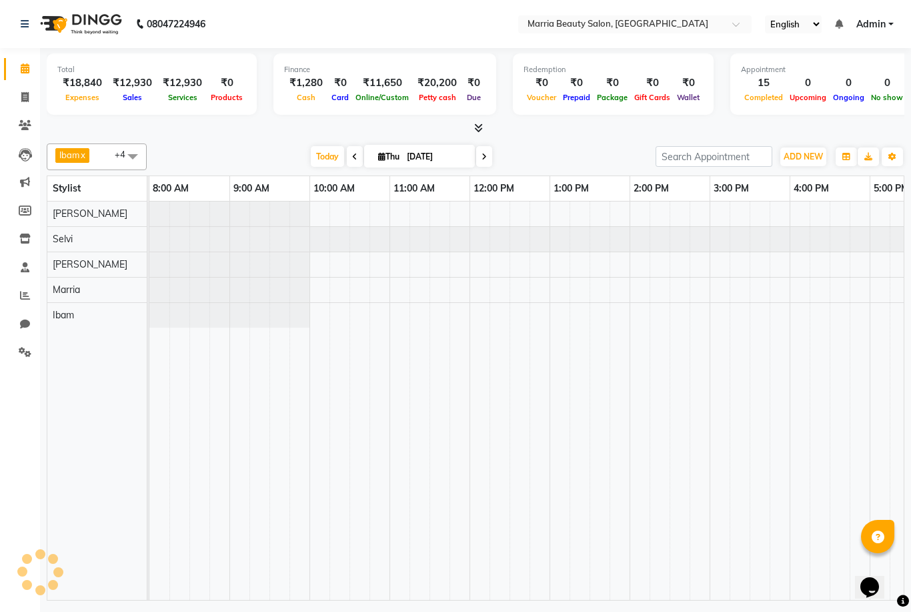
scroll to position [0, 286]
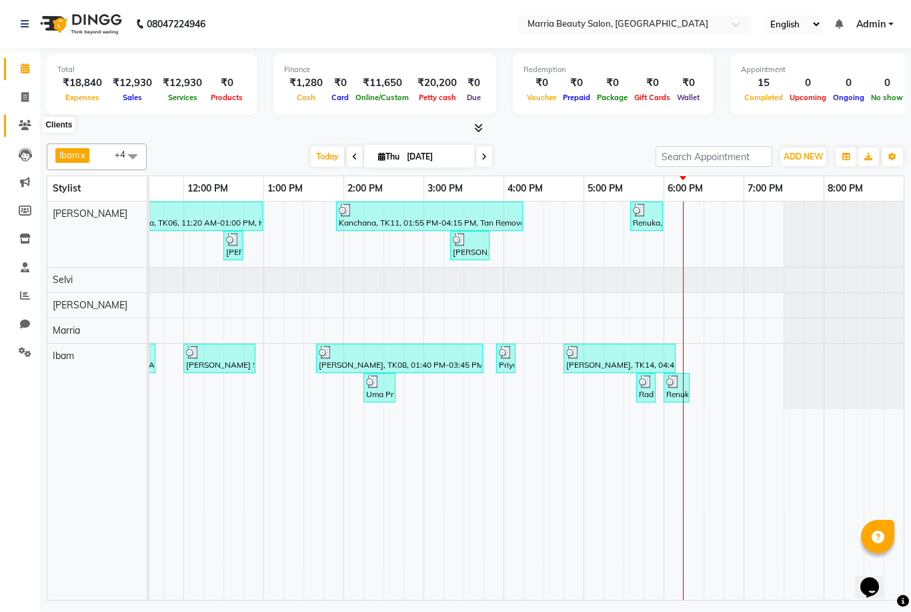
click at [24, 128] on icon at bounding box center [25, 125] width 13 height 10
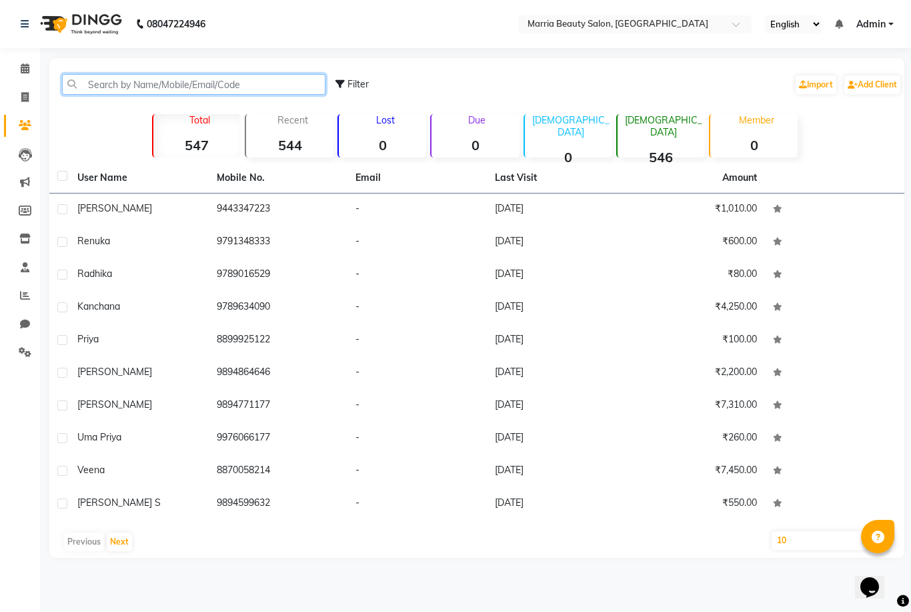
click at [128, 84] on input "text" at bounding box center [194, 84] width 264 height 21
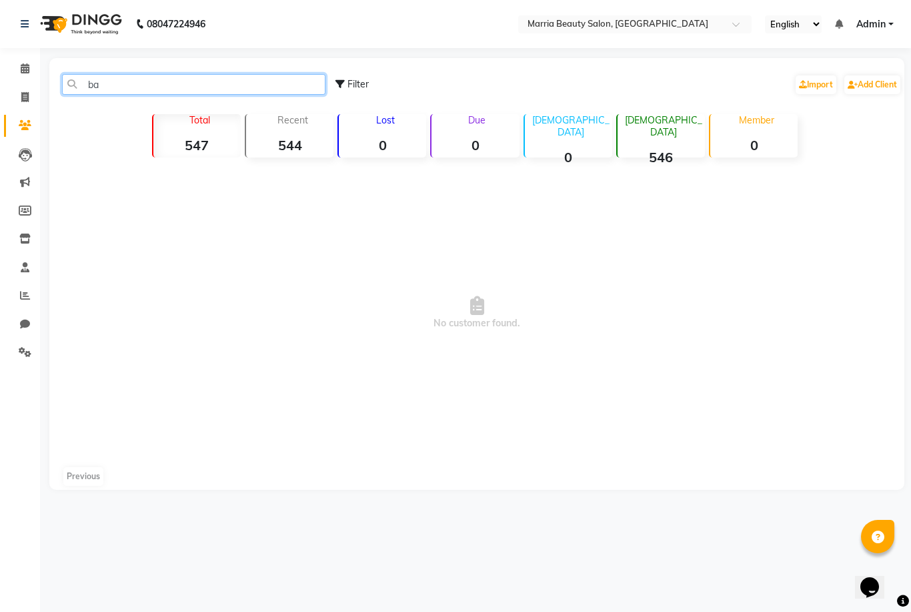
type input "b"
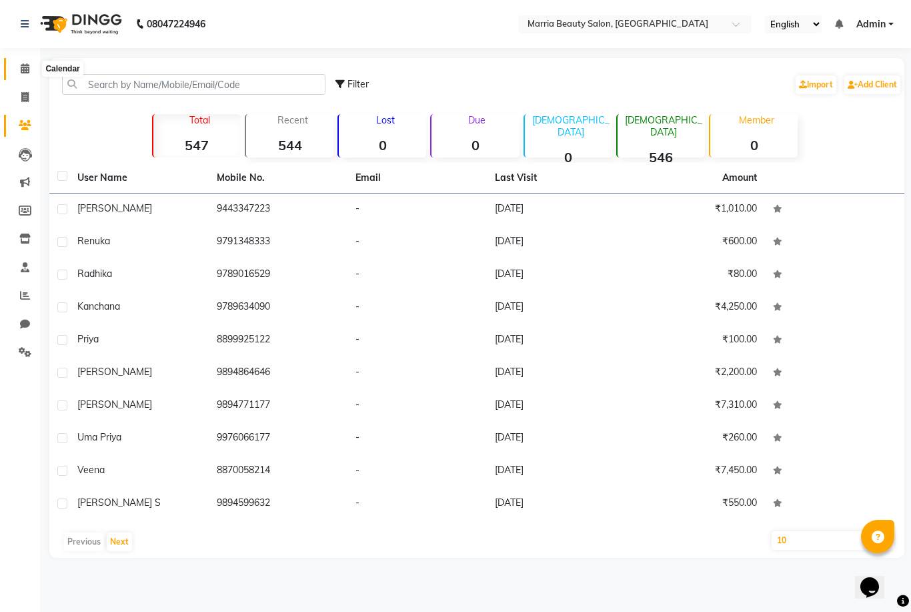
click at [19, 67] on span at bounding box center [24, 68] width 23 height 15
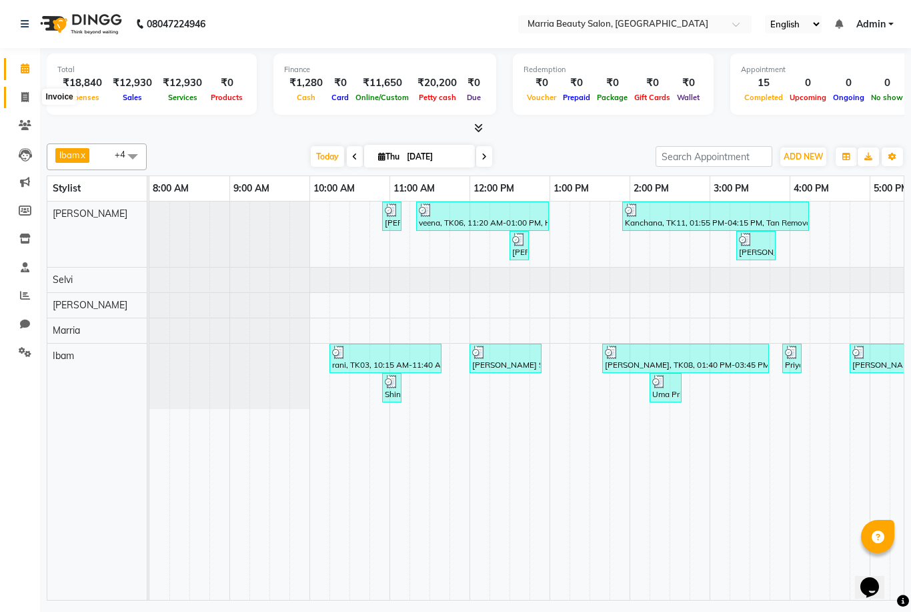
click at [15, 98] on span at bounding box center [24, 97] width 23 height 15
select select "service"
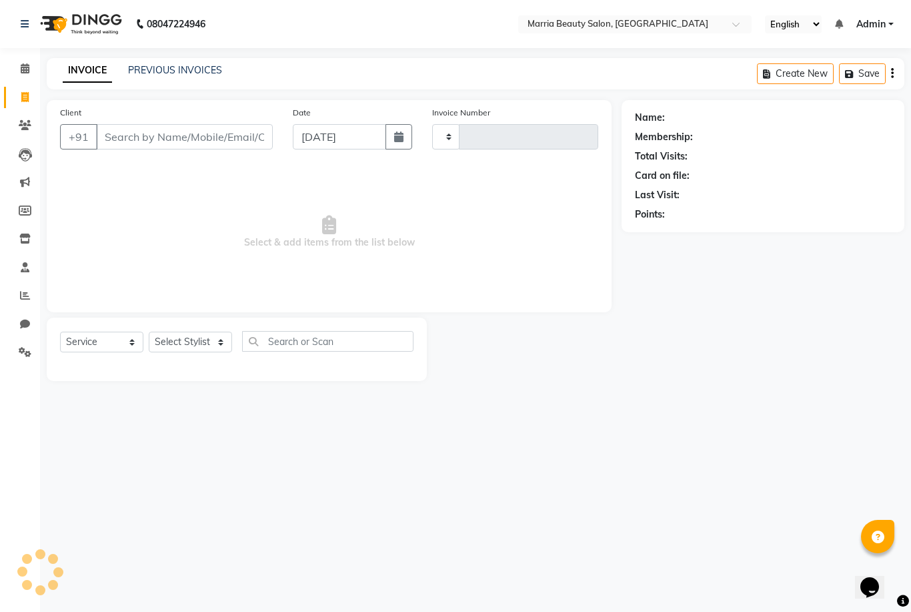
type input "0793"
select select "8343"
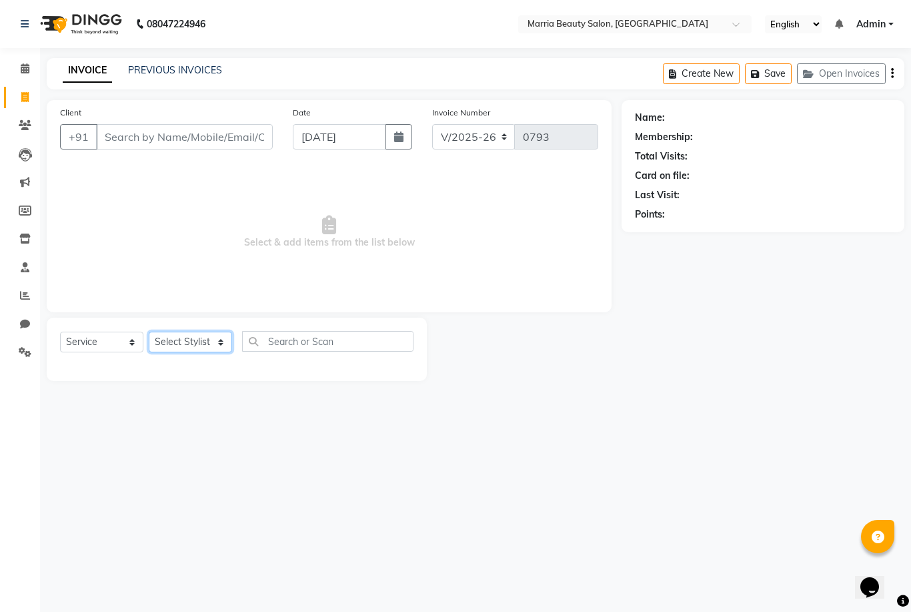
click at [182, 334] on select "Select Stylist" at bounding box center [190, 342] width 83 height 21
select select "85633"
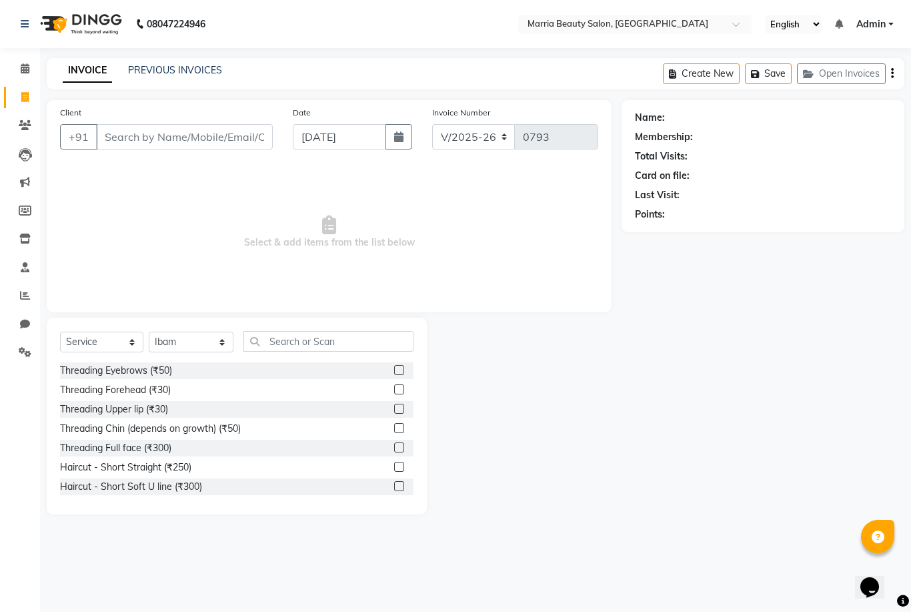
click at [397, 371] on label at bounding box center [399, 370] width 10 height 10
click at [397, 371] on input "checkbox" at bounding box center [398, 370] width 9 height 9
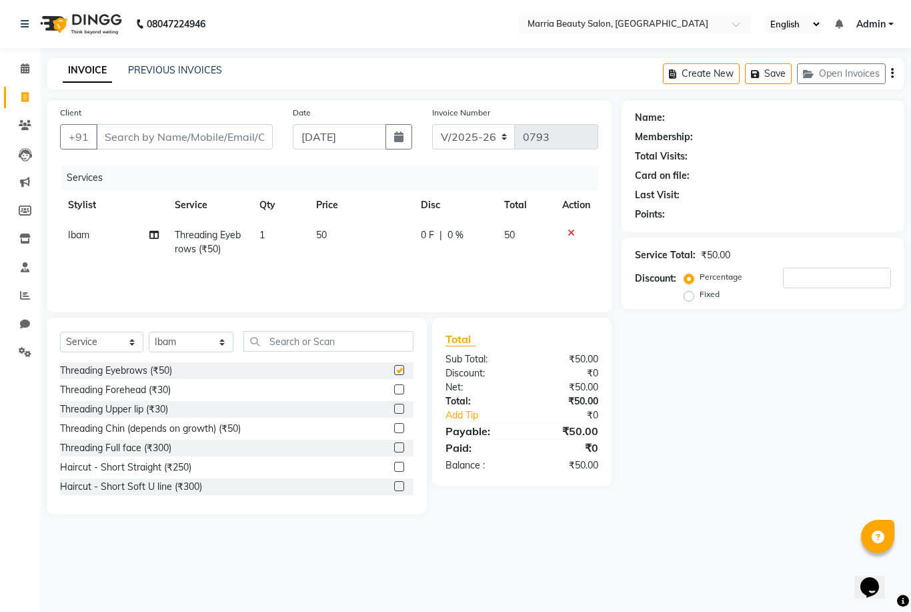
checkbox input "false"
click at [400, 386] on label at bounding box center [399, 389] width 10 height 10
click at [400, 386] on input "checkbox" at bounding box center [398, 390] width 9 height 9
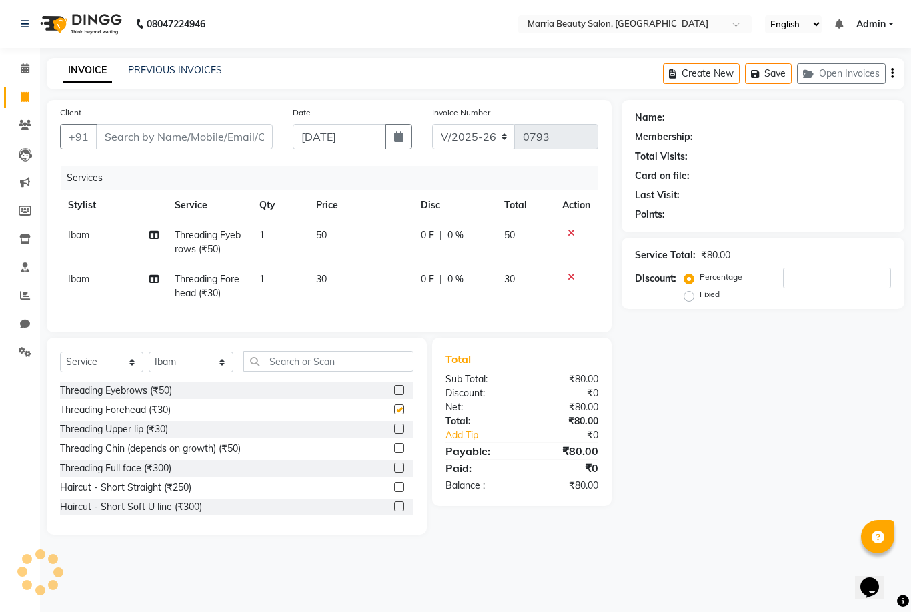
checkbox input "false"
click at [256, 136] on input "Client" at bounding box center [184, 136] width 177 height 25
type input "9"
type input "0"
type input "9786110145"
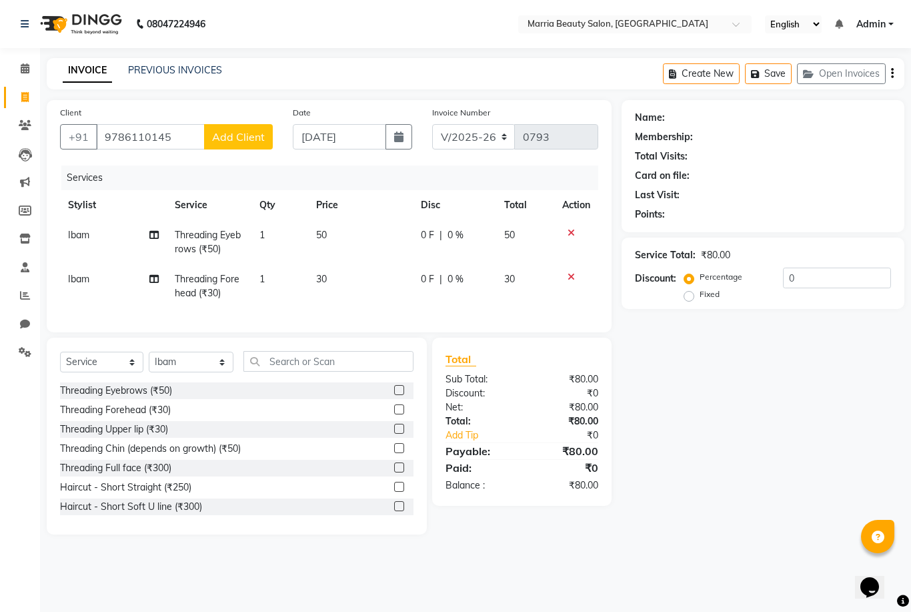
click at [245, 144] on button "Add Client" at bounding box center [238, 136] width 69 height 25
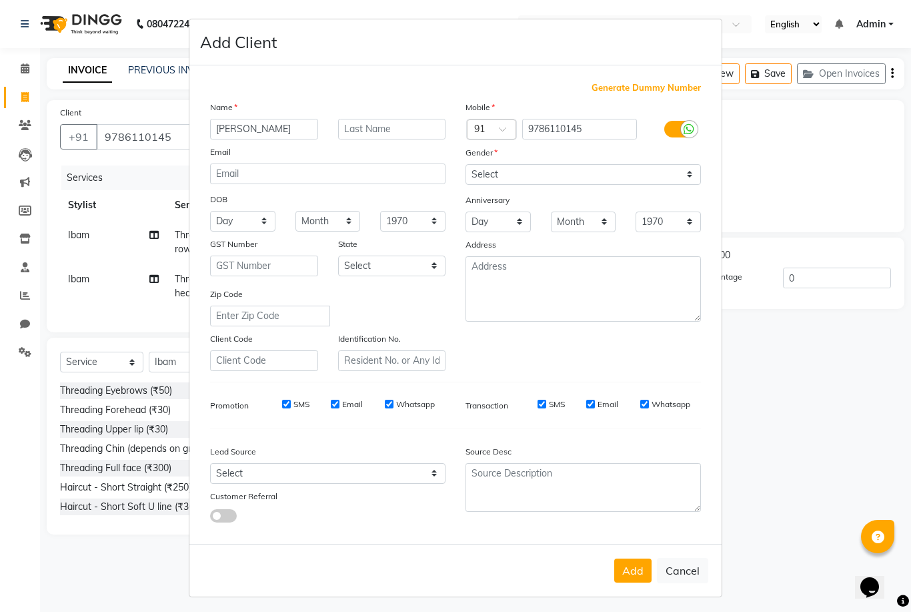
type input "[PERSON_NAME]"
click at [531, 185] on select "Select [DEMOGRAPHIC_DATA] [DEMOGRAPHIC_DATA] Other Prefer Not To Say" at bounding box center [584, 174] width 236 height 21
select select "[DEMOGRAPHIC_DATA]"
click at [629, 583] on button "Add" at bounding box center [633, 570] width 37 height 24
select select
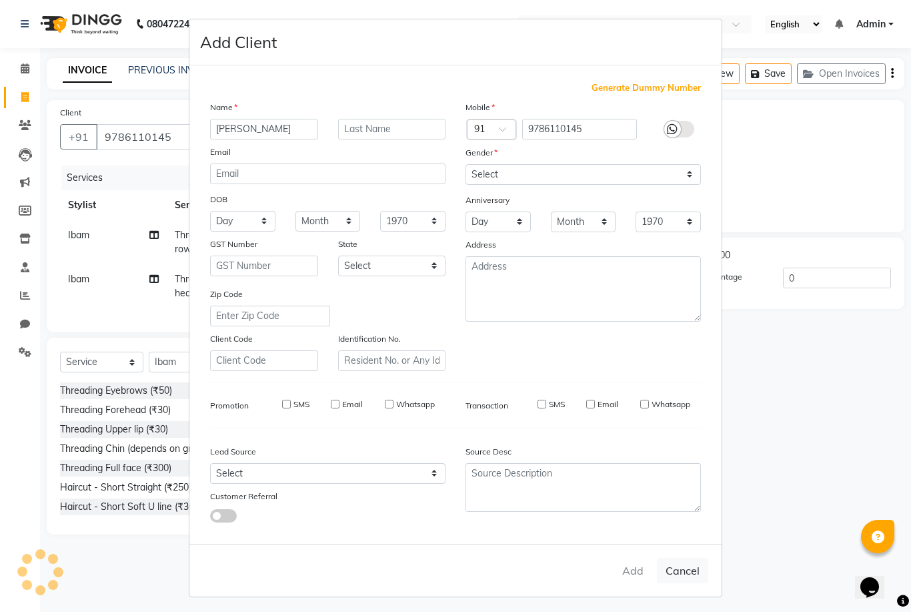
select select
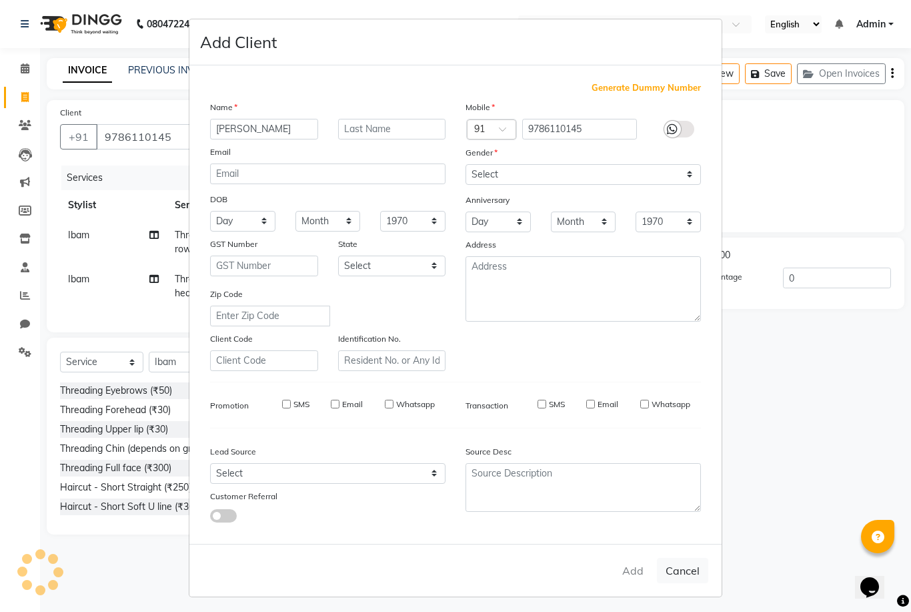
select select
checkbox input "false"
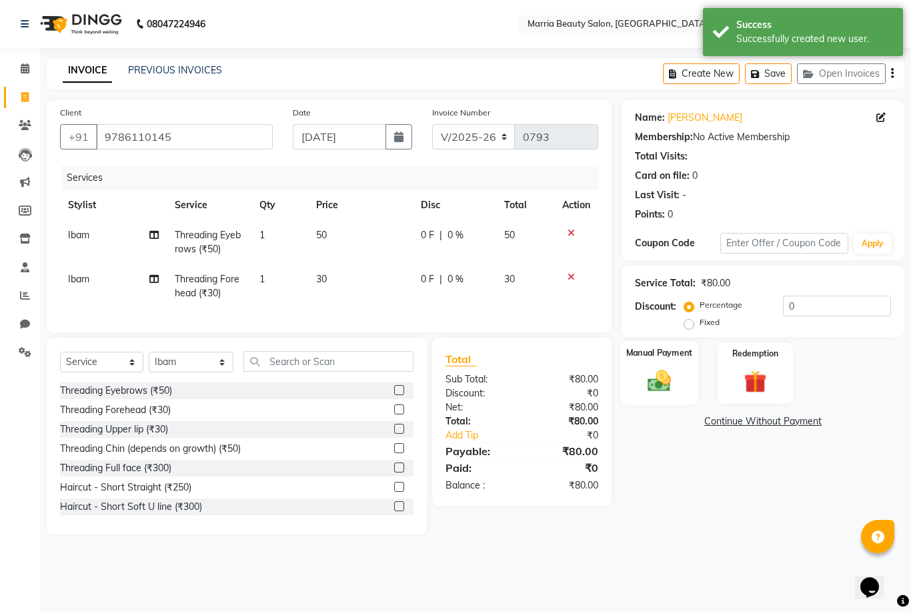
click at [660, 404] on div "Manual Payment" at bounding box center [660, 373] width 79 height 64
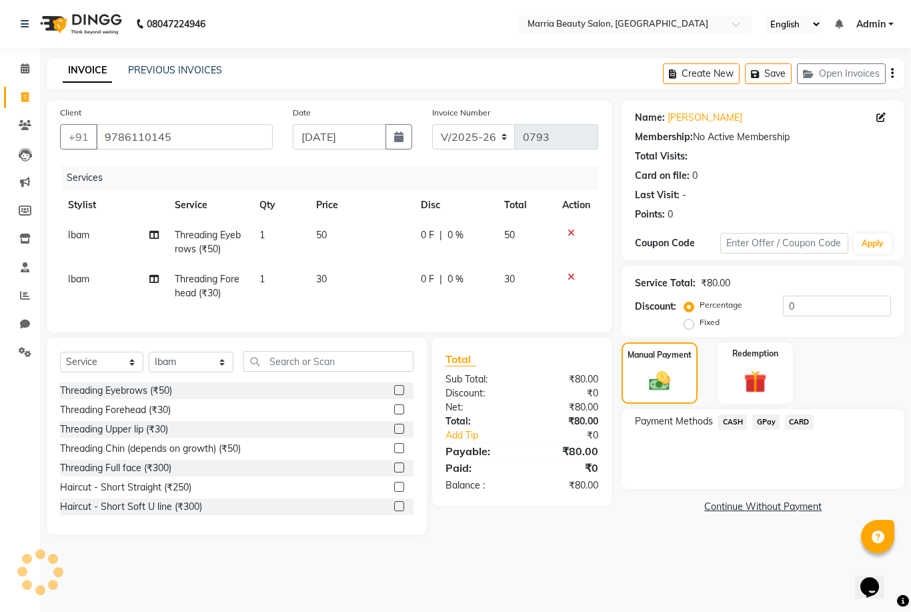
click at [765, 430] on span "GPay" at bounding box center [766, 421] width 27 height 15
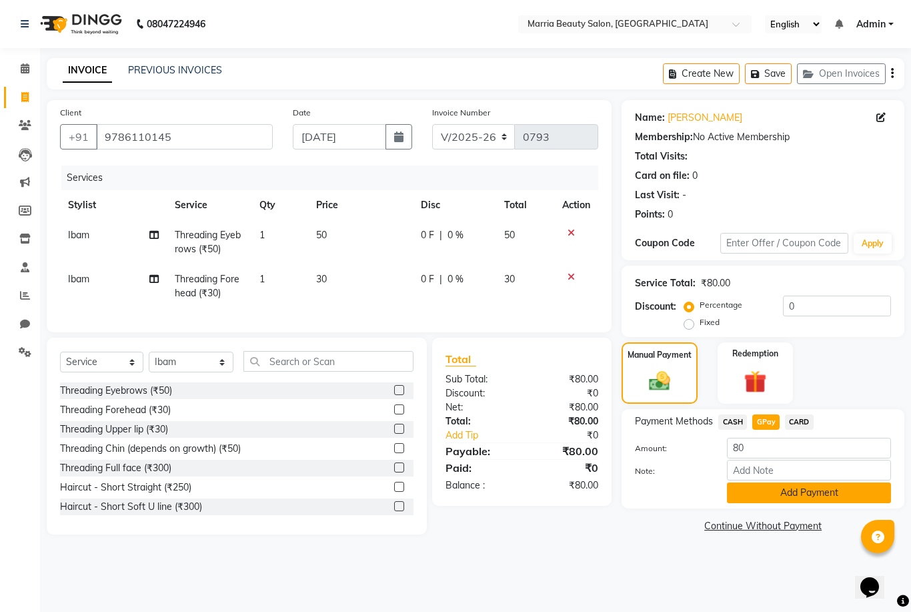
click at [765, 500] on button "Add Payment" at bounding box center [809, 492] width 164 height 21
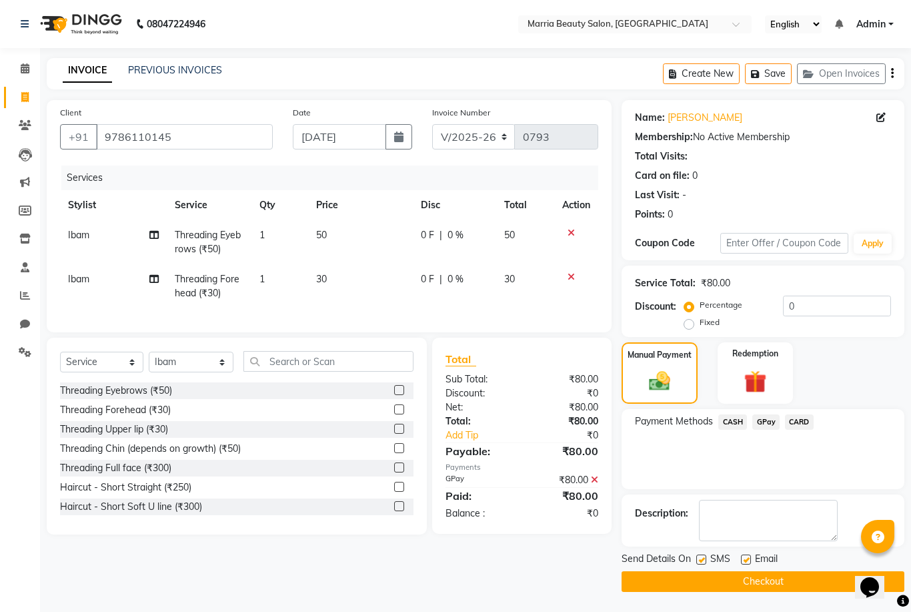
click at [765, 591] on button "Checkout" at bounding box center [763, 581] width 283 height 21
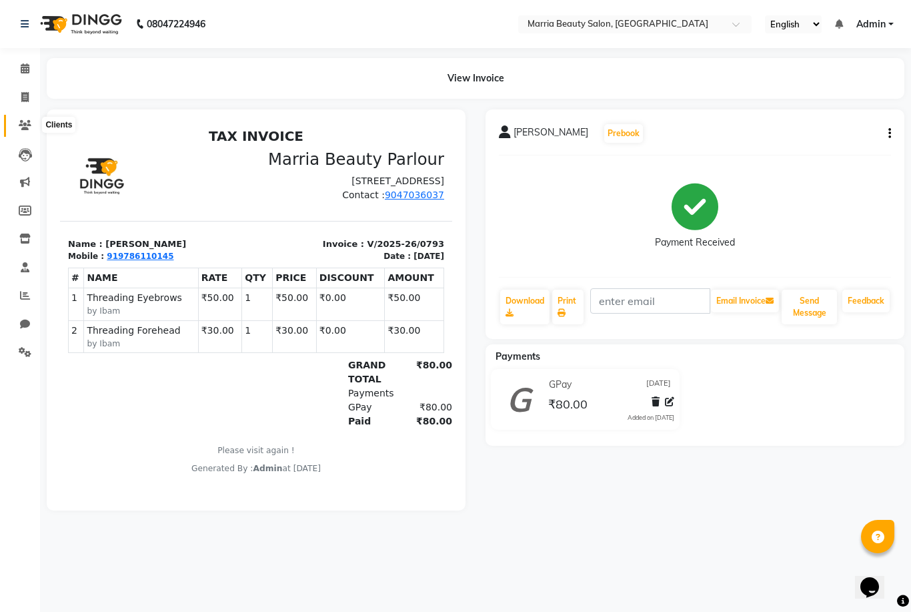
click at [22, 126] on icon at bounding box center [25, 125] width 13 height 10
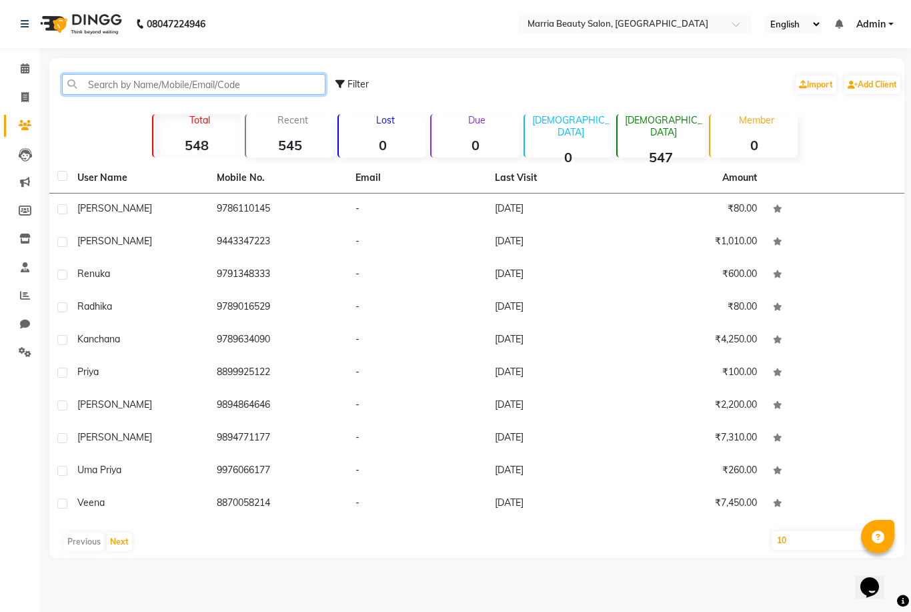
click at [147, 84] on input "text" at bounding box center [194, 84] width 264 height 21
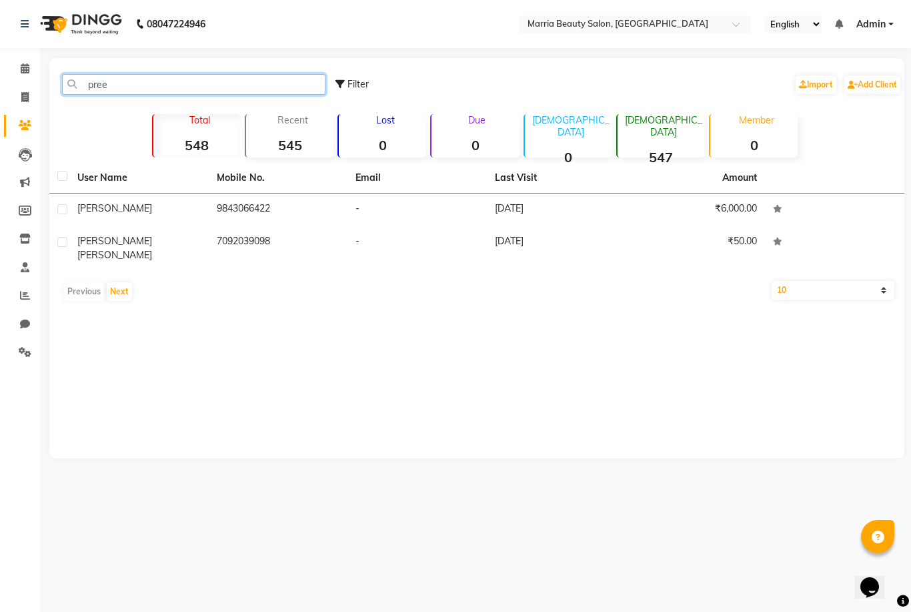
type input "pree"
click at [0, 0] on html "08047224946 Select Location × Marria Beauty Salon, [GEOGRAPHIC_DATA] English EN…" at bounding box center [455, 306] width 911 height 612
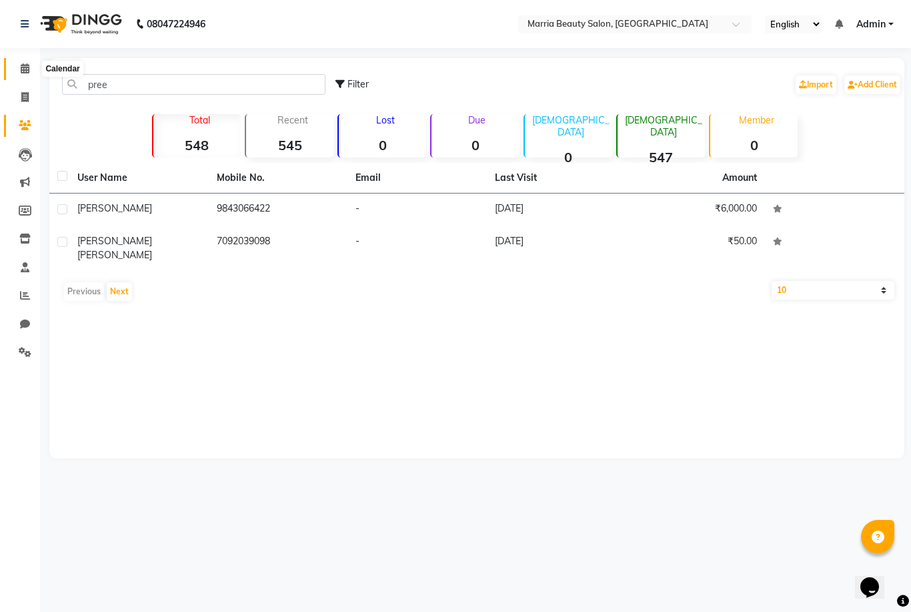
click at [25, 66] on icon at bounding box center [25, 68] width 9 height 10
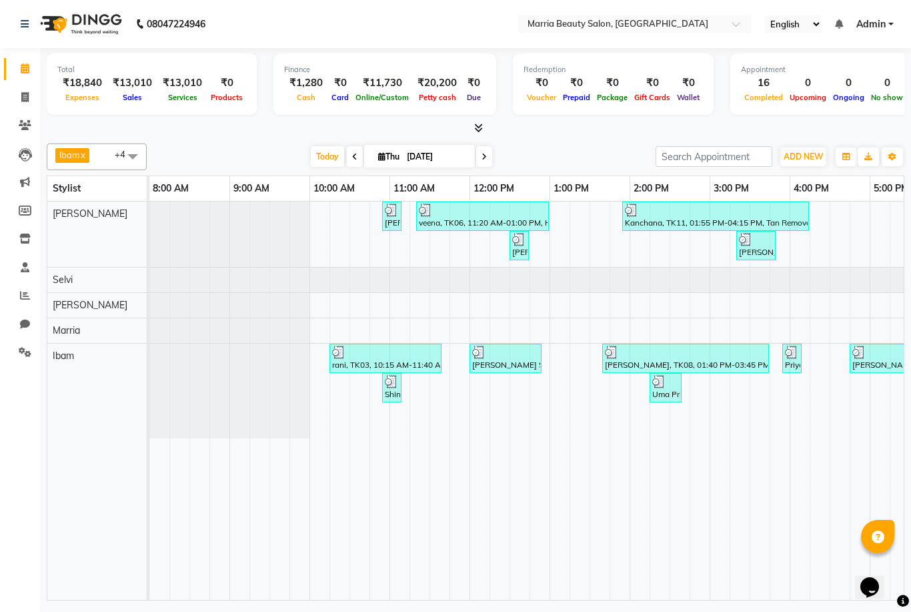
click at [479, 124] on icon at bounding box center [478, 128] width 9 height 10
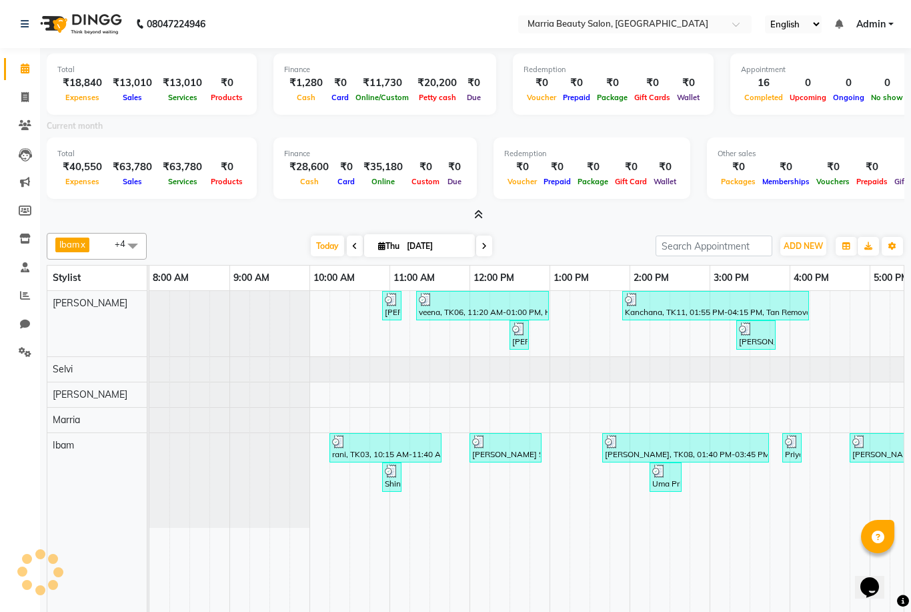
click at [478, 218] on icon at bounding box center [478, 215] width 9 height 10
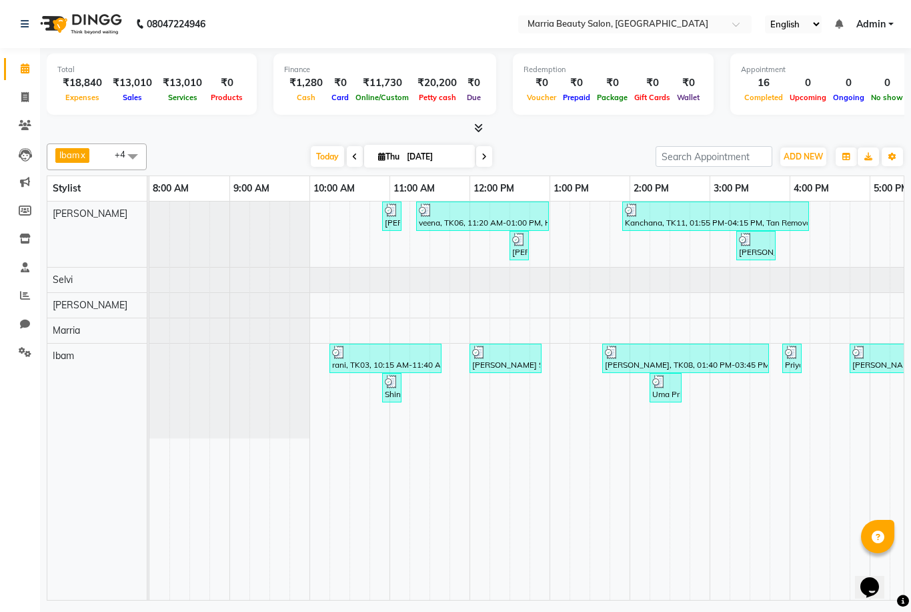
click at [474, 131] on icon at bounding box center [478, 128] width 9 height 10
